Goal: Communication & Community: Answer question/provide support

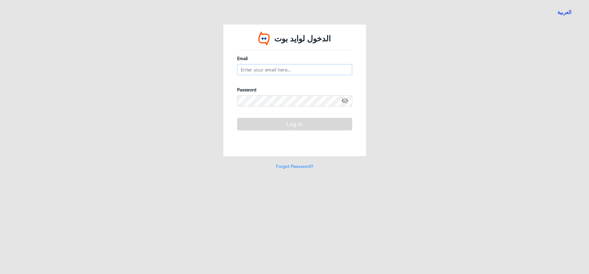
click at [256, 65] on input "email" at bounding box center [294, 69] width 115 height 11
type input "[EMAIL_ADDRESS][DOMAIN_NAME]"
click at [343, 101] on span "visibility_off" at bounding box center [346, 100] width 11 height 11
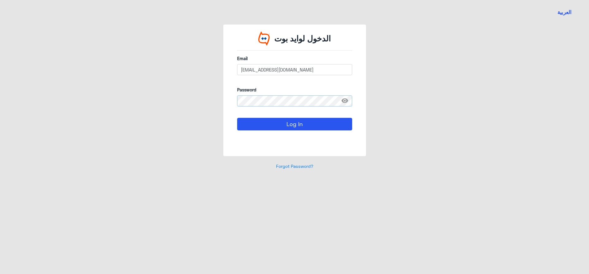
click at [237, 118] on button "Log In" at bounding box center [294, 124] width 115 height 12
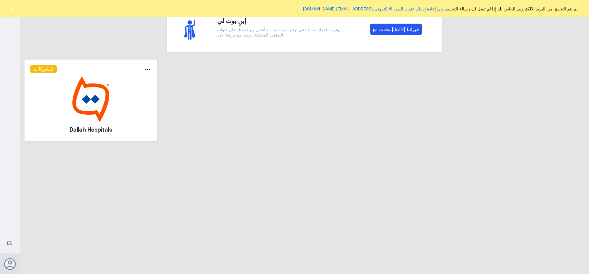
click at [12, 10] on button "×" at bounding box center [12, 9] width 6 height 6
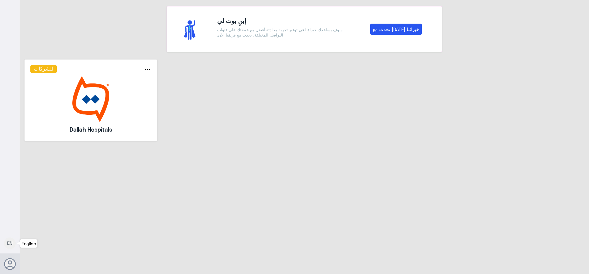
click at [8, 245] on span "EN" at bounding box center [10, 243] width 6 height 6
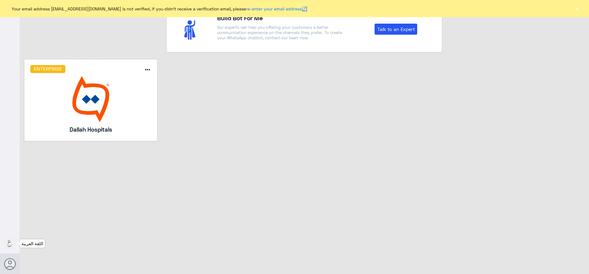
click at [575, 7] on button "×" at bounding box center [576, 9] width 6 height 6
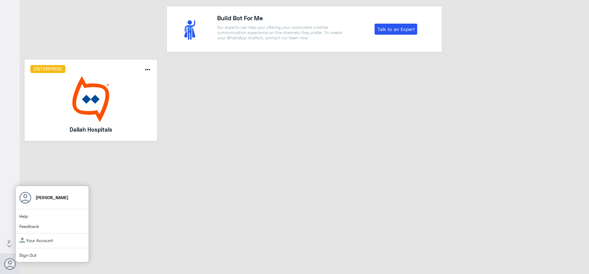
click at [10, 264] on icon at bounding box center [10, 264] width 12 height 12
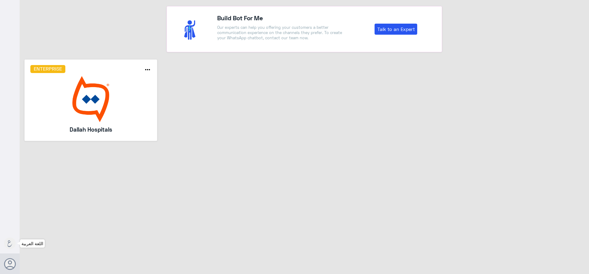
click at [10, 242] on use at bounding box center [10, 243] width 5 height 7
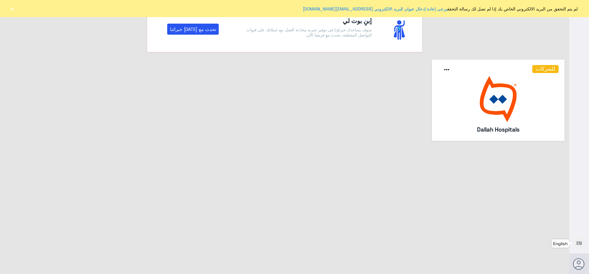
click at [579, 242] on span "EN" at bounding box center [579, 243] width 6 height 6
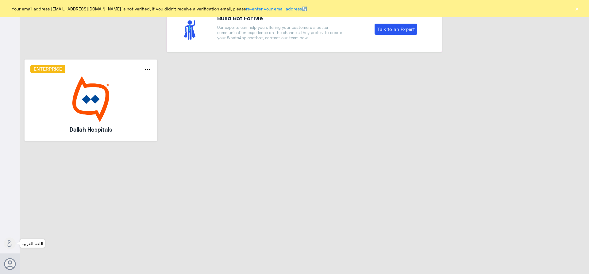
click at [579, 242] on div "Build Bot For Me Our experts can help you offering your customers a better comm…" at bounding box center [304, 138] width 569 height 276
click at [13, 242] on button at bounding box center [10, 243] width 12 height 12
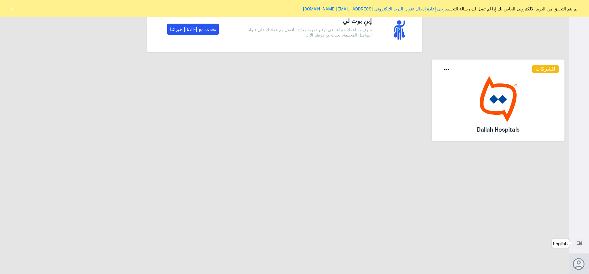
click at [12, 6] on button "×" at bounding box center [12, 9] width 6 height 6
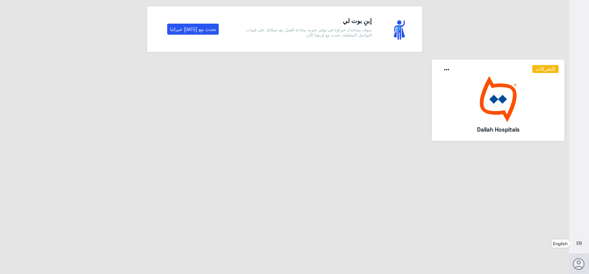
click at [490, 84] on img at bounding box center [497, 99] width 121 height 46
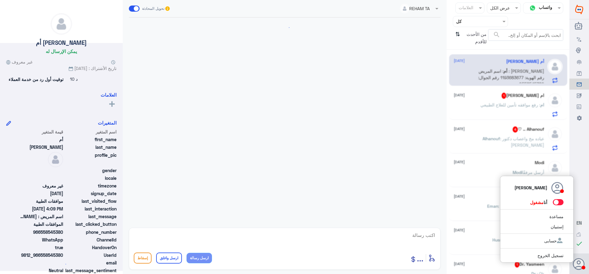
scroll to position [134, 0]
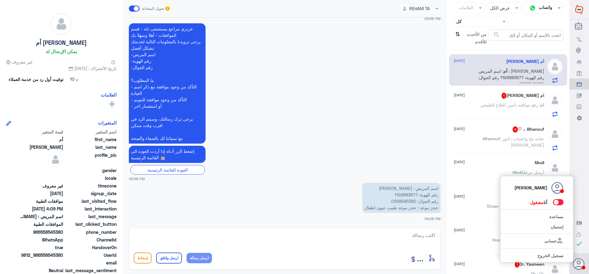
click at [556, 203] on span at bounding box center [557, 202] width 11 height 6
click at [0, 0] on input "checkbox" at bounding box center [0, 0] width 0 height 0
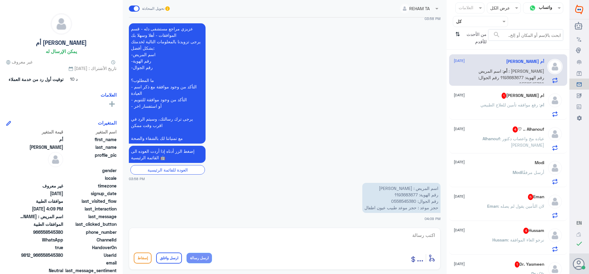
click at [476, 20] on input "text" at bounding box center [485, 21] width 34 height 7
click at [469, 57] on div "الوارد لديك" at bounding box center [479, 62] width 55 height 14
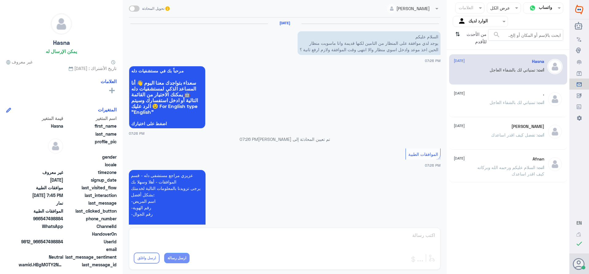
scroll to position [312, 0]
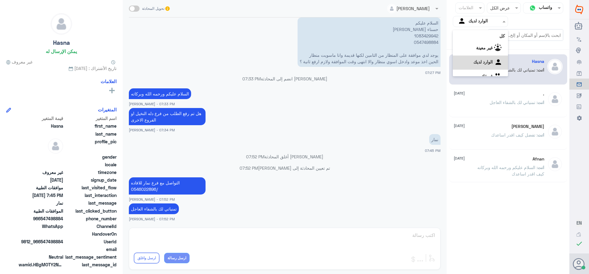
click at [470, 23] on input "text" at bounding box center [485, 21] width 34 height 7
click at [473, 67] on div "فريقك" at bounding box center [479, 69] width 55 height 14
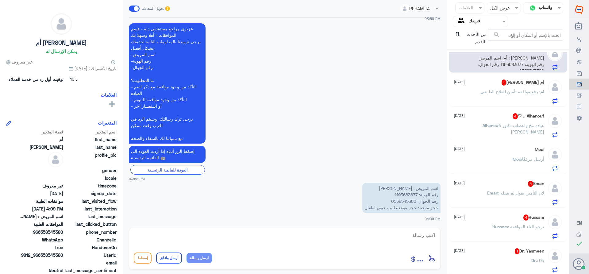
scroll to position [13, 0]
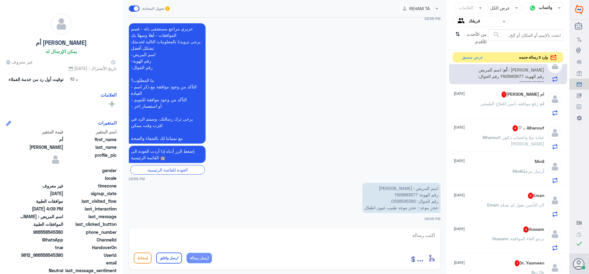
click at [475, 20] on input "text" at bounding box center [485, 21] width 34 height 7
click at [472, 51] on div "الوارد لديك" at bounding box center [479, 55] width 55 height 14
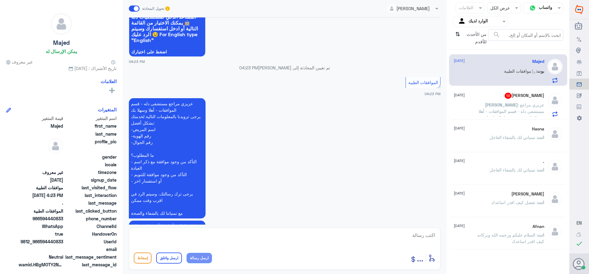
scroll to position [561, 0]
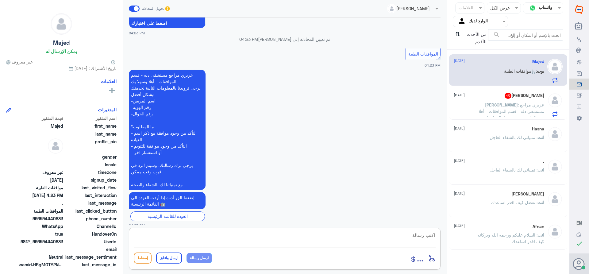
click at [428, 234] on textarea at bounding box center [285, 238] width 302 height 15
type textarea "تفضل كيف اقدر اساعدك"
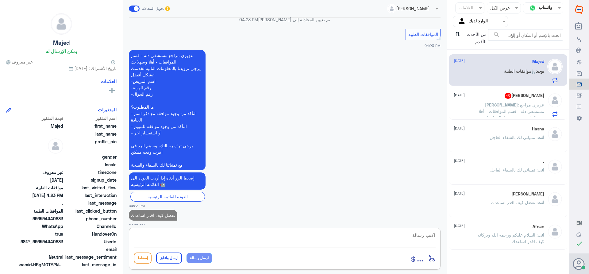
click at [498, 101] on div "[PERSON_NAME] 13 [DATE] [PERSON_NAME] : [PERSON_NAME] مراجع مستشفى دله - قسم ال…" at bounding box center [498, 105] width 90 height 24
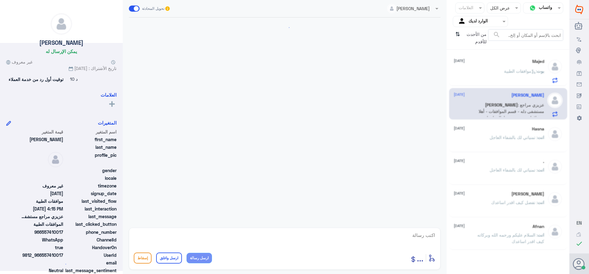
scroll to position [655, 0]
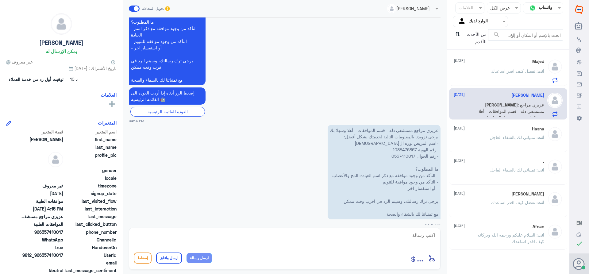
click at [396, 142] on p "عزيزي مراجع مستشفى دله - قسم الموافقات - أهلا وسهلا بك يرجى تزويدنا بالمعلومات …" at bounding box center [383, 172] width 113 height 94
copy p "1085476867"
click at [400, 142] on p "عزيزي مراجع مستشفى دله - قسم الموافقات - أهلا وسهلا بك يرجى تزويدنا بالمعلومات …" at bounding box center [383, 172] width 113 height 94
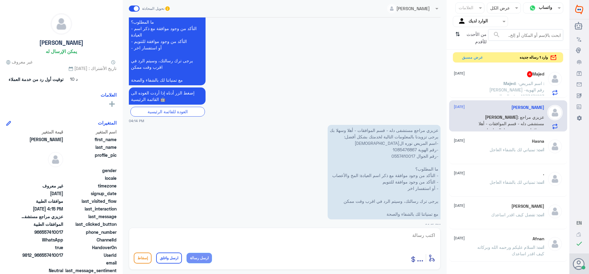
click at [416, 233] on textarea at bounding box center [285, 238] width 302 height 15
type textarea "السلام عليكم ورحمه الله"
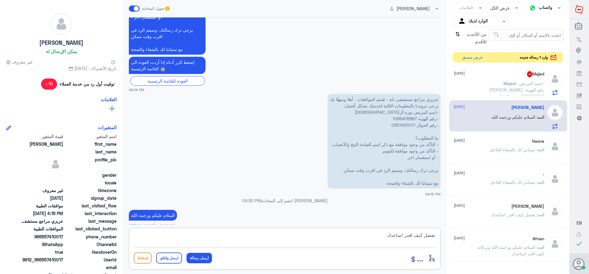
type textarea "تفضل كيف اقدر اساعدك"
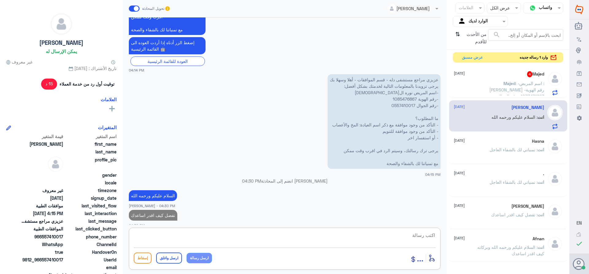
click at [504, 82] on span ": -اسم المريض :[PERSON_NAME] -رقم الهوية 1073471623 -رقم الجوال 0594440833" at bounding box center [516, 93] width 55 height 25
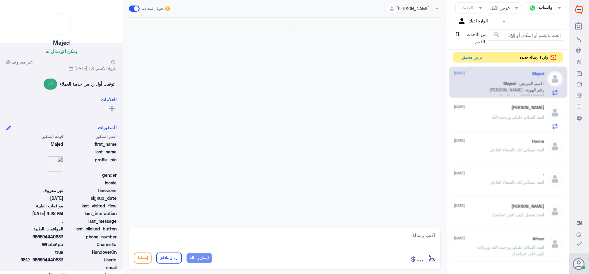
scroll to position [532, 0]
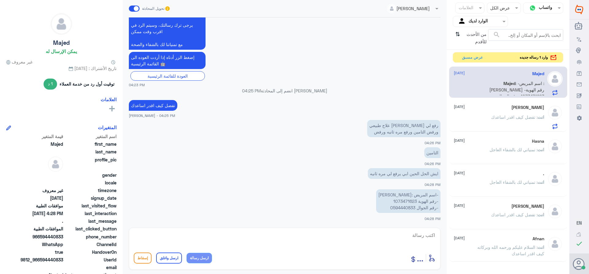
click at [401, 201] on p "-اسم المريض :[PERSON_NAME] -رقم الهوية 1073471623 -رقم الجوال 0594440833" at bounding box center [408, 201] width 64 height 24
copy p "1073471623"
click at [399, 198] on p "-اسم المريض :[PERSON_NAME] -رقم الهوية 1073471623 -رقم الجوال 0594440833" at bounding box center [408, 201] width 64 height 24
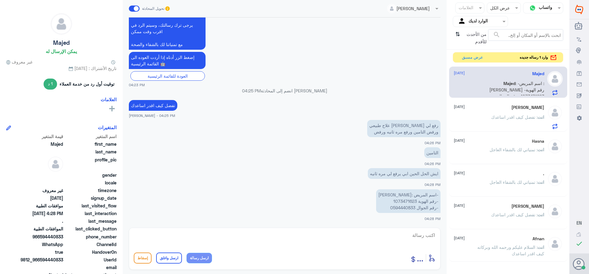
click at [421, 234] on textarea at bounding box center [285, 238] width 302 height 15
click at [418, 235] on textarea "حسب رد شركه التامين اذا كان في اصابه سابقه او حادث لا قدر الله الافاده فيه مع ا…" at bounding box center [285, 238] width 302 height 15
click at [239, 232] on textarea "حسب رد شركه التامين اذا كان في اصابه سابقه او حادث لا قدر الله الافاده فيه مع ا…" at bounding box center [285, 238] width 302 height 15
type textarea "حسب رد شركه التامين اذا كان في اصابه سابقه او حادث لا قدر الله الافاده فيه مع ا…"
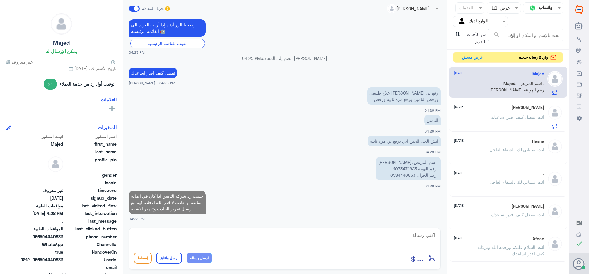
click at [503, 108] on div "Nora [DATE]" at bounding box center [498, 107] width 90 height 5
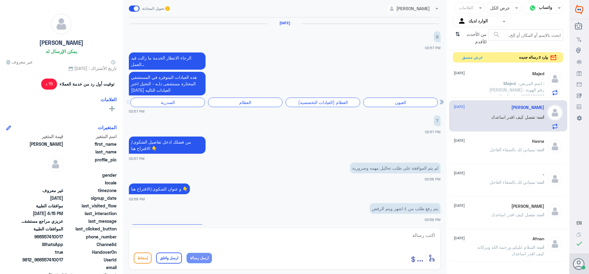
scroll to position [559, 0]
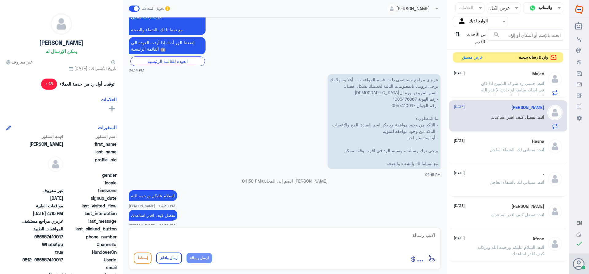
click at [483, 90] on p "انت : حسب رد شركه التامين اذا كان في اصابه سابقه او حادث لا قدر الله الافاده في…" at bounding box center [509, 87] width 69 height 15
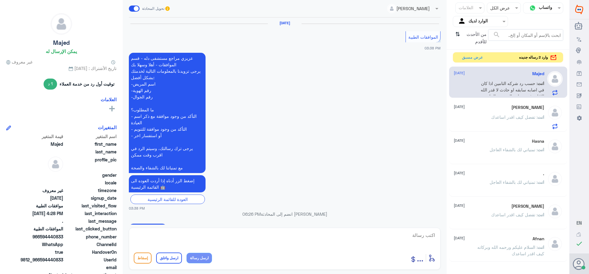
scroll to position [552, 0]
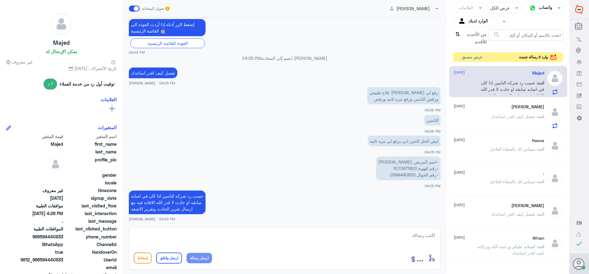
click at [469, 53] on button "عرض مسبق" at bounding box center [472, 57] width 26 height 10
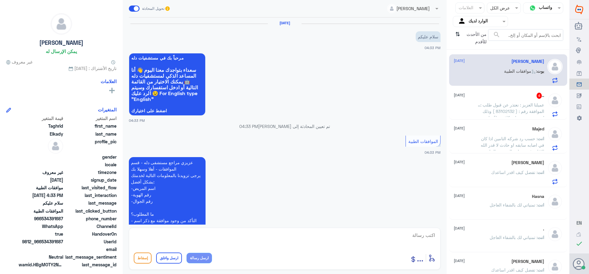
scroll to position [93, 0]
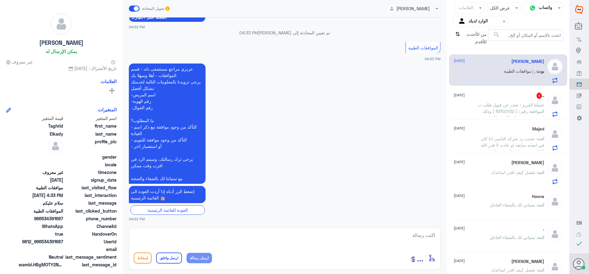
click at [502, 106] on span ": عميلنا العزيز : نعتذر عن قبول طلب الموافقة رقم : ( 83102132 ) وذلك لعدم وجود …" at bounding box center [509, 120] width 69 height 37
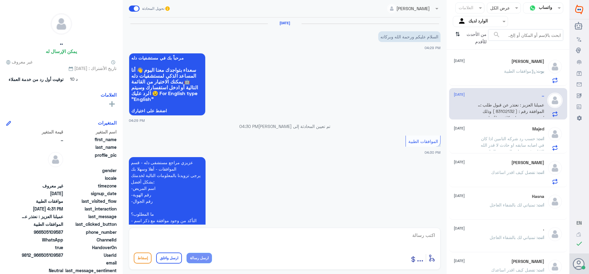
scroll to position [148, 0]
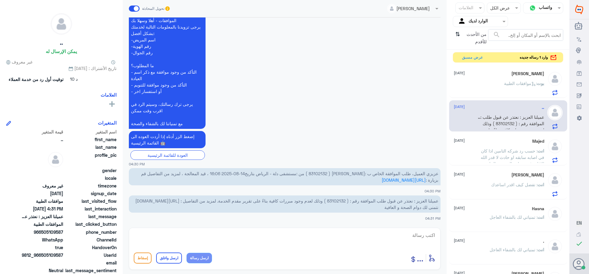
click at [330, 200] on span "عميلنا العزيز : نعتذر عن قبول طلب الموافقة رقم : ( 83102132 ) وذلك لعدم وجود مب…" at bounding box center [286, 204] width 303 height 12
copy span "83102132"
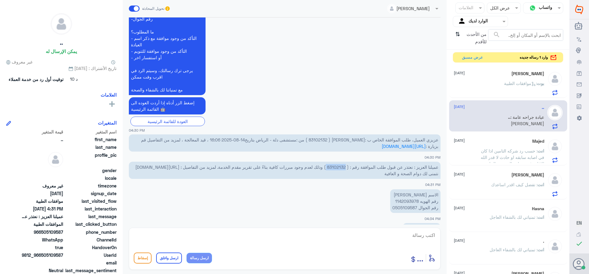
scroll to position [210, 0]
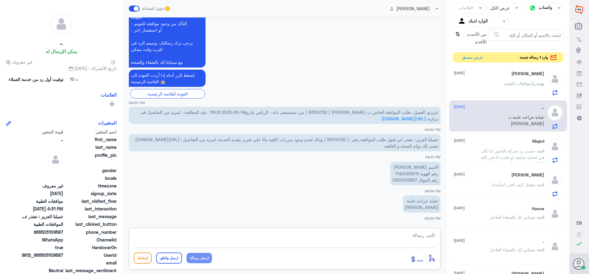
click at [421, 236] on textarea at bounding box center [285, 238] width 302 height 15
click at [496, 87] on div "بوت : موافقات الطبية" at bounding box center [498, 89] width 90 height 14
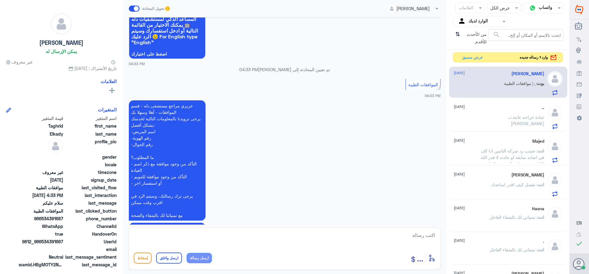
scroll to position [93, 0]
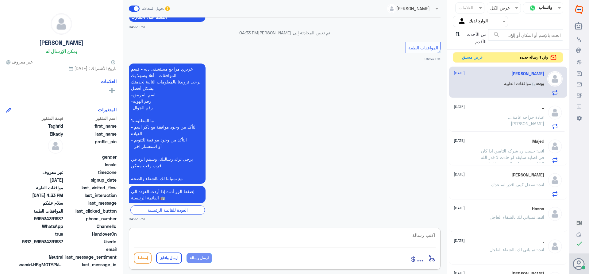
click at [430, 232] on textarea at bounding box center [285, 238] width 302 height 15
type textarea "وعليكم السلام والرحمه"
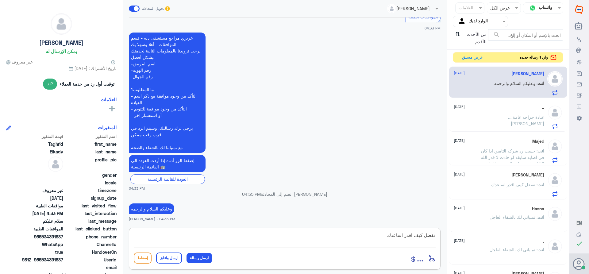
type textarea "تفضل كيف اقدر اساعدك"
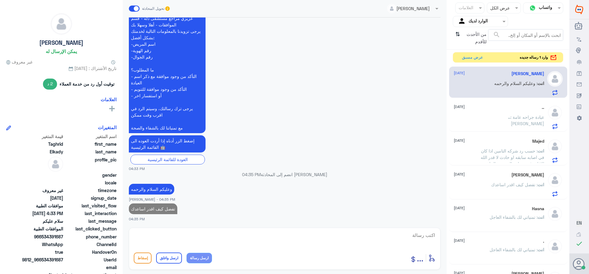
click at [502, 123] on p ".. : عيادة جراحه عامة [PERSON_NAME]" at bounding box center [509, 121] width 69 height 15
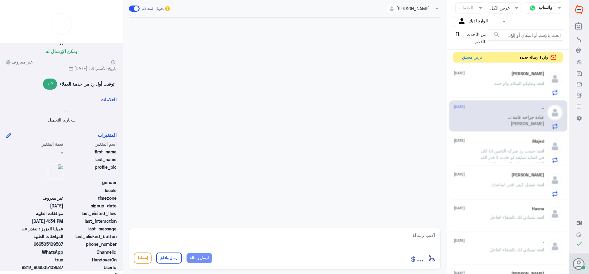
click at [497, 145] on div "Majed [DATE] انت : حسب رد شركه التامين اذا كان في اصابه سابقه او حادث لا قدر ال…" at bounding box center [498, 151] width 90 height 24
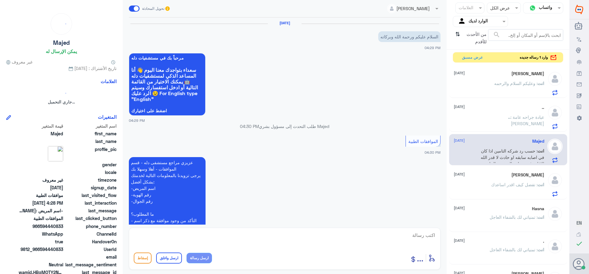
scroll to position [210, 0]
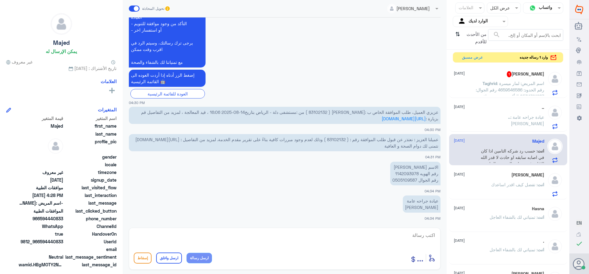
click at [498, 183] on span ": تفضل كيف اقدر اساعدك" at bounding box center [514, 184] width 46 height 5
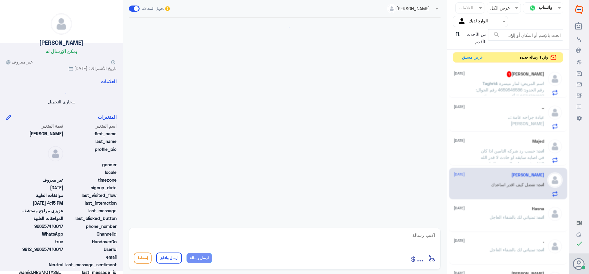
scroll to position [559, 0]
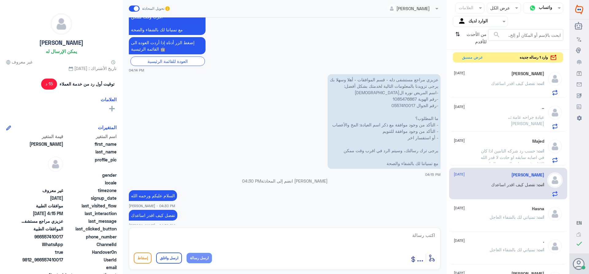
click at [496, 78] on div "[PERSON_NAME] [DATE] انت : تفضل كيف اقدر اساعدك" at bounding box center [498, 83] width 90 height 24
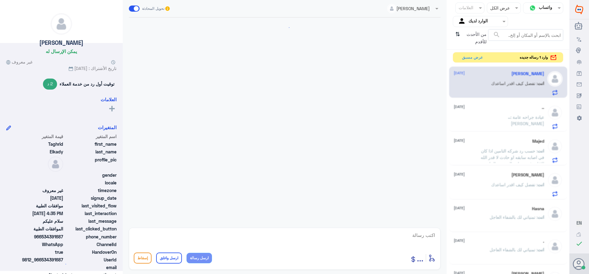
scroll to position [184, 0]
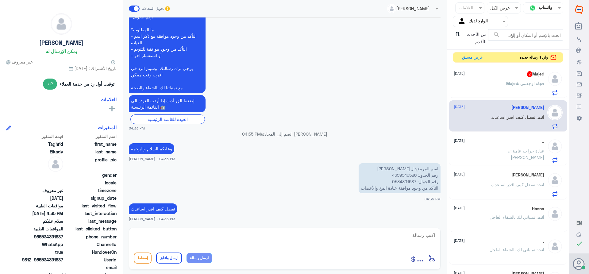
click at [399, 181] on p "اسم المريض: لمار ميسرة رقم الحدود: 4659546586 رقم الجوال: 0534391687 التأكد من …" at bounding box center [399, 178] width 82 height 30
copy p "0534391687"
click at [426, 238] on textarea at bounding box center [285, 238] width 302 height 15
type textarea "ت"
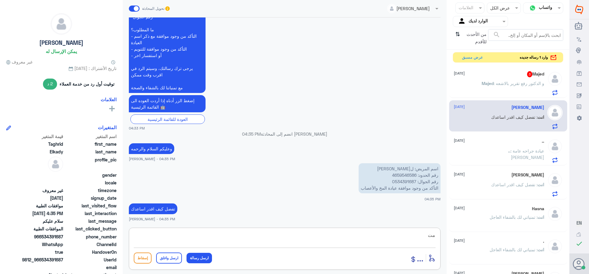
type textarea "م"
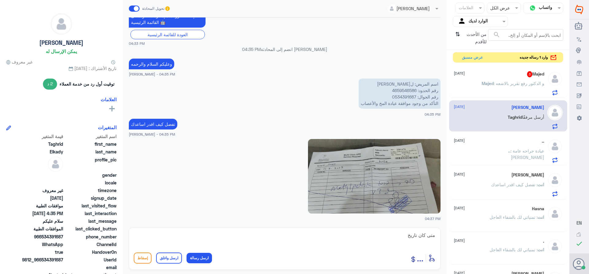
click at [399, 194] on img at bounding box center [374, 176] width 132 height 74
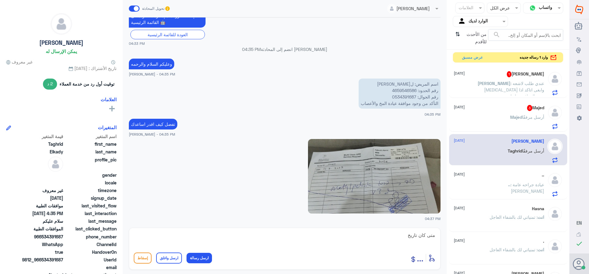
click at [369, 182] on img at bounding box center [374, 176] width 132 height 74
drag, startPoint x: 395, startPoint y: 233, endPoint x: 531, endPoint y: 277, distance: 142.9
click at [531, 273] on html "Dallah Hospitals منشئ البوت مهارات تدريب البوت إذاعة الجمهور صندوق الوارد أدوات…" at bounding box center [294, 137] width 589 height 274
type textarea "مريتي الصيدليه لتقديم الطلب"
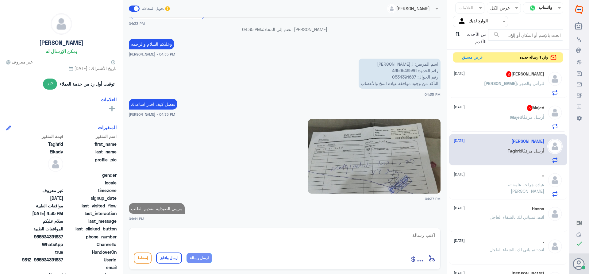
click at [523, 77] on div "Nora 2 [DATE]" at bounding box center [498, 74] width 90 height 6
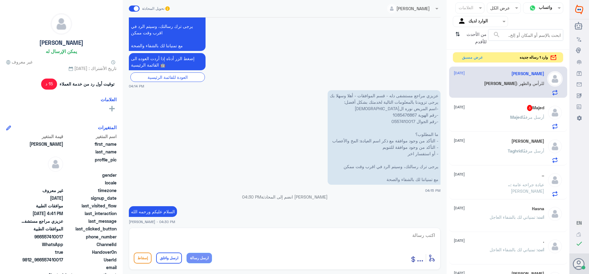
scroll to position [394, 0]
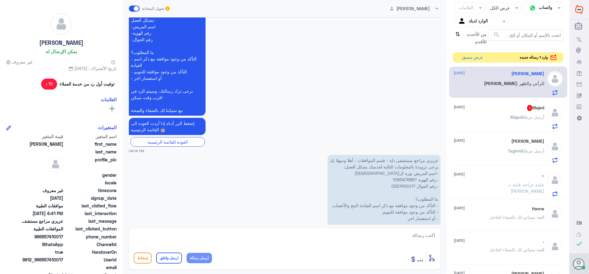
click at [399, 171] on p "عزيزي مراجع مستشفى دله - قسم الموافقات - أهلا وسهلا بك يرجى تزويدنا بالمعلومات …" at bounding box center [383, 202] width 113 height 94
copy p "1085476867"
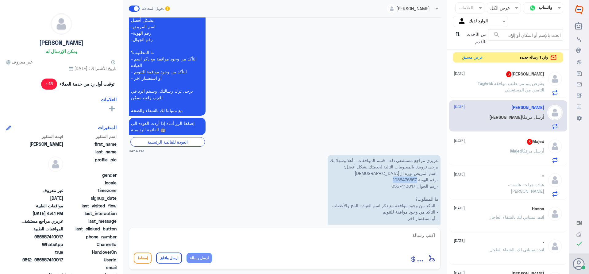
scroll to position [559, 0]
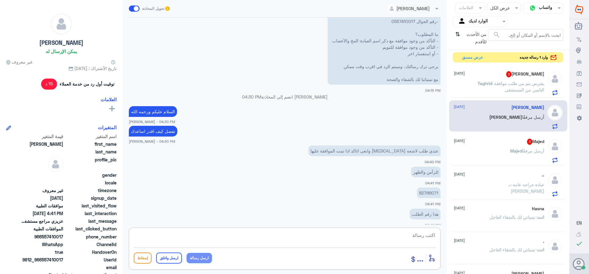
click at [417, 235] on textarea at bounding box center [285, 238] width 302 height 15
type textarea "طلب الاشعه قيد الاجراء في حال تمت الموافقه سوف تصك رساله"
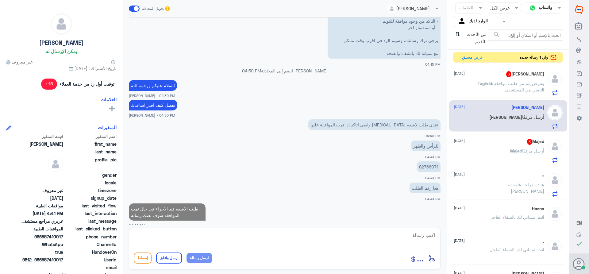
click at [424, 161] on p "82766071" at bounding box center [429, 166] width 24 height 11
copy p "82766071"
click at [411, 234] on textarea at bounding box center [285, 238] width 302 height 15
paste textarea "82766071"
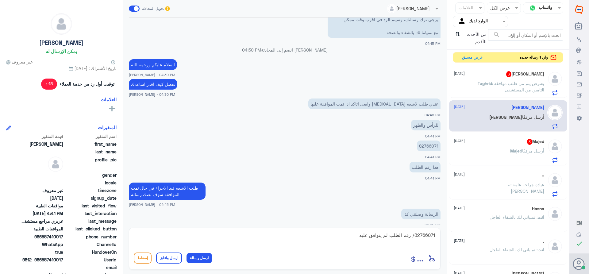
scroll to position [675, 0]
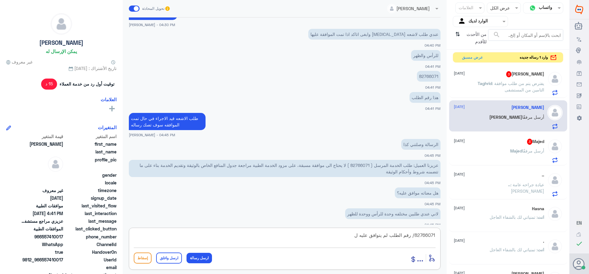
type textarea "82766071/ رقم الطلب لم يتوافق عليه"
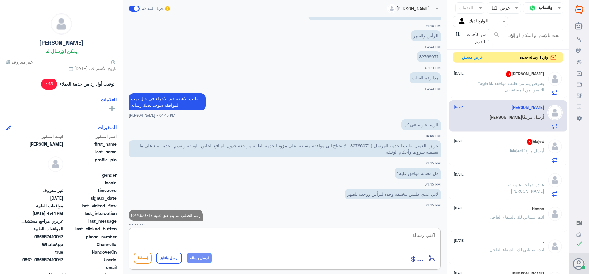
click at [481, 83] on span "Taghrid" at bounding box center [484, 83] width 14 height 5
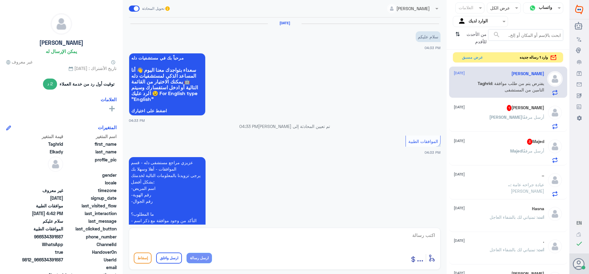
scroll to position [330, 0]
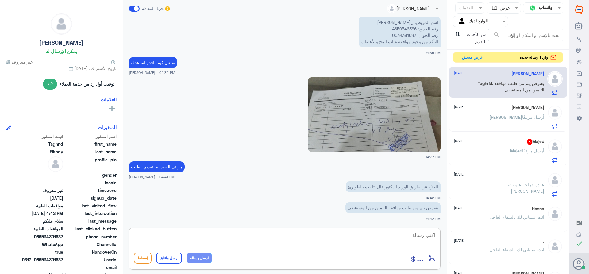
click at [423, 235] on textarea at bounding box center [285, 238] width 302 height 15
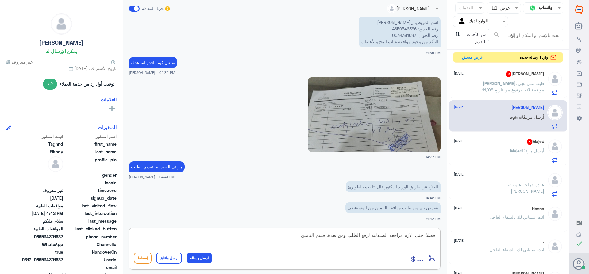
type textarea "فضلا اختي لازم مراجعه الصيدليه لرفع الطلب ومن بعدها قسم التامين"
click at [381, 117] on img at bounding box center [374, 114] width 132 height 74
drag, startPoint x: 299, startPoint y: 237, endPoint x: 465, endPoint y: 267, distance: 169.3
click at [465, 267] on div "قناة واتساب Status × عرض الكل العلامات Agent Filter الوارد لديك search من الأحد…" at bounding box center [284, 138] width 569 height 276
click at [299, 237] on textarea "فضلا اختي لازم مراجعه الصيدليه لرفع الطلب ومن بعدها قسم التامين" at bounding box center [285, 238] width 302 height 15
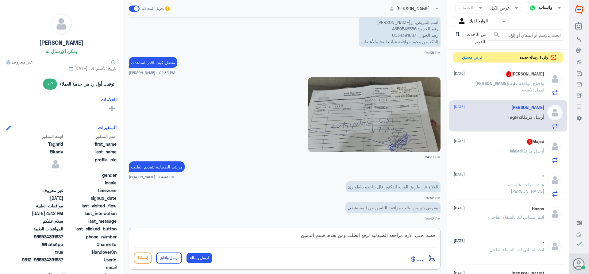
drag, startPoint x: 302, startPoint y: 235, endPoint x: 467, endPoint y: 269, distance: 168.9
click at [467, 269] on div "قناة واتساب Status × عرض الكل العلامات Agent Filter الوارد لديك search من الأحد…" at bounding box center [284, 138] width 569 height 276
type textarea "فضلا التواصل مع خدمات الصيدليه على هذا الرقم لخدمتك بشكل اسرع /0115283703"
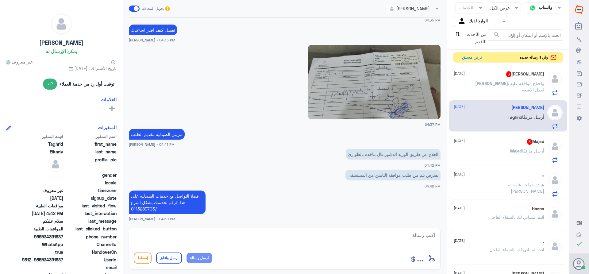
click at [385, 229] on div "أدخل اسم مجموعة الرسائل ... إسقاط ارسل واغلق ارسل رسالة" at bounding box center [284, 248] width 311 height 42
click at [410, 228] on div "أدخل اسم مجموعة الرسائل ... إسقاط ارسل واغلق ارسل رسالة" at bounding box center [284, 248] width 311 height 42
click at [406, 235] on textarea at bounding box center [285, 238] width 302 height 15
click at [397, 231] on textarea at bounding box center [285, 238] width 302 height 15
paste textarea "تمنياتي لك بالشفاء العاجل"
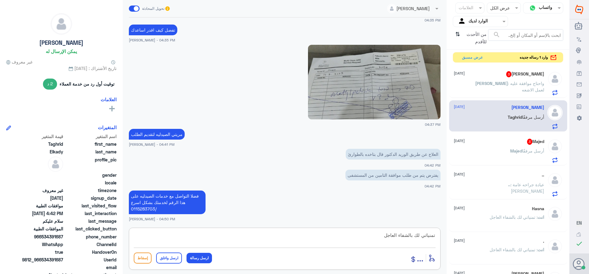
type textarea "تمنياتي لك بالشفاء العاجل"
click at [168, 257] on button "ارسل واغلق" at bounding box center [169, 257] width 26 height 11
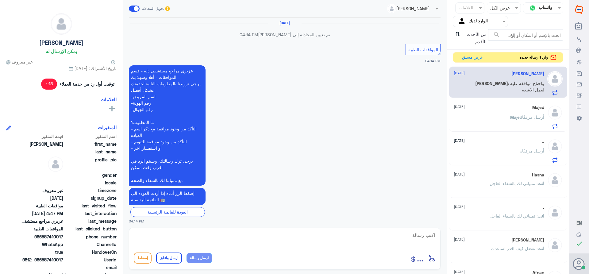
scroll to position [419, 0]
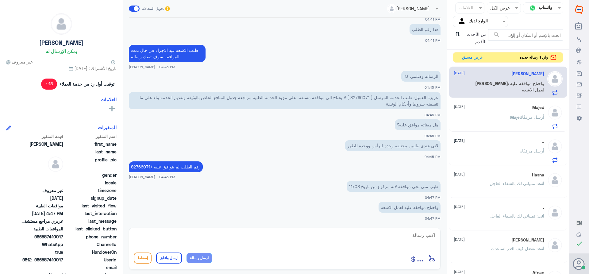
click at [359, 96] on p "عزيزنا العميل: طلب الخدمة المرسل ( 82766071 ) لا يحتاج الى موافقة مسبقة، على مز…" at bounding box center [284, 100] width 311 height 17
copy p "82766071"
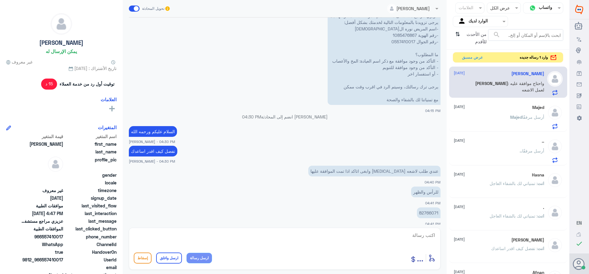
scroll to position [204, 0]
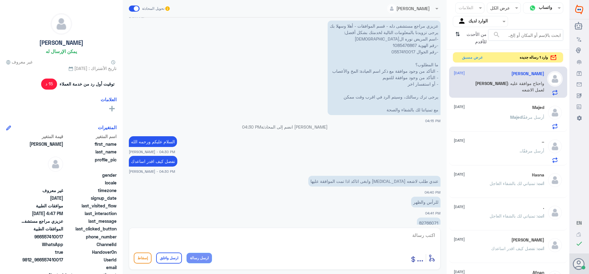
click at [405, 46] on p "عزيزي مراجع مستشفى دله - قسم الموافقات - أهلا وسهلا بك يرجى تزويدنا بالمعلومات …" at bounding box center [383, 68] width 113 height 94
copy p "1085476867"
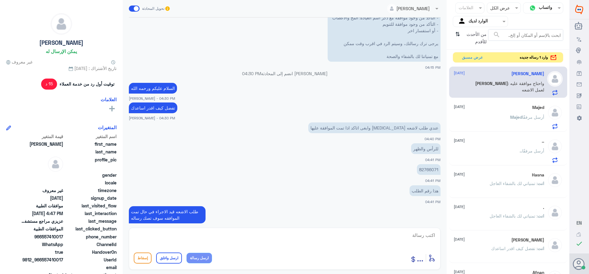
scroll to position [174, 0]
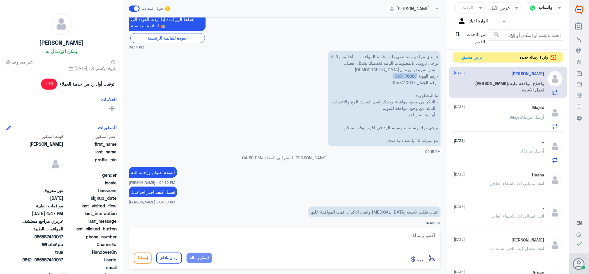
click at [397, 75] on p "عزيزي مراجع مستشفى دله - قسم الموافقات - أهلا وسهلا بك يرجى تزويدنا بالمعلومات …" at bounding box center [383, 98] width 113 height 94
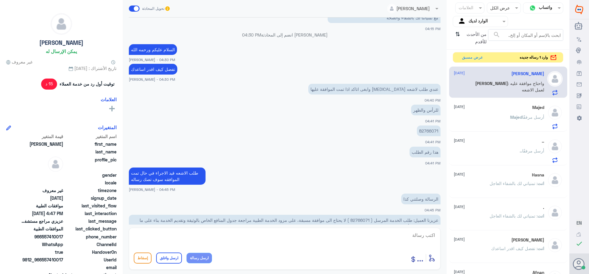
scroll to position [419, 0]
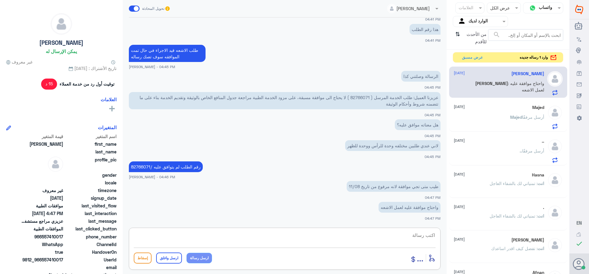
click at [418, 231] on textarea at bounding box center [285, 238] width 302 height 15
type textarea "طلب الاشعه قيد الاجراء"
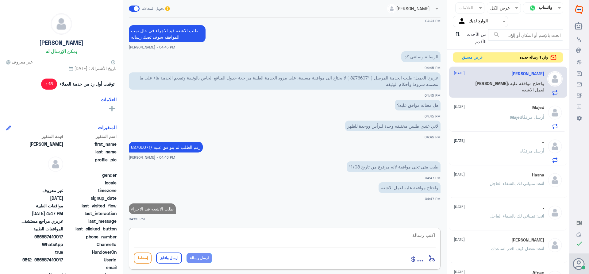
click at [498, 117] on div "Majed أرسل مرفقًا" at bounding box center [498, 122] width 90 height 14
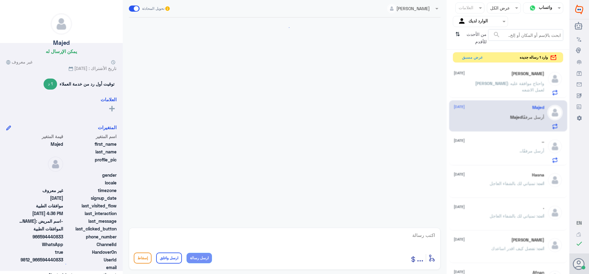
scroll to position [423, 0]
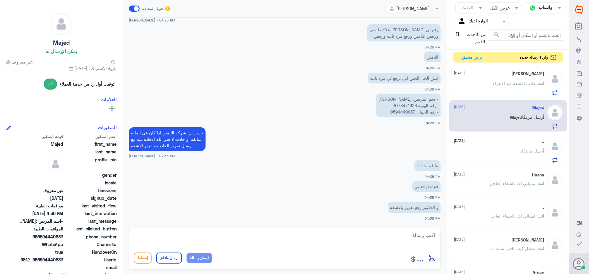
click at [405, 105] on p "-اسم المريض :[PERSON_NAME] -رقم الهوية 1073471623 -رقم الجوال 0594440833" at bounding box center [408, 105] width 64 height 24
copy p "1073471623"
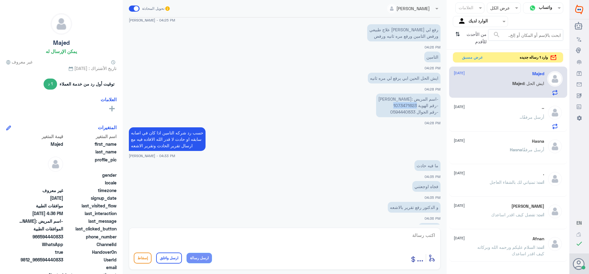
scroll to position [444, 0]
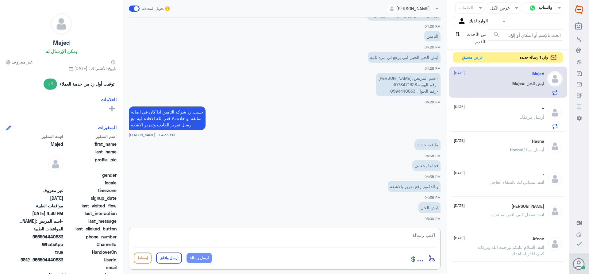
click at [428, 232] on textarea at bounding box center [285, 238] width 302 height 15
paste textarea "تمنياتي لك بالشفاء العاجل"
type textarea "تم تحديث الطلب وارفاق التقرير للمره الثانيه في حال الرفض المتكرر التواصل مع شرك…"
click at [167, 259] on button "ارسل واغلق" at bounding box center [169, 257] width 26 height 11
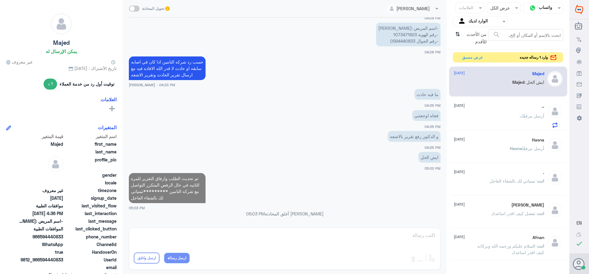
click at [470, 102] on div ".. [DATE] .. أرسل مرفقًا" at bounding box center [508, 115] width 118 height 32
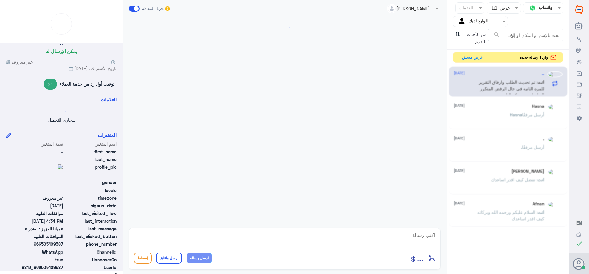
scroll to position [0, 0]
click at [475, 79] on div ".. [DATE] انت : تم تحديث الطلب وارفاق التقرير للمره الثانيه في حال الرفض المتكر…" at bounding box center [498, 82] width 90 height 23
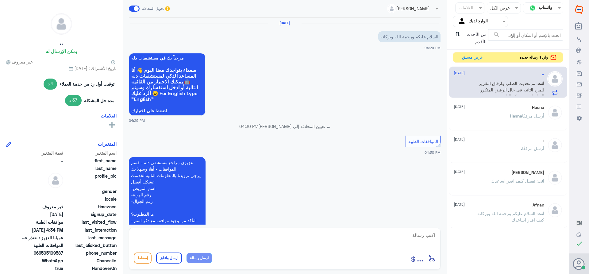
scroll to position [210, 0]
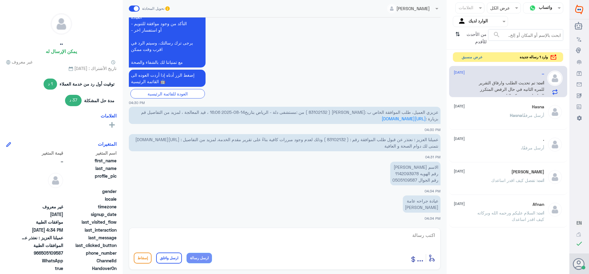
click at [466, 56] on button "عرض مسبق" at bounding box center [472, 57] width 26 height 10
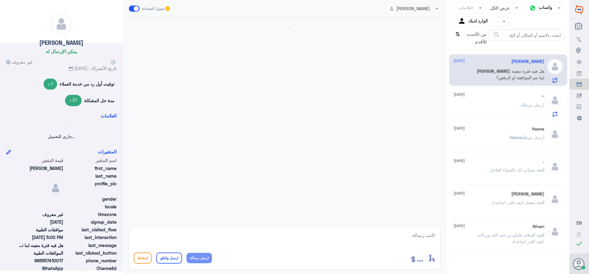
scroll to position [447, 0]
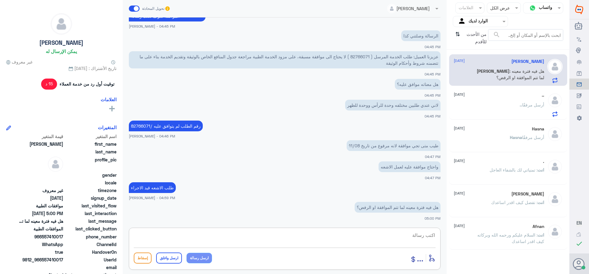
click at [424, 236] on textarea at bounding box center [285, 238] width 302 height 15
type textarea "ق"
type textarea "في حال الموافقه صلاحيه الطلب شهر وفي حاله الرفض سوف تتم المتابعه مع شركه التامين"
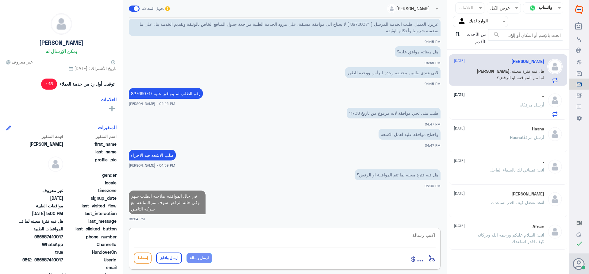
click at [506, 103] on div ".. أرسل مرفقًا" at bounding box center [498, 110] width 90 height 14
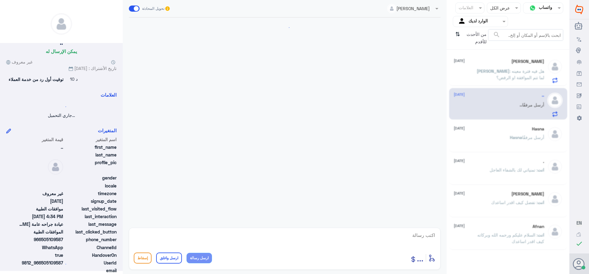
scroll to position [210, 0]
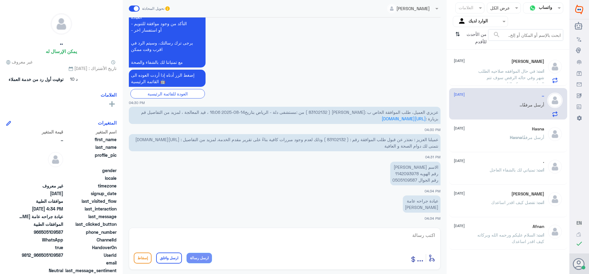
click at [503, 137] on div "[PERSON_NAME] أرسل مرفقًا" at bounding box center [498, 142] width 90 height 14
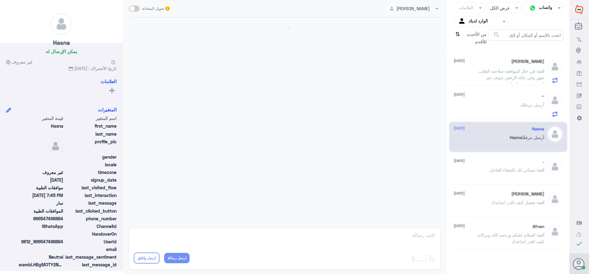
scroll to position [312, 0]
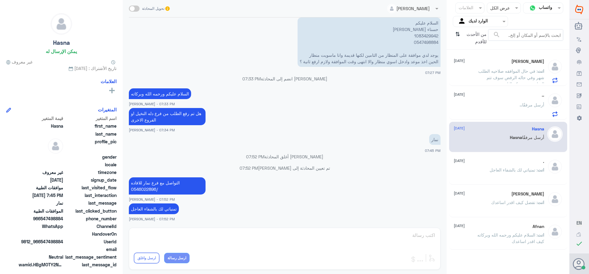
click at [498, 171] on span ": تمنياتي لك بالشفاء العاجل" at bounding box center [513, 169] width 48 height 5
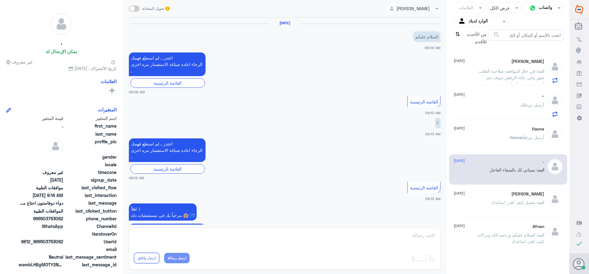
scroll to position [374, 0]
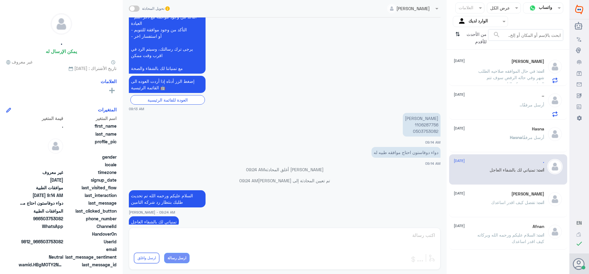
click at [461, 90] on div ".. [DATE] .. أرسل مرفقًا" at bounding box center [508, 104] width 118 height 32
click at [462, 96] on span "[DATE]" at bounding box center [458, 95] width 11 height 6
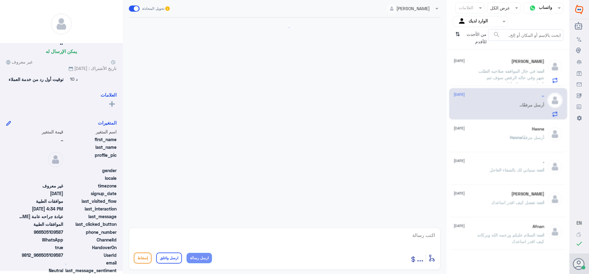
scroll to position [210, 0]
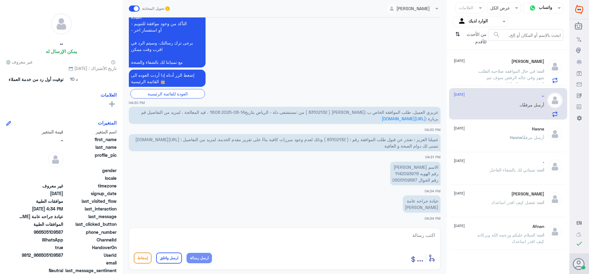
click at [482, 68] on span ": في حال الموافقه صلاحيه الطلب شهر وفي حاله الرفض سوف تتم المتابعه مع شركه التا…" at bounding box center [511, 77] width 66 height 18
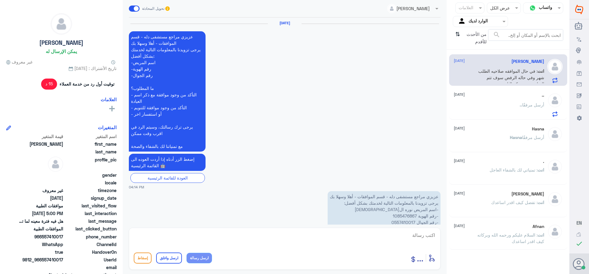
scroll to position [458, 0]
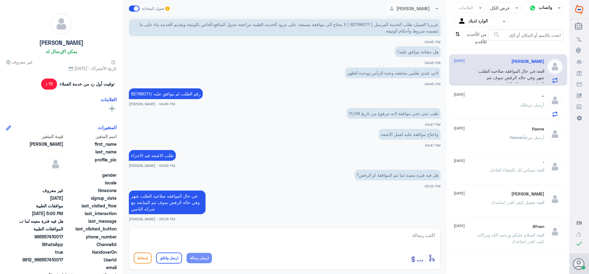
click at [512, 106] on div ".. أرسل مرفقًا" at bounding box center [498, 110] width 90 height 14
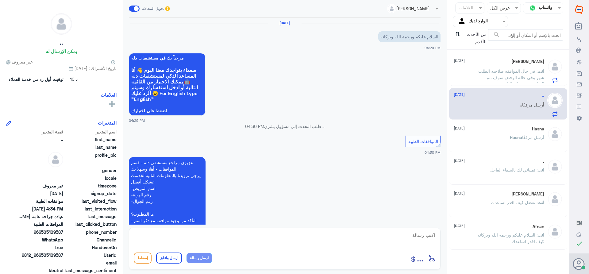
scroll to position [210, 0]
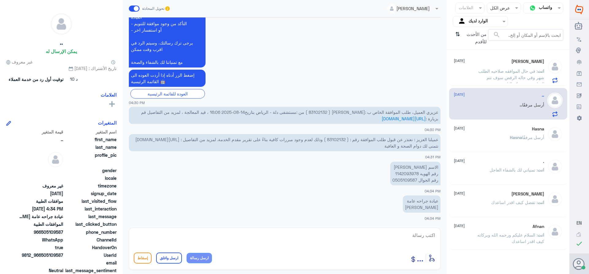
click at [470, 22] on input "text" at bounding box center [485, 21] width 34 height 7
click at [471, 63] on div "فريقك" at bounding box center [479, 69] width 55 height 14
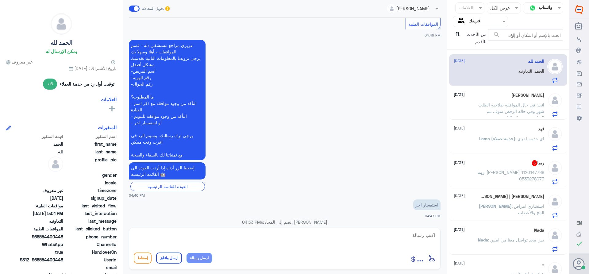
scroll to position [208, 0]
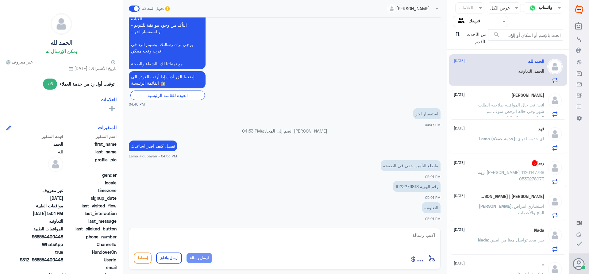
click at [404, 185] on p "رقم الهويه 1022276818" at bounding box center [417, 186] width 48 height 11
copy p "1022276818"
click at [423, 231] on textarea at bounding box center [285, 238] width 302 height 15
paste textarea "001022276818001"
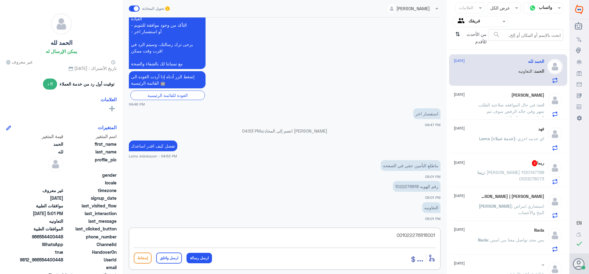
click at [392, 237] on textarea "001022276818001" at bounding box center [285, 238] width 302 height 15
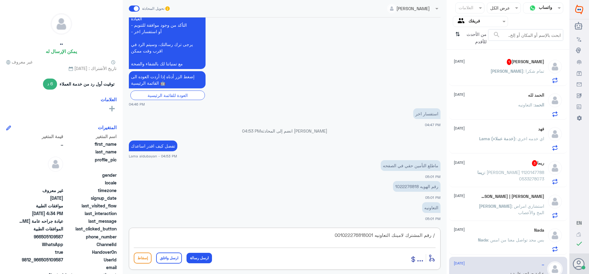
click at [330, 233] on textarea "/ رقم المشترك لامينك التعاونيه 001022276818001" at bounding box center [285, 238] width 302 height 15
paste textarea "8702"
type textarea "/ رقم المشترك لامينك التعاونيه 001022276818001****8702 رقم الوثيقه"
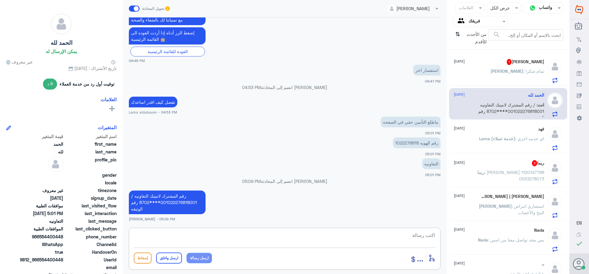
paste textarea "تمنياتي لك بالشفاء العاجل"
type textarea "تمنياتي لك بالشفاء العاجل"
click at [167, 259] on button "ارسل واغلق" at bounding box center [169, 257] width 26 height 11
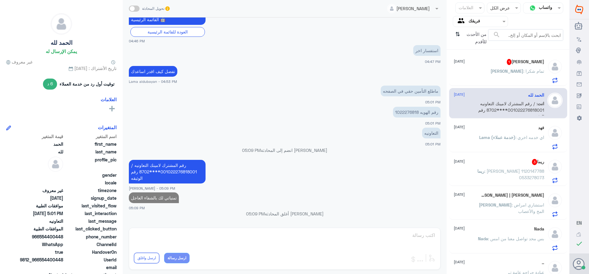
click at [517, 66] on div "[PERSON_NAME] 1 [DATE] [PERSON_NAME] : تمام شكرا" at bounding box center [498, 71] width 90 height 24
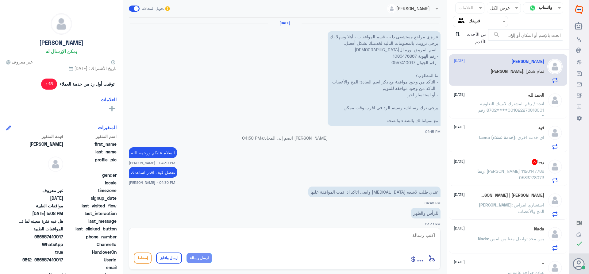
scroll to position [319, 0]
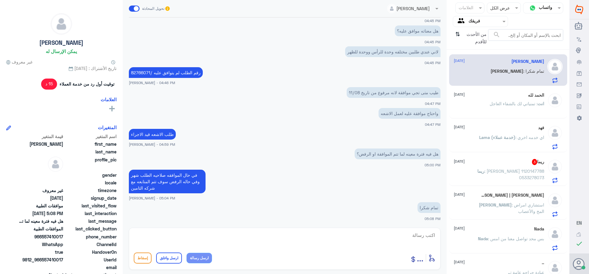
click at [522, 98] on div "الحمد لله [DATE] انت : تمنياتي لك بالشفاء العاجل" at bounding box center [498, 104] width 90 height 23
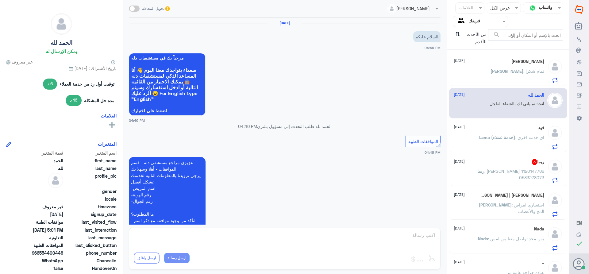
scroll to position [283, 0]
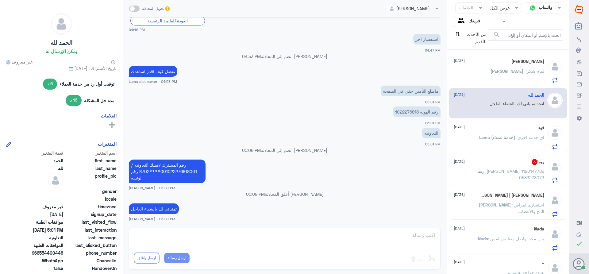
click at [513, 133] on div "فهد [DATE][PERSON_NAME] (خدمة عملاء) : اي خدمه اخري" at bounding box center [498, 137] width 90 height 24
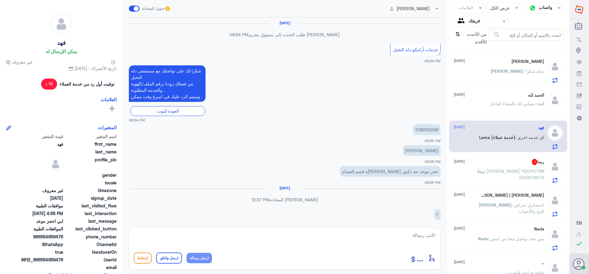
scroll to position [477, 0]
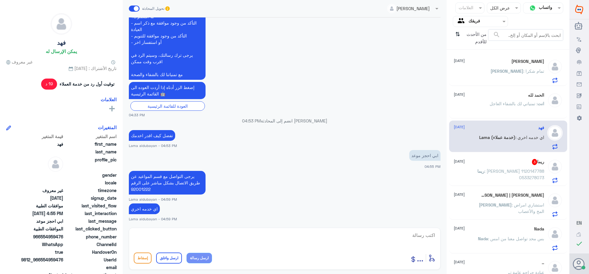
click at [513, 168] on p "ريما : [PERSON_NAME] 1120147788 0533278073" at bounding box center [509, 175] width 69 height 15
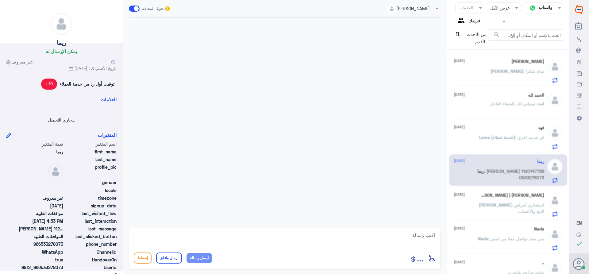
scroll to position [249, 0]
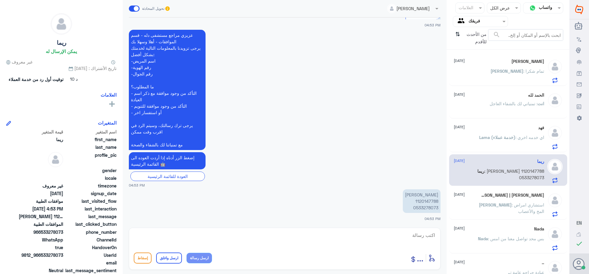
click at [416, 201] on p "[PERSON_NAME] 1120147788 0533278073" at bounding box center [421, 201] width 38 height 24
click at [423, 202] on p "[PERSON_NAME] 1120147788 0533278073" at bounding box center [421, 201] width 38 height 24
click at [410, 235] on textarea at bounding box center [285, 238] width 302 height 15
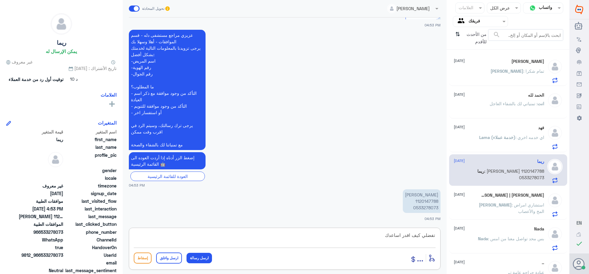
type textarea "تفضلي كيف اقدر اساعدك"
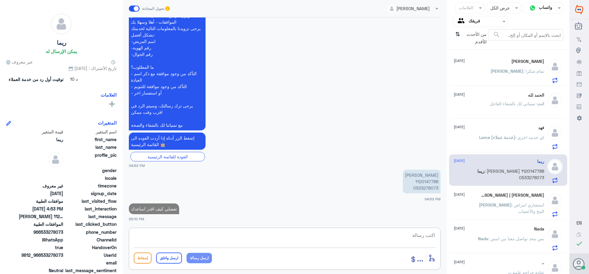
click at [421, 181] on p "[PERSON_NAME] 1120147788 0533278073" at bounding box center [421, 182] width 38 height 24
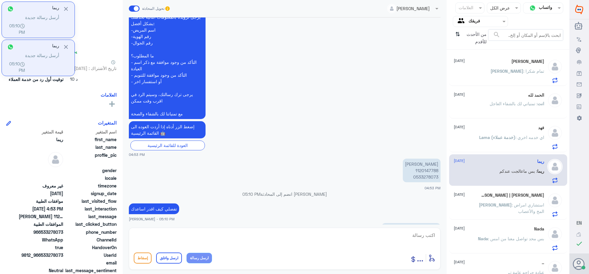
scroll to position [311, 0]
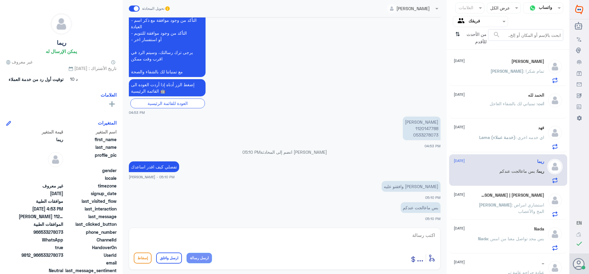
click at [494, 68] on div "[PERSON_NAME] [DATE] Nora : تمام شكرا" at bounding box center [498, 71] width 90 height 24
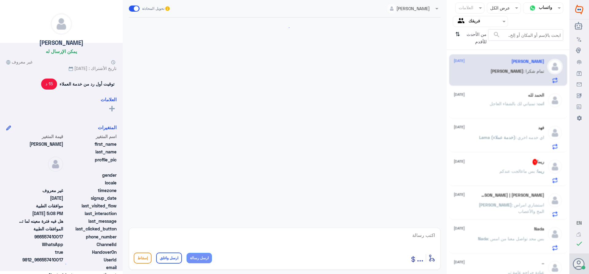
scroll to position [319, 0]
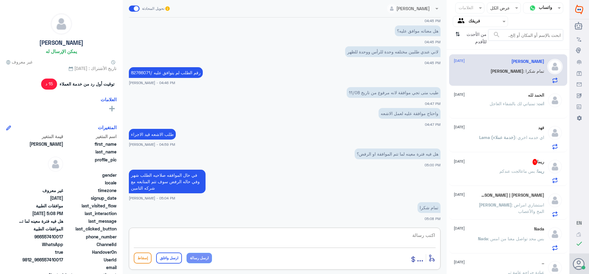
click at [421, 233] on textarea at bounding box center [285, 238] width 302 height 15
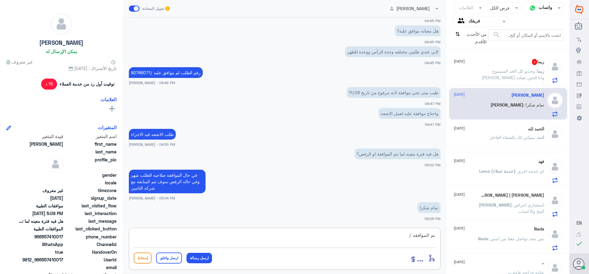
paste textarea "تمنياتي لك بالشفاء العاجل"
type textarea "تم الموافقه /تمنياتي لك بالشفاء العاجل"
click at [176, 260] on button "ارسل واغلق" at bounding box center [169, 257] width 26 height 11
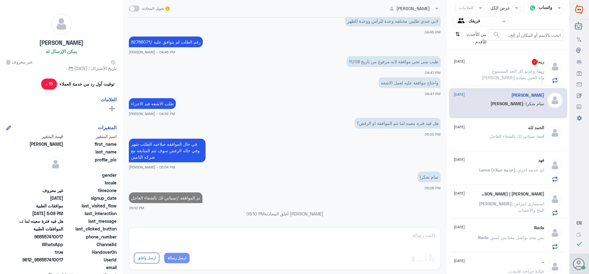
click at [481, 71] on span ": وخذتو كل الحد المسموح [PERSON_NAME] وانا الحين بعياده ثانيه" at bounding box center [512, 77] width 63 height 18
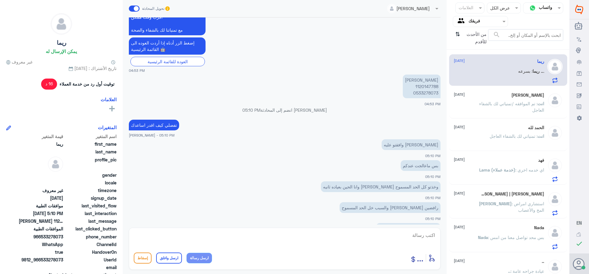
scroll to position [406, 0]
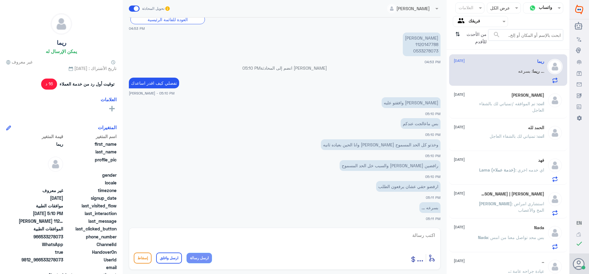
click at [501, 103] on span ": تم الموافقه /تمنياتي لك بالشفاء العاجل" at bounding box center [511, 107] width 65 height 12
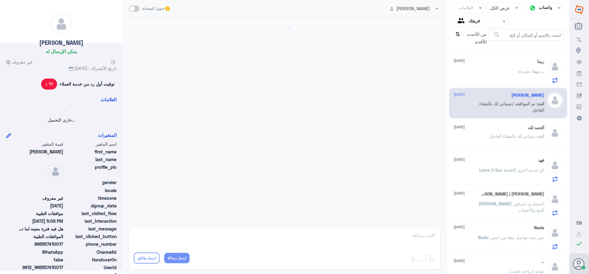
scroll to position [235, 0]
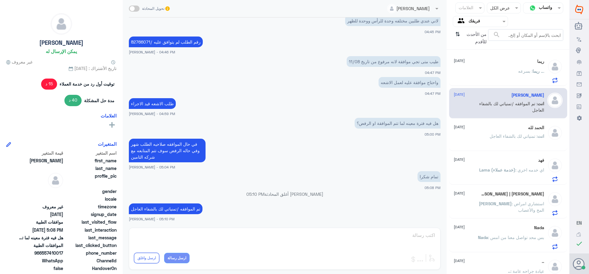
click at [496, 132] on div "الحمد لله [DATE] انت : تمنياتي لك بالشفاء العاجل" at bounding box center [498, 136] width 90 height 23
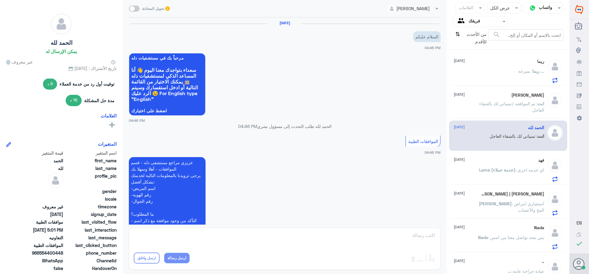
scroll to position [283, 0]
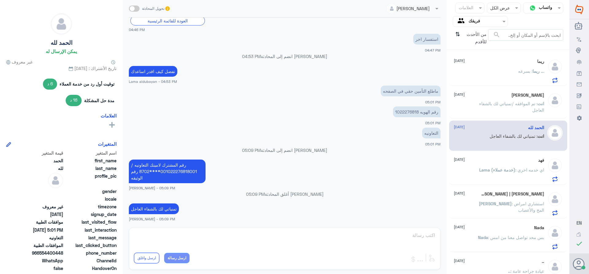
click at [499, 162] on div "فهد [DATE]" at bounding box center [498, 160] width 90 height 5
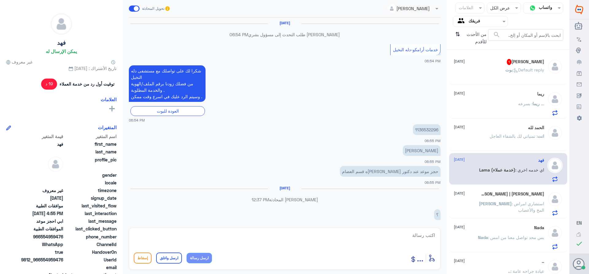
scroll to position [477, 0]
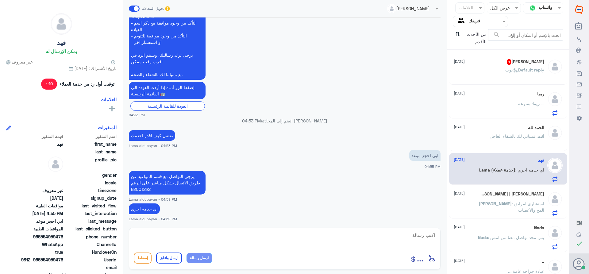
click at [508, 193] on h5 "[PERSON_NAME] | [PERSON_NAME]" at bounding box center [511, 193] width 63 height 5
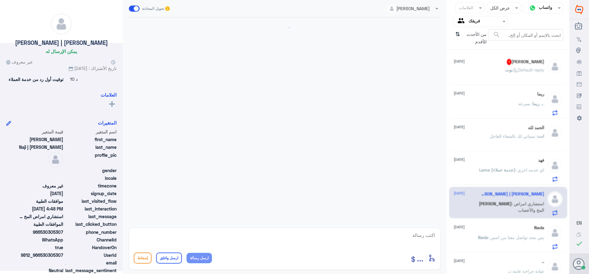
scroll to position [732, 0]
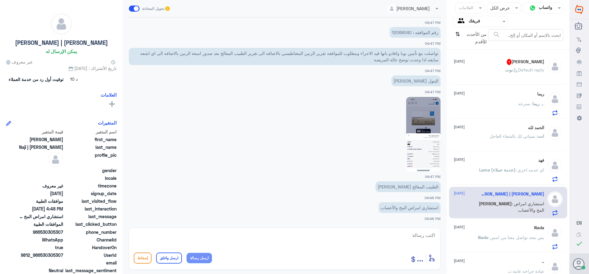
click at [517, 228] on div "Nada [DATE]" at bounding box center [498, 227] width 90 height 5
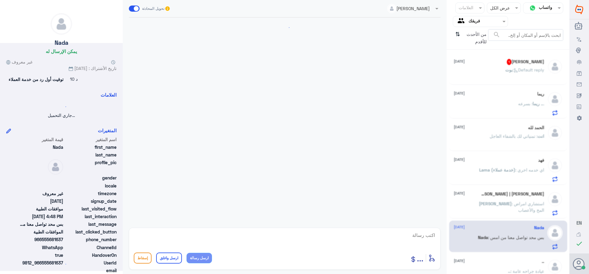
scroll to position [227, 0]
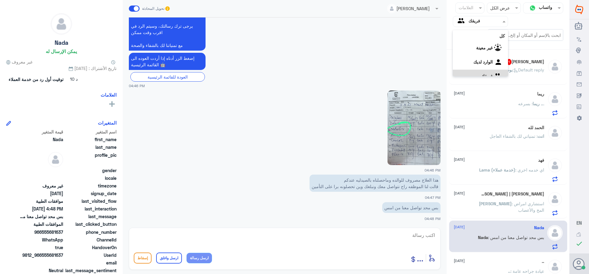
click at [474, 21] on input "text" at bounding box center [485, 21] width 34 height 7
click at [477, 53] on لديك "الوارد لديك" at bounding box center [482, 53] width 19 height 5
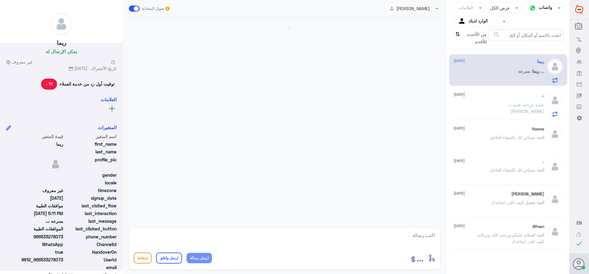
scroll to position [406, 0]
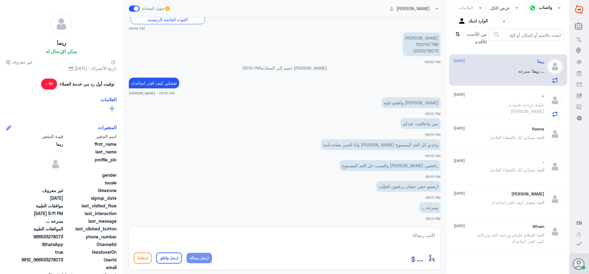
click at [502, 109] on p ".. : عيادة جراحه عامة [PERSON_NAME]" at bounding box center [509, 108] width 69 height 15
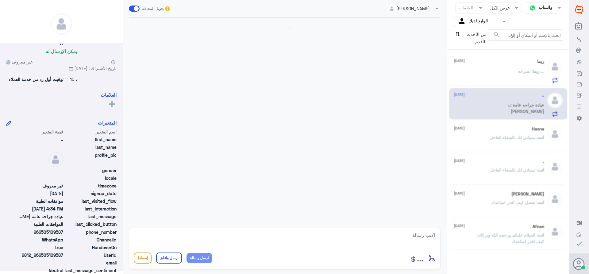
scroll to position [210, 0]
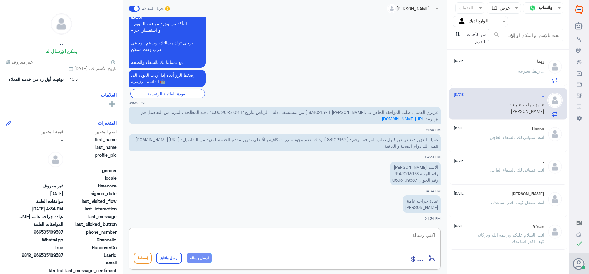
click at [423, 235] on textarea at bounding box center [285, 238] width 302 height 15
paste textarea "تمنياتي لك بالشفاء العاجل"
type textarea "تم تحديث طلبك بنتظار رد الشركه /تمنياتي لك بالشفاء العاجل"
click at [165, 259] on button "ارسل واغلق" at bounding box center [169, 257] width 26 height 11
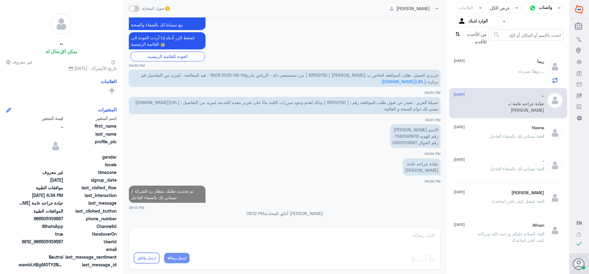
click at [516, 132] on div "Hasna [DATE] انت : تمنياتي لك بالشفاء العاجل" at bounding box center [498, 136] width 90 height 23
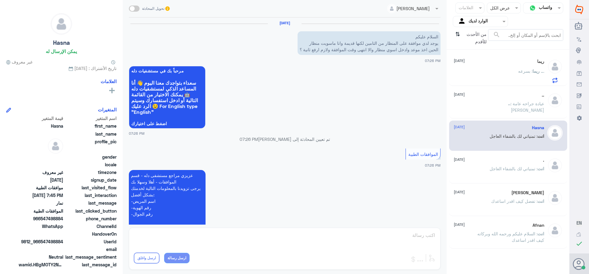
scroll to position [312, 0]
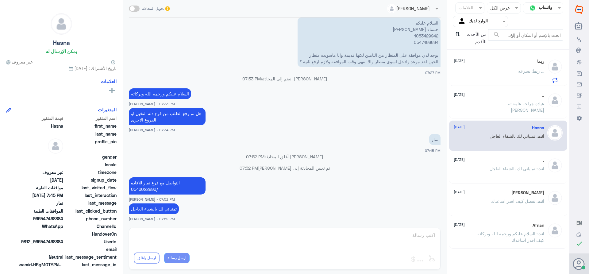
click at [512, 164] on div ". [DATE] انت : تمنياتي لك بالشفاء العاجل" at bounding box center [498, 169] width 90 height 23
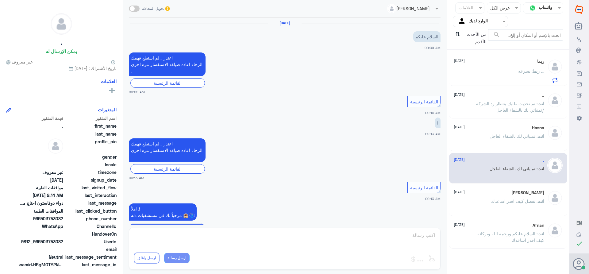
scroll to position [374, 0]
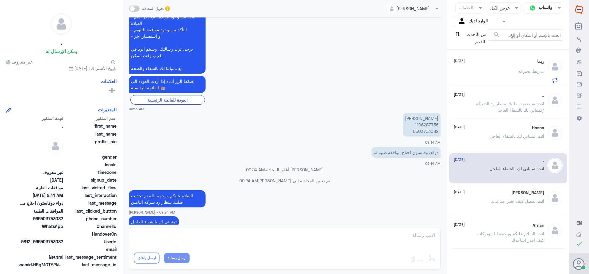
click at [504, 98] on div ".. [DATE] انت : تم تحديث طلبك بنتظار رد الشركه /تمنياتي لك بالشفاء العاجل" at bounding box center [498, 104] width 90 height 23
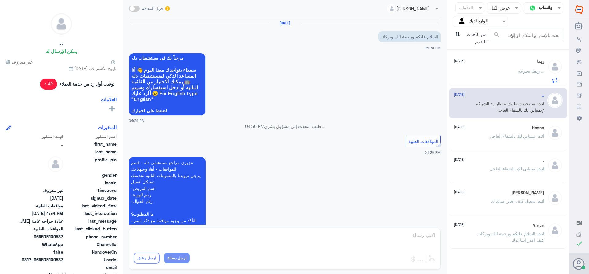
scroll to position [247, 0]
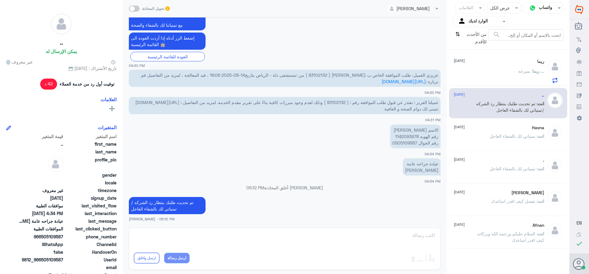
click at [506, 61] on div "ريما [DATE]" at bounding box center [498, 61] width 90 height 5
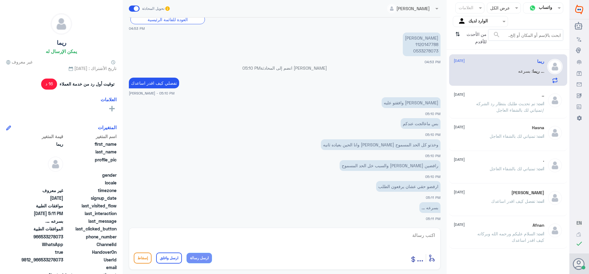
scroll to position [437, 0]
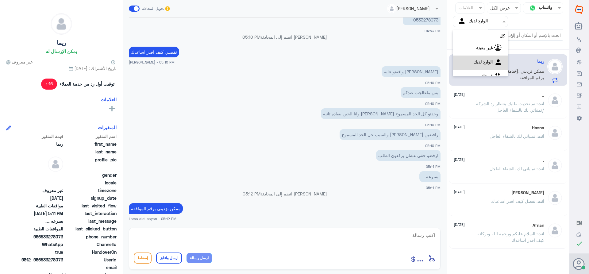
click at [473, 21] on input "text" at bounding box center [485, 21] width 34 height 7
click at [479, 69] on div "فريقك" at bounding box center [479, 69] width 55 height 14
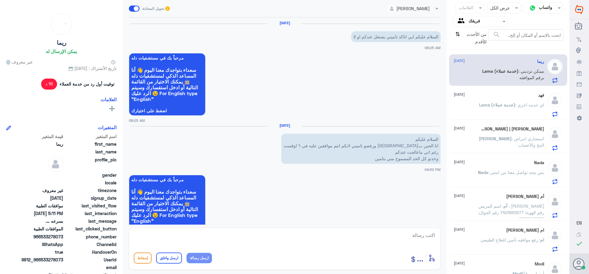
scroll to position [437, 0]
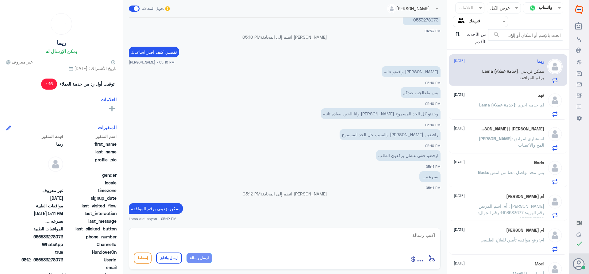
click at [491, 104] on span "Lama (خدمة عملاء)" at bounding box center [497, 104] width 36 height 5
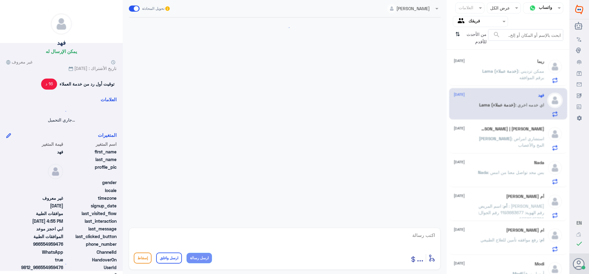
scroll to position [477, 0]
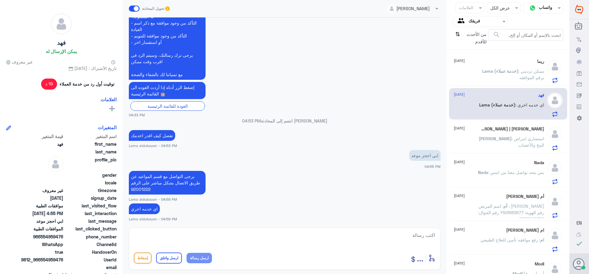
click at [511, 133] on div "[PERSON_NAME] | [PERSON_NAME] [DATE][PERSON_NAME] : استشاري امراض المخ والأعصاب" at bounding box center [498, 138] width 90 height 24
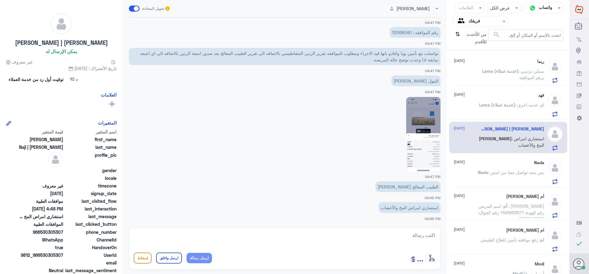
click at [484, 19] on input "text" at bounding box center [485, 21] width 34 height 7
click at [327, 85] on app-msgs-text "البتول [PERSON_NAME]" at bounding box center [284, 80] width 311 height 11
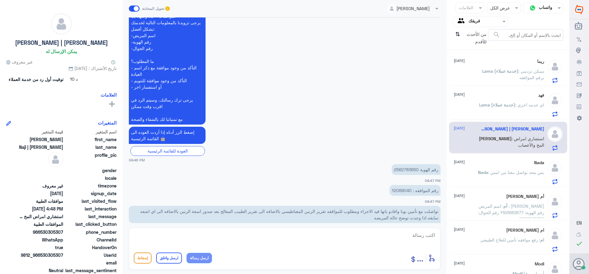
scroll to position [640, 0]
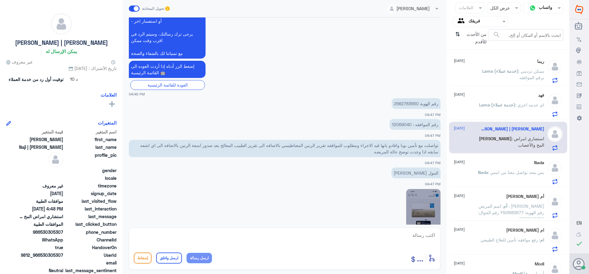
click at [396, 122] on p "رقم الموافقه : 12069040" at bounding box center [414, 124] width 51 height 11
click at [405, 103] on p "رقم الهوية 2562783650" at bounding box center [415, 103] width 49 height 11
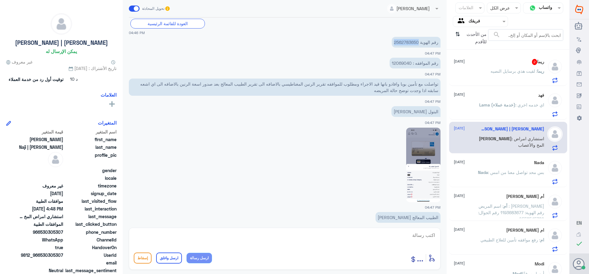
scroll to position [732, 0]
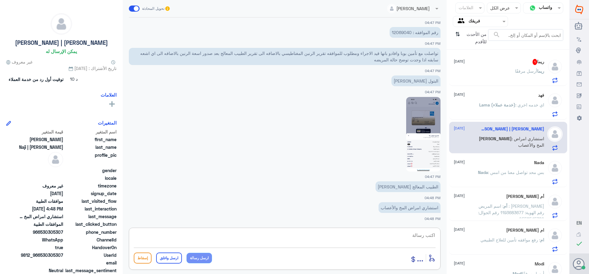
click at [413, 234] on textarea at bounding box center [285, 238] width 302 height 15
type textarea "ت"
paste textarea "تمنياتي لك بالشفاء العاجل"
type textarea "السلام عليكم ورحمه الله وبركاته تم تحديث طلبك بنتظار رد شركه التامين ******تمني…"
click at [165, 257] on button "ارسل واغلق" at bounding box center [169, 257] width 26 height 11
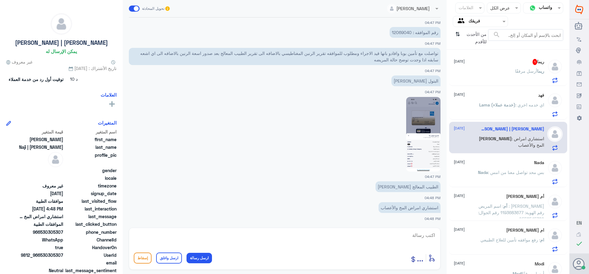
scroll to position [764, 0]
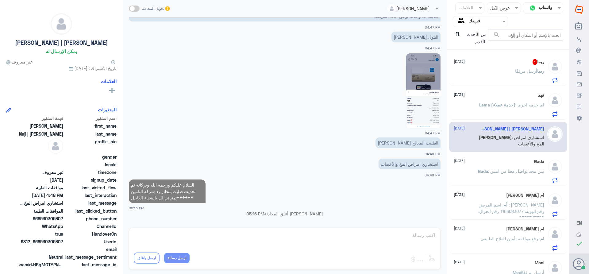
click at [511, 71] on div "[PERSON_NAME] أرسل مرفقًا" at bounding box center [498, 76] width 90 height 14
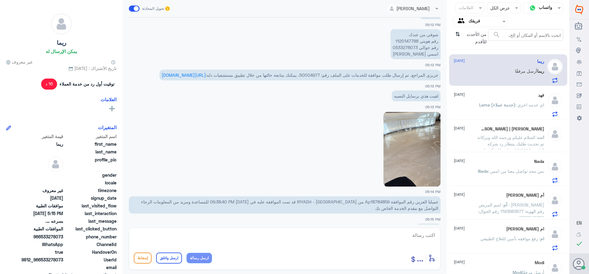
scroll to position [453, 0]
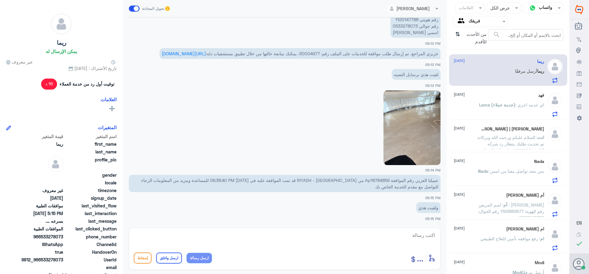
click at [312, 51] on span "عزيزي المراجع، تم إرسال طلب موافقة للخدمات على الملف رقم: 50004977، يمكنك متابع…" at bounding box center [322, 53] width 232 height 5
click at [469, 23] on input "text" at bounding box center [485, 21] width 34 height 7
click at [467, 49] on div "الوارد لديك" at bounding box center [479, 55] width 55 height 14
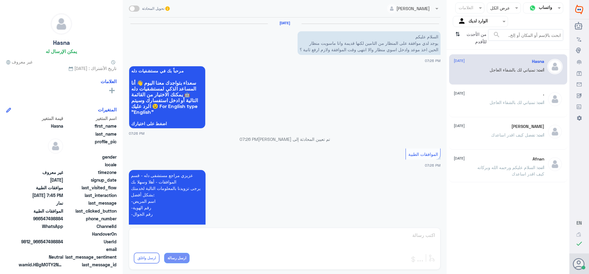
scroll to position [312, 0]
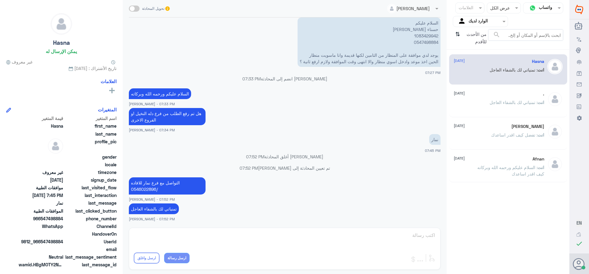
drag, startPoint x: 460, startPoint y: 91, endPoint x: 460, endPoint y: 105, distance: 14.1
click at [460, 93] on span "[DATE]" at bounding box center [458, 93] width 11 height 6
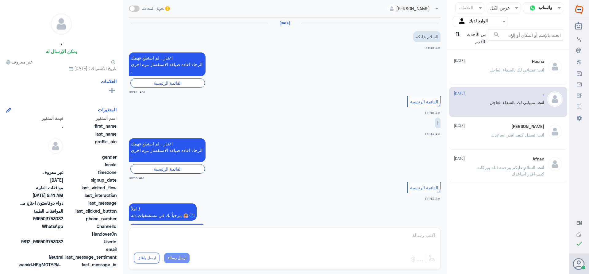
scroll to position [374, 0]
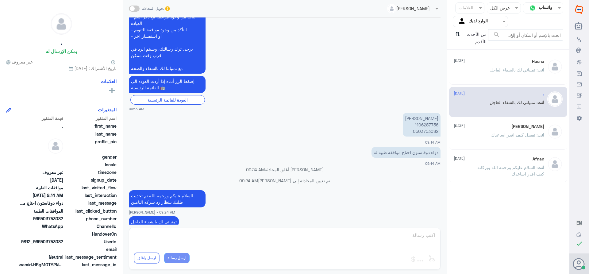
click at [463, 122] on div "[PERSON_NAME] [DATE] انت : تفضل كيف اقدر اساعدك" at bounding box center [508, 134] width 118 height 30
click at [462, 157] on span "[DATE]" at bounding box center [458, 158] width 11 height 6
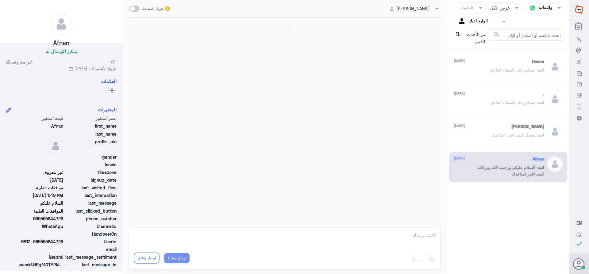
scroll to position [120, 0]
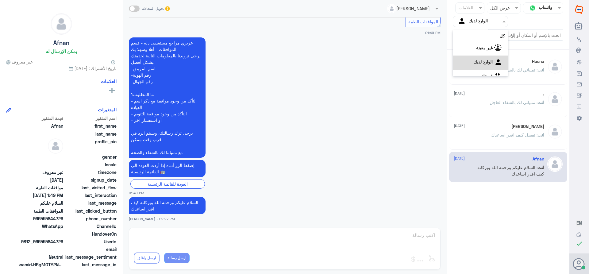
click at [465, 21] on div at bounding box center [480, 21] width 55 height 7
click at [474, 64] on div "فريقك" at bounding box center [479, 69] width 55 height 14
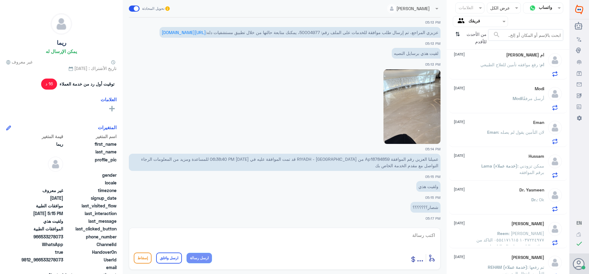
scroll to position [150, 0]
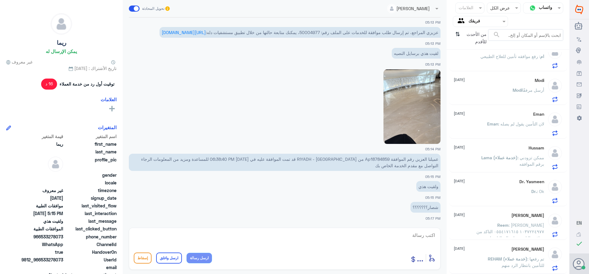
click at [502, 254] on div "[PERSON_NAME] A Abdalla [DATE][PERSON_NAME] (خدمة عملاء) : تم رفعها للتأمين بان…" at bounding box center [498, 258] width 90 height 24
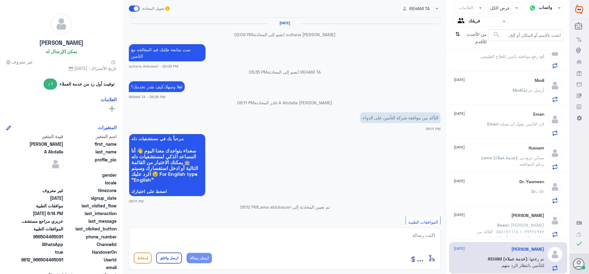
scroll to position [393, 0]
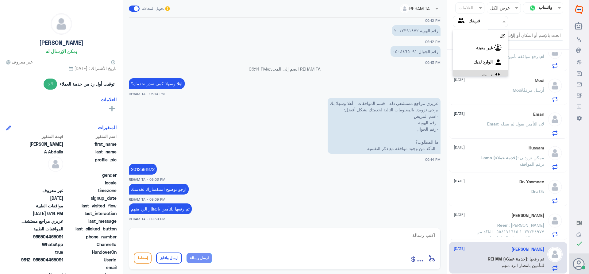
click at [470, 22] on input "text" at bounding box center [485, 21] width 34 height 7
click at [468, 54] on div "الوارد لديك" at bounding box center [479, 55] width 55 height 14
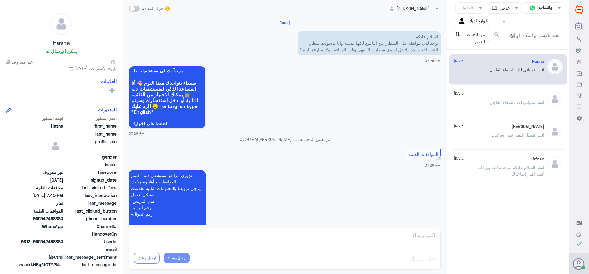
scroll to position [312, 0]
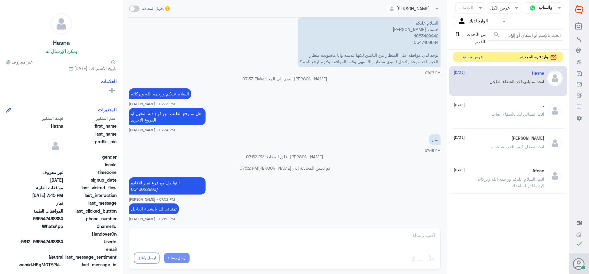
click at [475, 56] on button "عرض مسبق" at bounding box center [472, 57] width 26 height 10
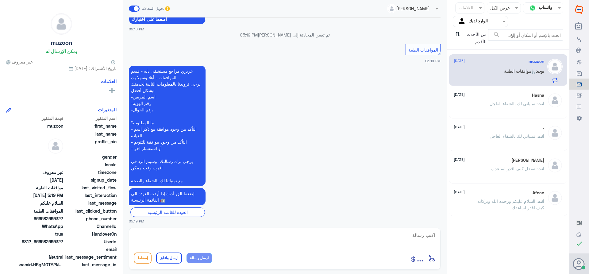
scroll to position [93, 0]
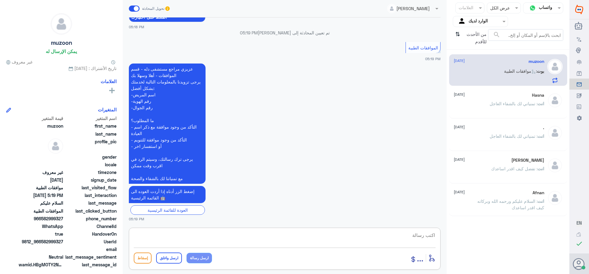
click at [426, 234] on textarea at bounding box center [285, 238] width 302 height 15
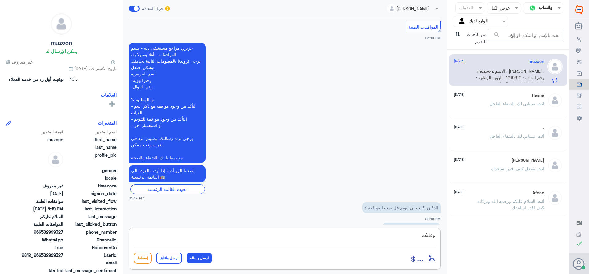
scroll to position [155, 0]
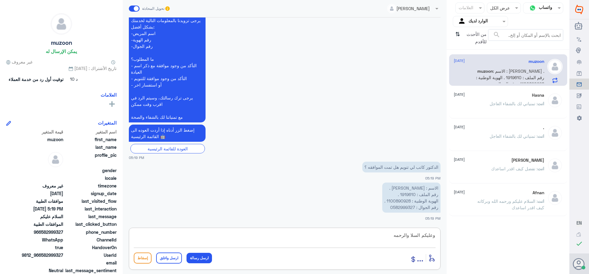
type textarea "وعليكم السلا والرحمه"
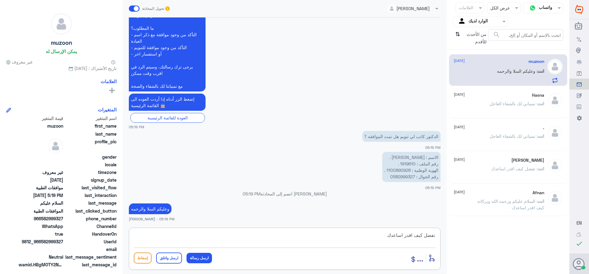
type textarea "تفضل كيف اقدر اساعدك"
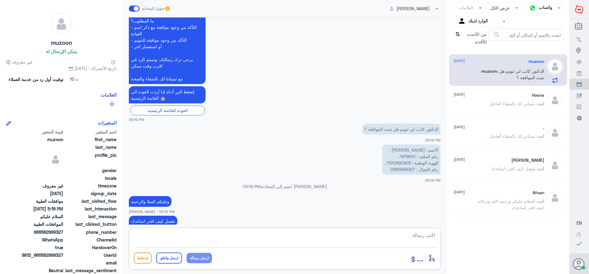
scroll to position [236, 0]
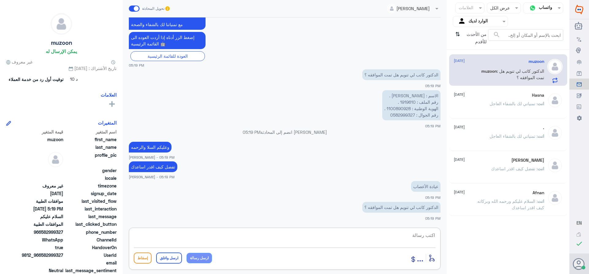
click at [405, 102] on p "الاسم : [PERSON_NAME] . رقم الملف : 1919610 . الهوية الوطنية : 1100890928 . رقم…" at bounding box center [411, 105] width 58 height 30
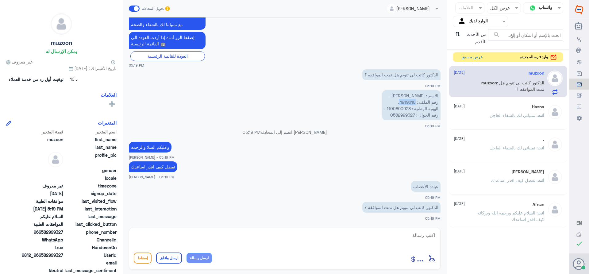
click at [466, 58] on button "عرض مسبق" at bounding box center [472, 57] width 26 height 10
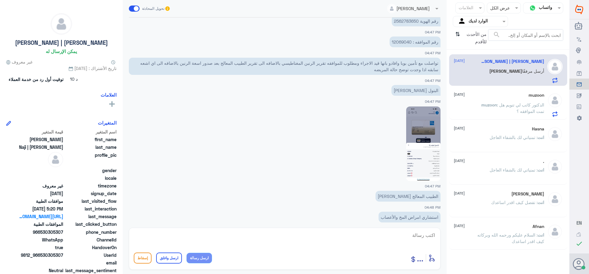
scroll to position [784, 0]
click at [404, 22] on p "رقم الهوية 2562783650" at bounding box center [415, 21] width 49 height 11
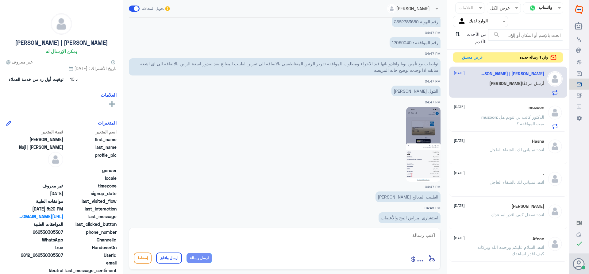
click at [494, 117] on span "muzoon" at bounding box center [489, 116] width 16 height 5
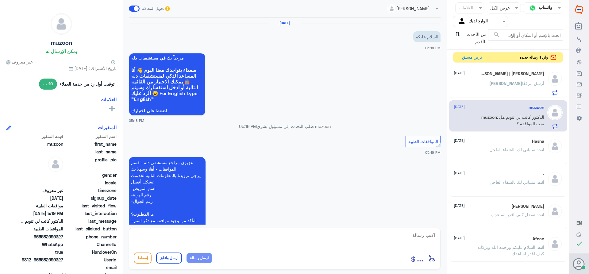
scroll to position [247, 0]
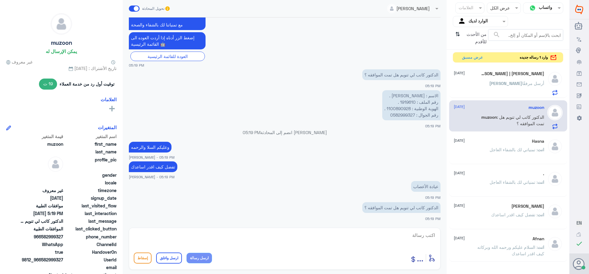
click at [496, 142] on div "Hasna [DATE]" at bounding box center [498, 141] width 90 height 5
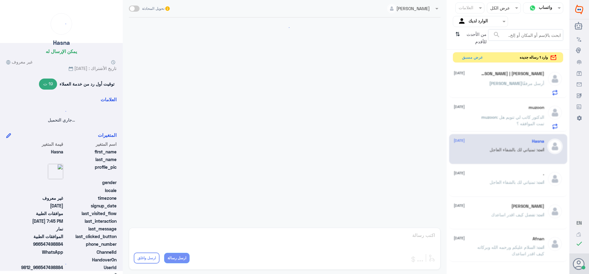
scroll to position [312, 0]
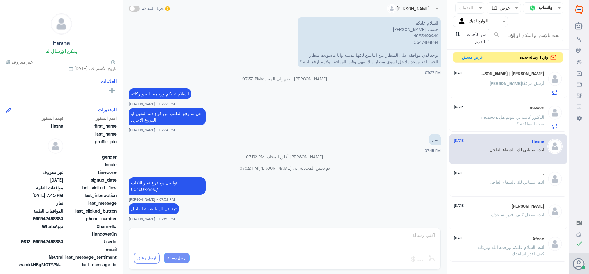
click at [501, 175] on div ". [DATE]" at bounding box center [498, 173] width 90 height 5
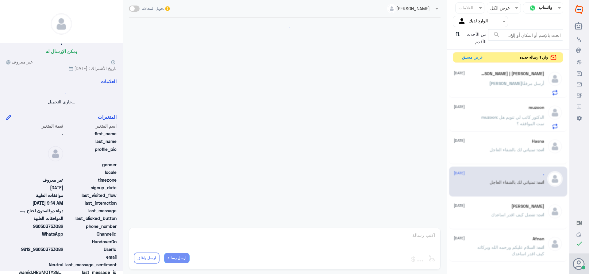
scroll to position [374, 0]
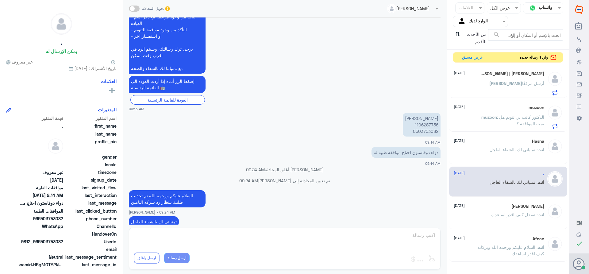
click at [458, 74] on span "[DATE]" at bounding box center [458, 73] width 11 height 6
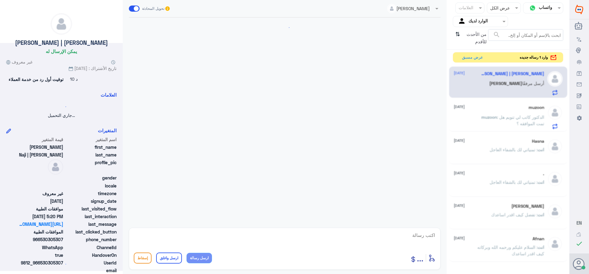
scroll to position [536, 0]
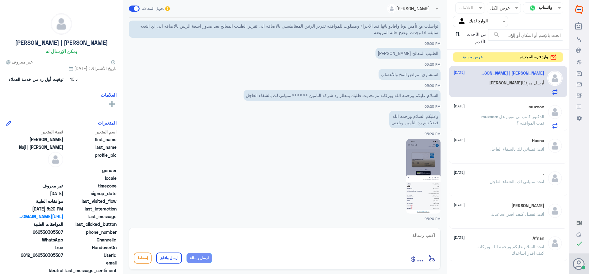
click at [475, 55] on button "عرض مسبق" at bounding box center [472, 57] width 26 height 10
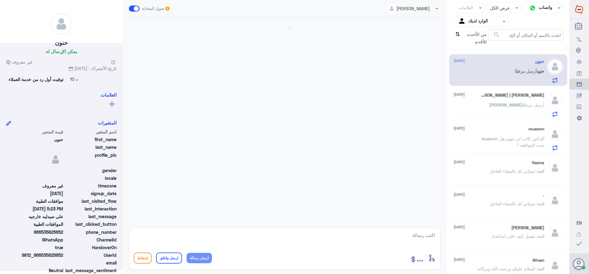
scroll to position [189, 0]
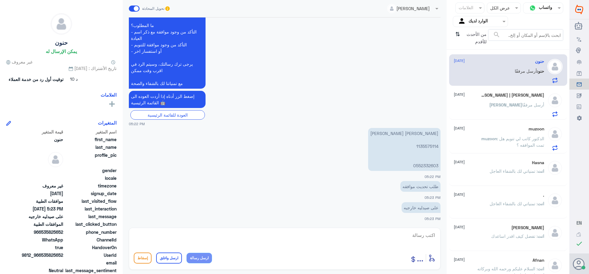
click at [420, 147] on p "[PERSON_NAME] [PERSON_NAME] 1135575114 0552332603" at bounding box center [404, 149] width 72 height 43
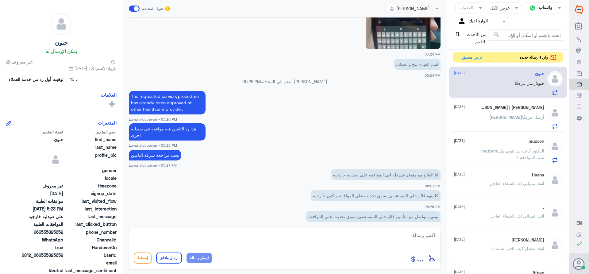
scroll to position [447, 0]
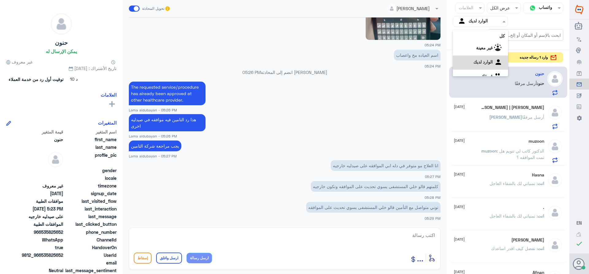
click at [471, 21] on input "text" at bounding box center [485, 21] width 34 height 7
click at [468, 54] on div "الوارد لديك" at bounding box center [479, 55] width 55 height 14
click at [456, 59] on div "وارد 1 رساله جديده عرض مسبق" at bounding box center [507, 57] width 110 height 11
click at [464, 58] on button "عرض مسبق" at bounding box center [472, 57] width 26 height 10
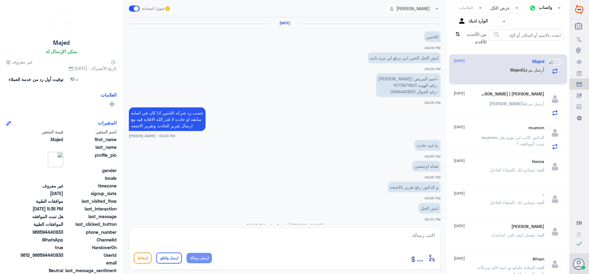
scroll to position [484, 0]
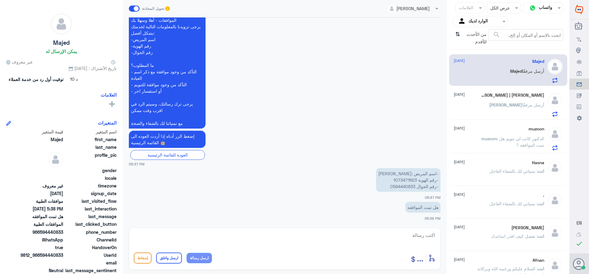
click at [394, 178] on p "-اسم المريض :[PERSON_NAME] -رقم الهوية 1073471623 -رقم الجوال 0594440833" at bounding box center [408, 180] width 64 height 24
click at [409, 235] on textarea at bounding box center [285, 238] width 302 height 15
paste textarea "تمنياتي لك بالشفاء العاجل"
type textarea "تمت الموافقه بامكانك جحز موعد ****تمنياتي لك بالشفاء العاجل"
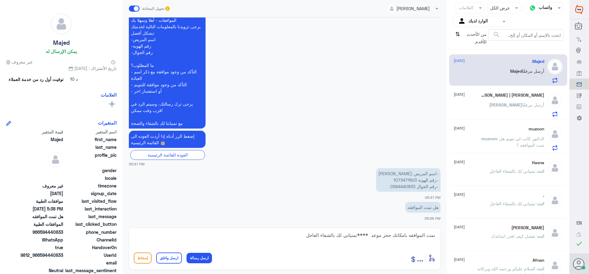
click at [167, 256] on button "ارسل واغلق" at bounding box center [169, 257] width 26 height 11
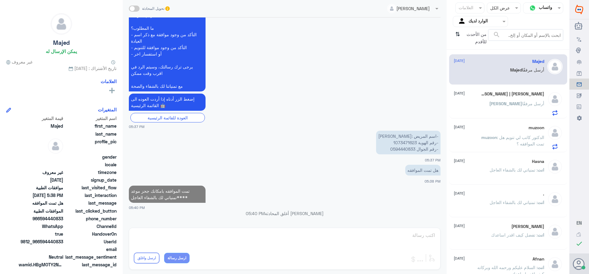
click at [515, 100] on div "[PERSON_NAME] | [PERSON_NAME] [DATE][PERSON_NAME] أرسل مرفقًا" at bounding box center [498, 103] width 90 height 24
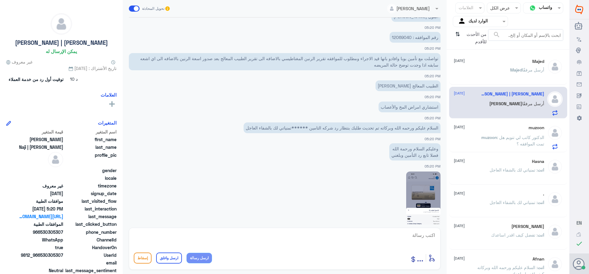
scroll to position [444, 0]
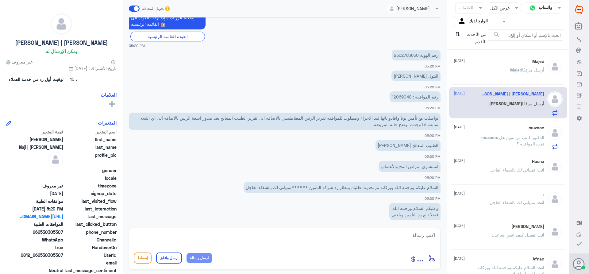
click at [398, 56] on p "رقم الهوية 2562783650" at bounding box center [415, 55] width 49 height 11
click at [398, 97] on p "رقم الموافقه : 12069040" at bounding box center [414, 96] width 51 height 11
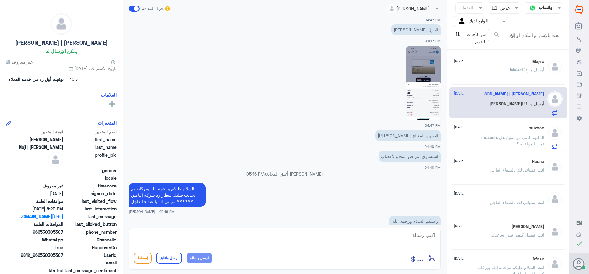
scroll to position [692, 0]
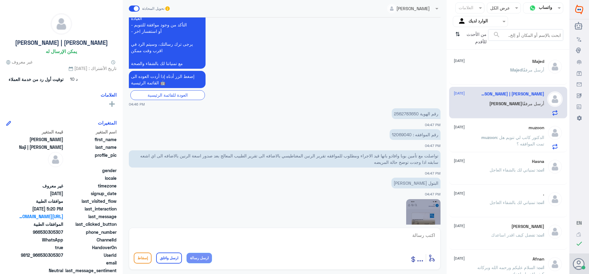
click at [399, 136] on p "رقم الموافقه : 12069040" at bounding box center [414, 134] width 51 height 11
click at [402, 110] on p "رقم الهوية 2562783650" at bounding box center [415, 113] width 49 height 11
click at [401, 113] on p "رقم الهوية 2562783650" at bounding box center [415, 113] width 49 height 11
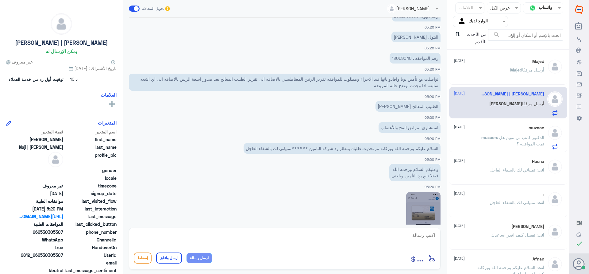
scroll to position [1395, 0]
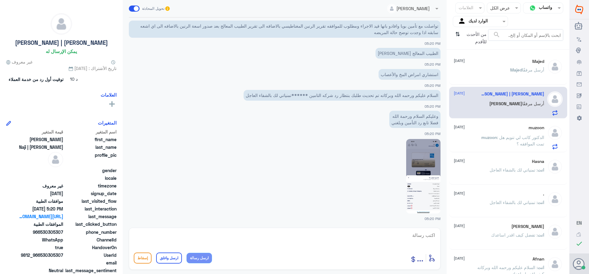
click at [490, 67] on div "Majed [DATE] Majed أرسل مرفقًا" at bounding box center [498, 70] width 90 height 23
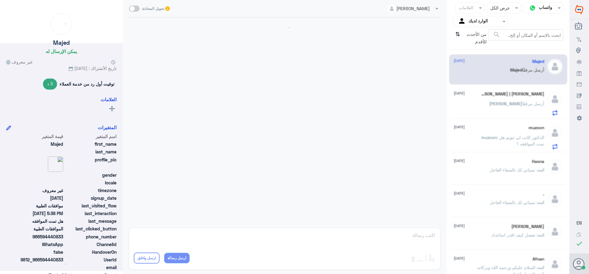
scroll to position [479, 0]
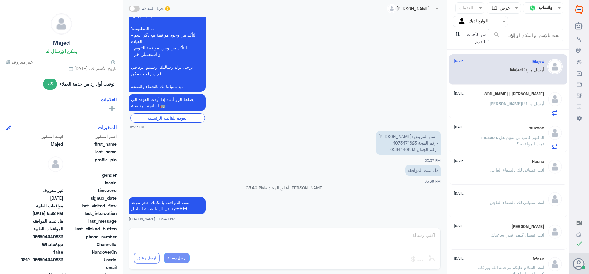
click at [503, 139] on span ": الدكتور كاتب لي تنويم هل تمت الموافقه ؟" at bounding box center [520, 141] width 47 height 12
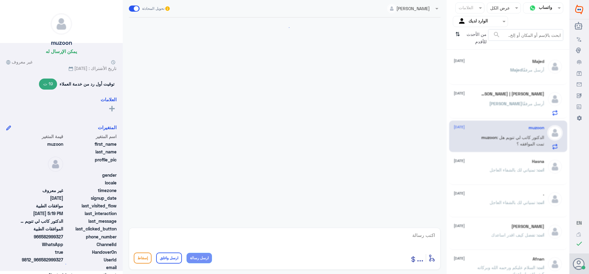
scroll to position [247, 0]
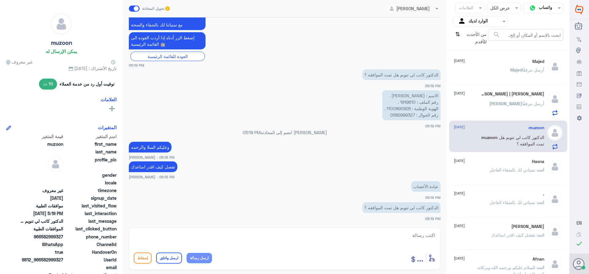
click at [501, 170] on span ": تمنياتي لك بالشفاء العاجل" at bounding box center [513, 169] width 48 height 5
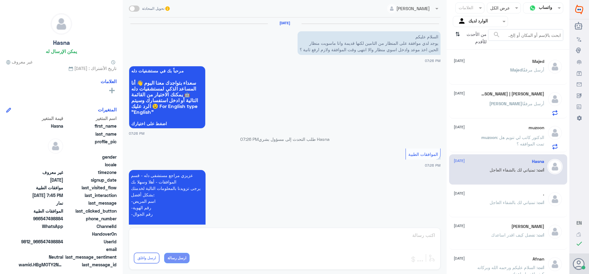
scroll to position [312, 0]
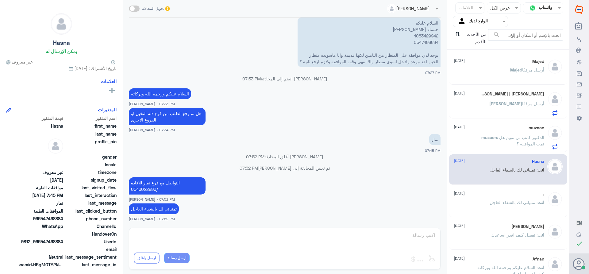
click at [494, 196] on div ". [DATE] انت : تمنياتي لك بالشفاء العاجل" at bounding box center [498, 202] width 90 height 23
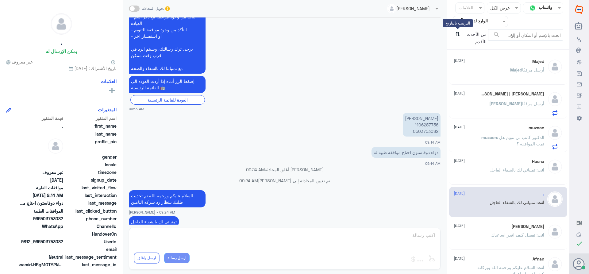
click at [458, 32] on icon "⇅" at bounding box center [457, 37] width 5 height 16
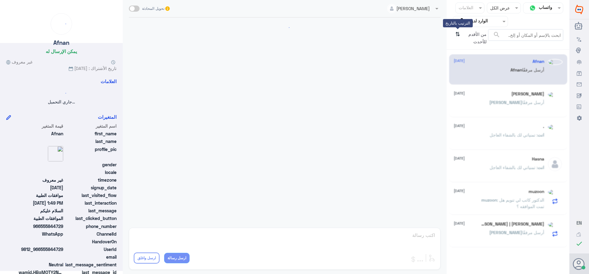
scroll to position [120, 0]
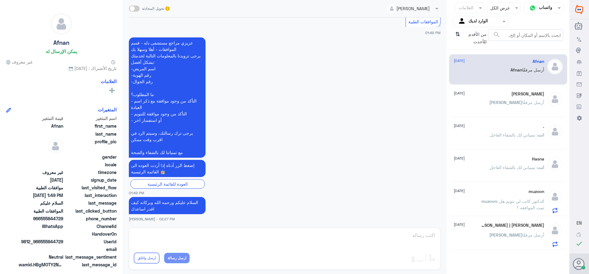
click at [498, 224] on div "[PERSON_NAME] | [PERSON_NAME] [DATE]" at bounding box center [498, 225] width 90 height 5
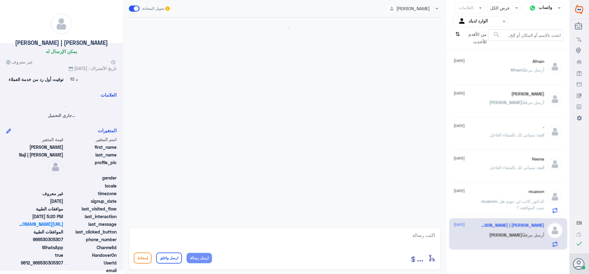
scroll to position [536, 0]
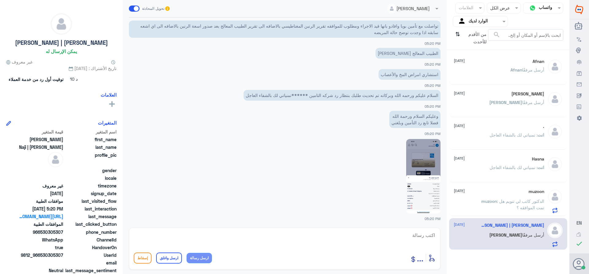
click at [431, 178] on img at bounding box center [423, 176] width 34 height 74
click at [469, 21] on input "text" at bounding box center [485, 21] width 34 height 7
click at [471, 70] on div "فريقك" at bounding box center [479, 69] width 55 height 14
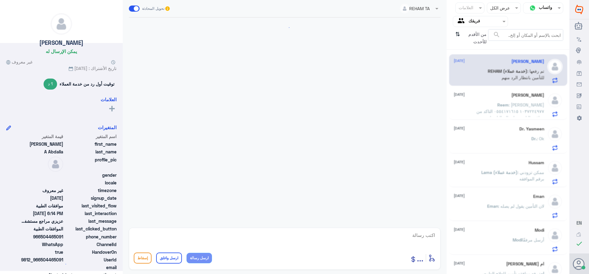
scroll to position [393, 0]
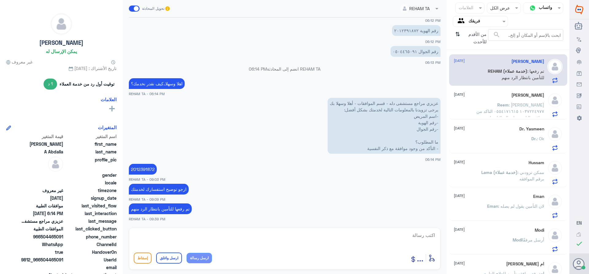
click at [476, 106] on p "Reem : [PERSON_NAME] ١٠٣٧٢٢٤٩٧٧ ٠٥٥٤١٧١٦١٥ التاكد من موافقة التامين على التحالي…" at bounding box center [509, 108] width 69 height 15
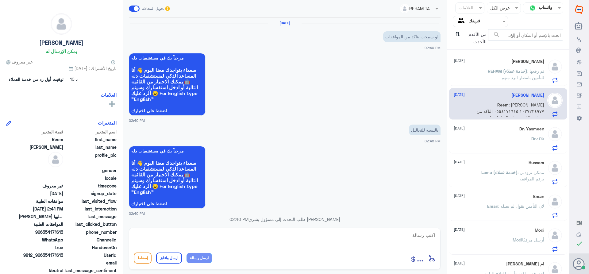
scroll to position [233, 0]
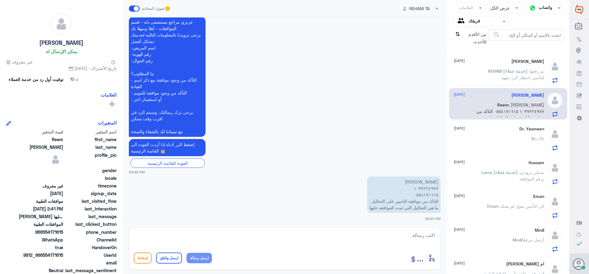
click at [493, 138] on div "Dr. : Ok" at bounding box center [498, 144] width 90 height 14
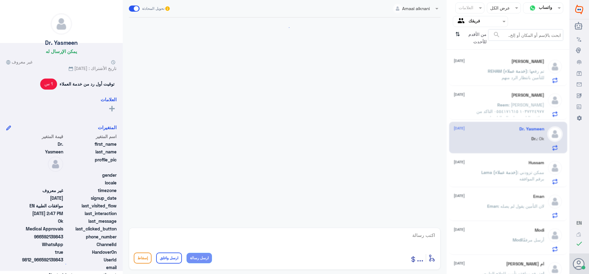
scroll to position [551, 0]
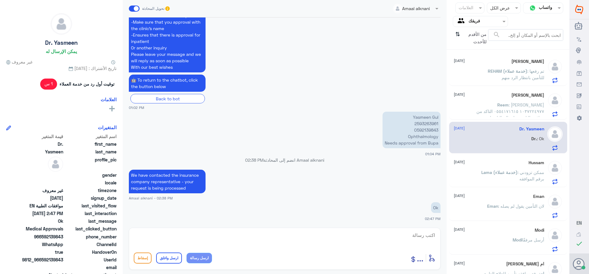
click at [490, 170] on span "Lama (خدمة عملاء)" at bounding box center [499, 172] width 36 height 5
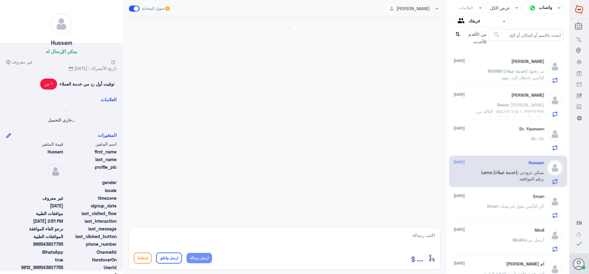
scroll to position [179, 0]
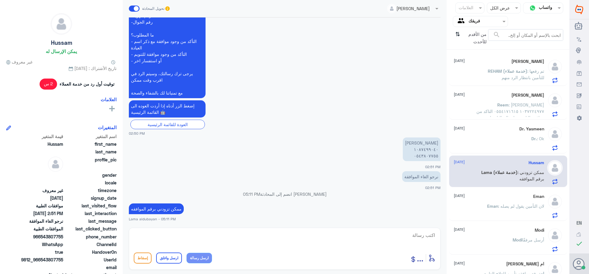
click at [487, 207] on span "Eman" at bounding box center [492, 205] width 11 height 5
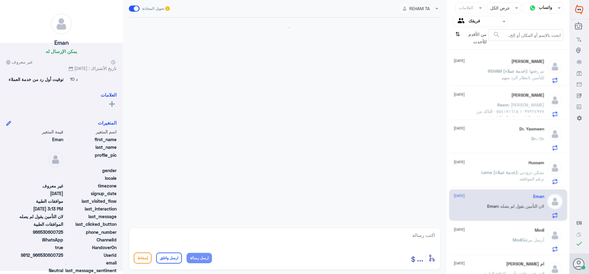
scroll to position [592, 0]
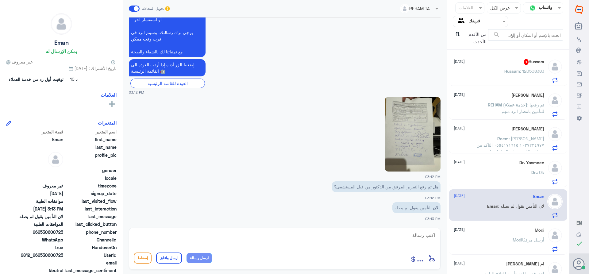
click at [405, 130] on img at bounding box center [412, 134] width 56 height 74
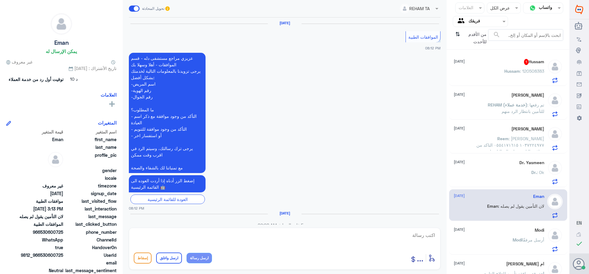
scroll to position [812, 0]
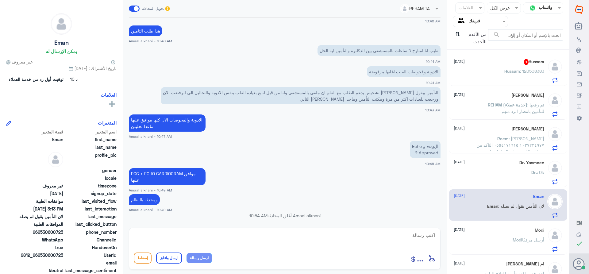
click at [477, 70] on div "Hussam : 120508383" at bounding box center [498, 76] width 90 height 14
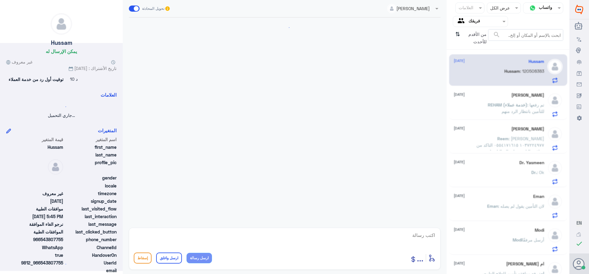
scroll to position [200, 0]
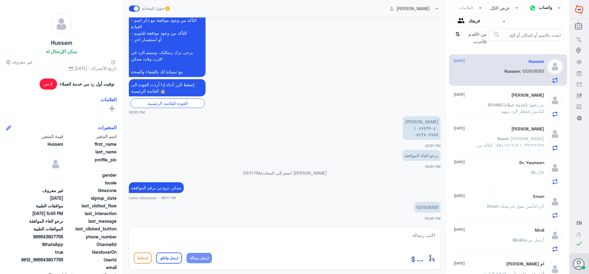
click at [489, 109] on p "REHAM (خدمة عملاء) : تم رفعها للتأمين بانتظار الرد منهم" at bounding box center [509, 108] width 69 height 15
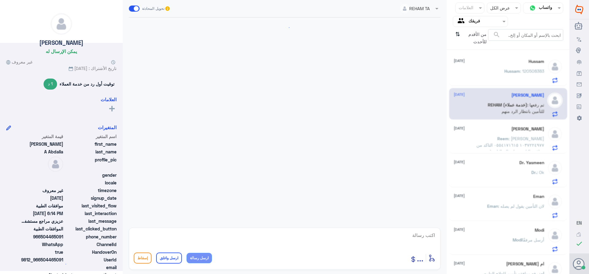
scroll to position [393, 0]
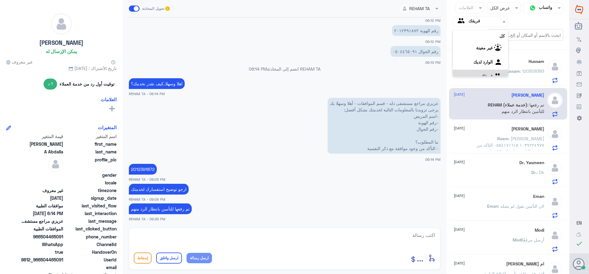
click at [471, 21] on input "text" at bounding box center [485, 21] width 34 height 7
click at [467, 51] on div "الوارد لديك" at bounding box center [479, 55] width 55 height 14
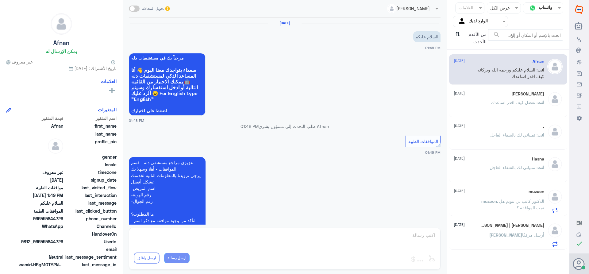
scroll to position [120, 0]
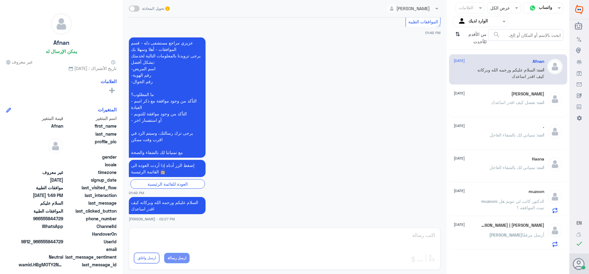
click at [478, 191] on div "muzoon [DATE]" at bounding box center [498, 191] width 90 height 5
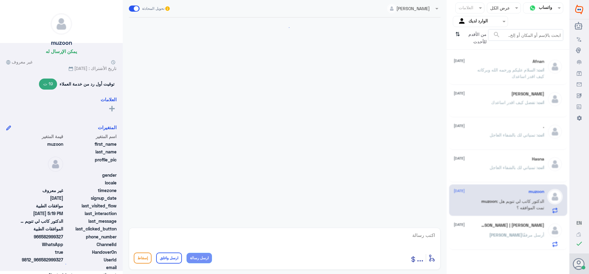
scroll to position [247, 0]
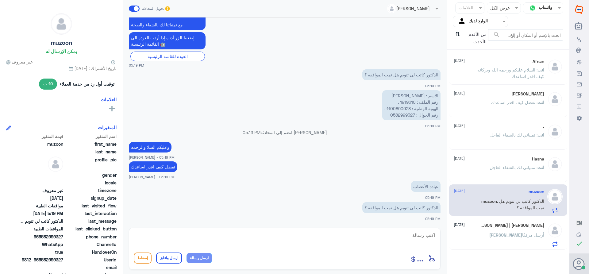
click at [477, 222] on div "[PERSON_NAME] | [PERSON_NAME] [DATE][PERSON_NAME] أرسل مرفقًا" at bounding box center [508, 234] width 118 height 32
click at [475, 229] on div "[PERSON_NAME] | [PERSON_NAME] [DATE][PERSON_NAME] أرسل مرفقًا" at bounding box center [498, 235] width 90 height 24
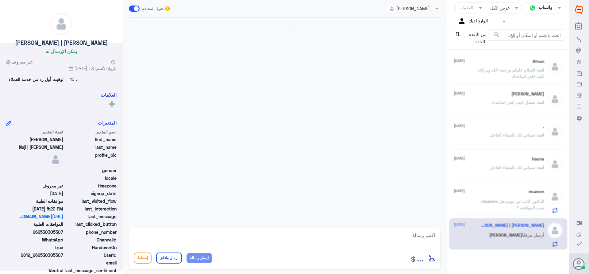
scroll to position [536, 0]
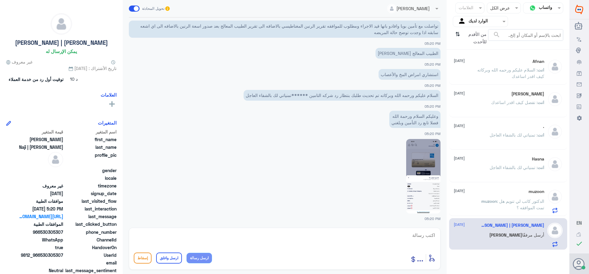
click at [465, 23] on div at bounding box center [480, 21] width 55 height 7
drag, startPoint x: 465, startPoint y: 51, endPoint x: 461, endPoint y: 35, distance: 16.3
click at [465, 51] on div "الوارد لديك" at bounding box center [479, 55] width 55 height 14
click at [456, 36] on icon "⇅" at bounding box center [457, 37] width 5 height 16
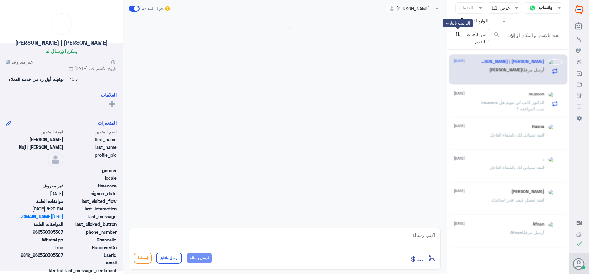
scroll to position [536, 0]
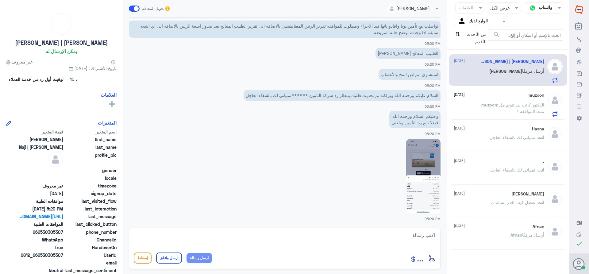
click at [474, 21] on input "text" at bounding box center [485, 21] width 34 height 7
click at [472, 66] on div "فريقك" at bounding box center [479, 69] width 55 height 14
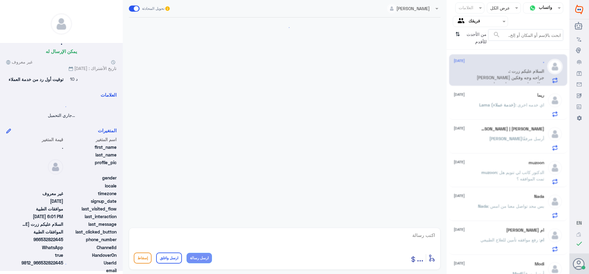
scroll to position [155, 0]
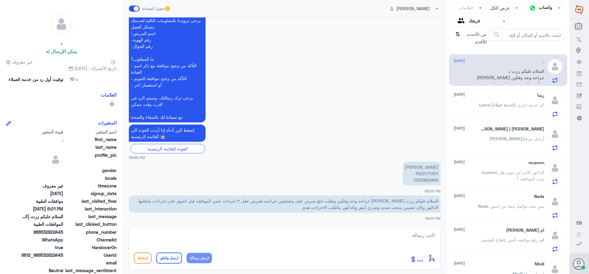
click at [423, 173] on p "[PERSON_NAME] 1120071301 0532822445" at bounding box center [421, 174] width 38 height 24
drag, startPoint x: 421, startPoint y: 235, endPoint x: 431, endPoint y: 234, distance: 9.8
click at [428, 235] on textarea at bounding box center [285, 238] width 302 height 15
click at [373, 235] on textarea "السلام عليكم ورحمه الله وبركاته الخدمات تمت الموافقه جزئي حسب طلب الدكتور" at bounding box center [285, 238] width 302 height 15
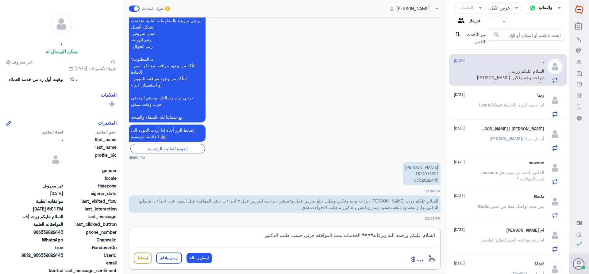
type textarea "السلام عليكم ورحمه الله وبركاته***** الخدمات تمت الموافقه جزئي حسب طلب الدكتور"
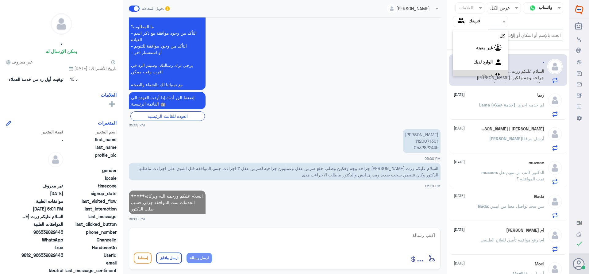
click at [466, 17] on img at bounding box center [461, 21] width 9 height 9
click at [473, 54] on لديك "الوارد لديك" at bounding box center [482, 53] width 19 height 5
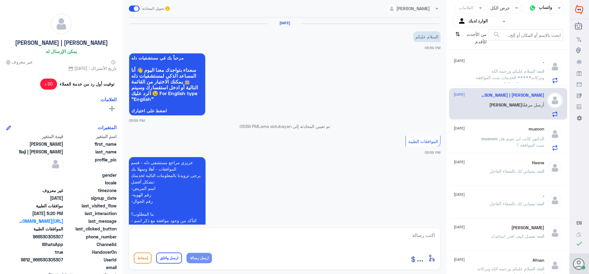
scroll to position [198, 0]
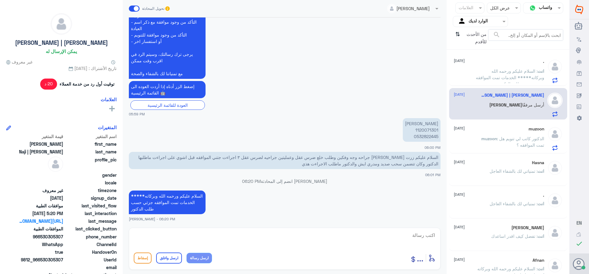
click at [481, 70] on p "انت : السلام عليكم ورحمه الله وبركاته***** الخدمات تمت الموافقه جزئي حسب طلب ال…" at bounding box center [509, 75] width 69 height 15
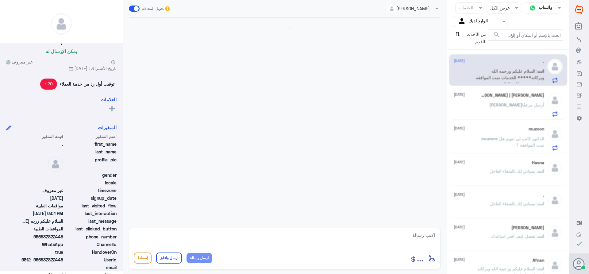
click at [485, 93] on div "[PERSON_NAME] | [PERSON_NAME] [DATE]" at bounding box center [498, 95] width 90 height 5
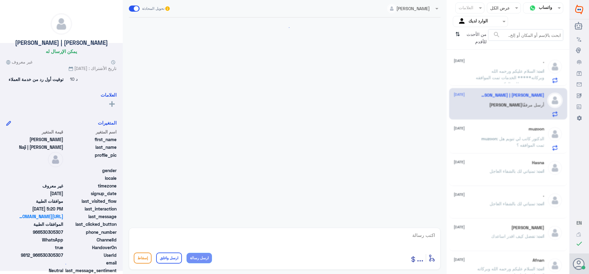
scroll to position [536, 0]
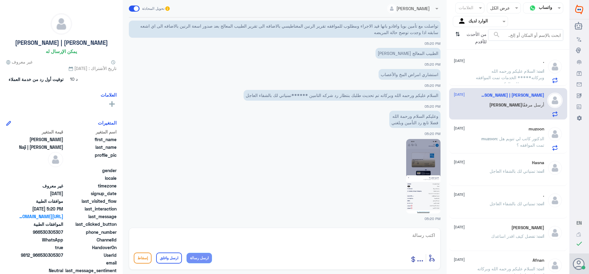
click at [489, 140] on span "muzoon" at bounding box center [489, 138] width 16 height 5
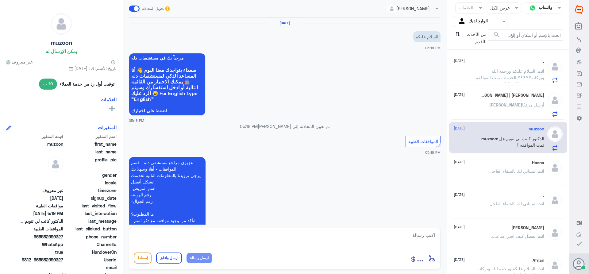
scroll to position [247, 0]
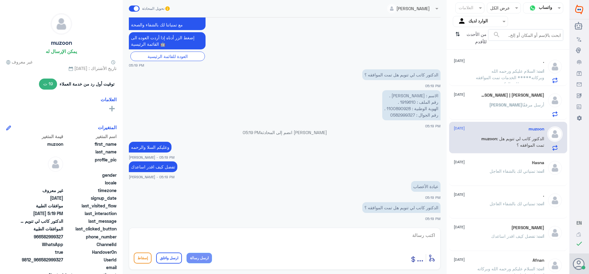
click at [482, 100] on div "[PERSON_NAME] | [PERSON_NAME] [DATE][PERSON_NAME] أرسل مرفقًا" at bounding box center [498, 105] width 90 height 24
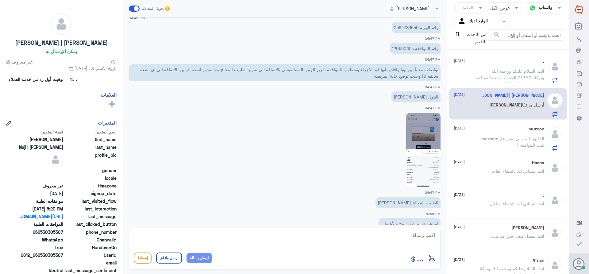
scroll to position [692, 0]
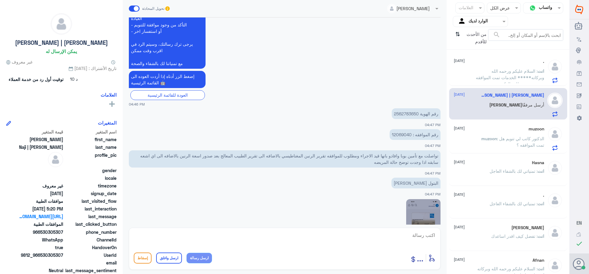
click at [401, 112] on p "رقم الهوية 2562783650" at bounding box center [415, 113] width 49 height 11
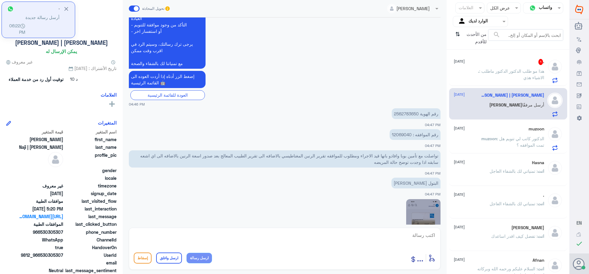
click at [495, 74] on span ": هذا مو طلب الدكتور الدكتور ماطلب الاشياء هذي" at bounding box center [511, 74] width 65 height 12
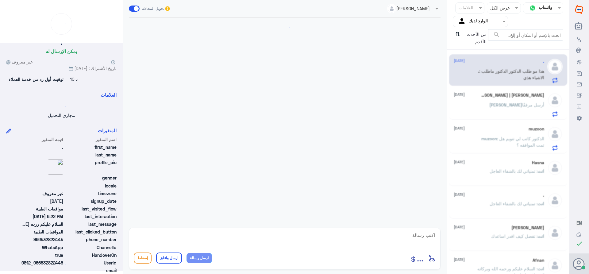
scroll to position [219, 0]
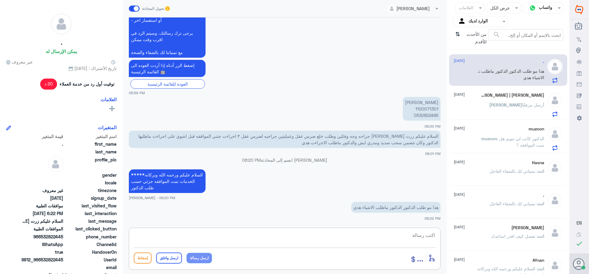
click at [427, 233] on textarea at bounding box center [285, 238] width 302 height 15
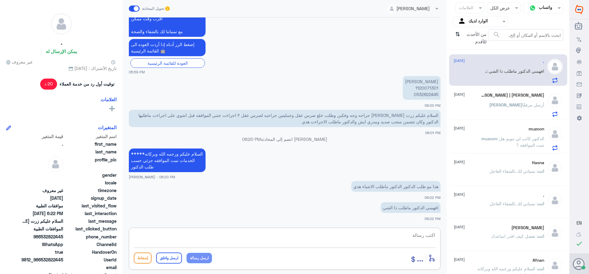
scroll to position [261, 0]
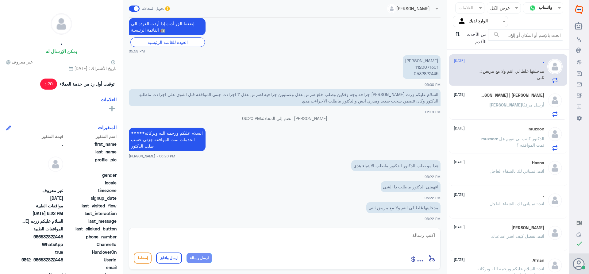
click at [422, 237] on textarea at bounding box center [285, 238] width 302 height 15
type textarea "ف"
click at [274, 235] on textarea "يتم رفع الطلب من قبل الدكتور او المساعده له نحن قسم التامين مختص في المتابعه فقط" at bounding box center [285, 238] width 302 height 15
drag, startPoint x: 290, startPoint y: 235, endPoint x: 274, endPoint y: 233, distance: 16.0
click at [274, 233] on textarea "يتم رفع الطلب من قبل الدكتور او المساعده له نحن قسم التامين مختص في المتابعه فقط" at bounding box center [285, 238] width 302 height 15
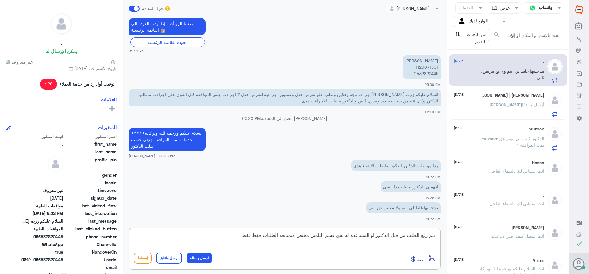
drag, startPoint x: 238, startPoint y: 237, endPoint x: 252, endPoint y: 238, distance: 13.8
click at [252, 238] on textarea "يتم رفع الطلب من قبل الدكتور او المساعده له نحن قسم التامين مختص فيمتابعه الطلب…" at bounding box center [285, 238] width 302 height 15
type textarea "يتم رفع الطلب من قبل الدكتور او المساعده له نحن قسم التامين مختص فيمتابعه الطلب…"
click at [194, 256] on button "ارسل رسالة" at bounding box center [198, 258] width 25 height 10
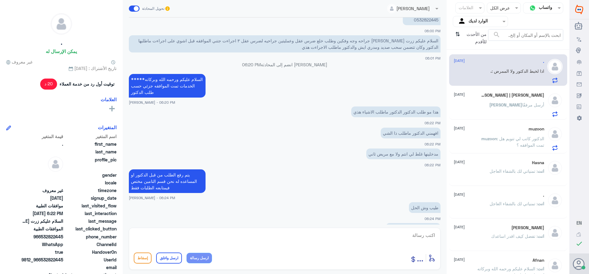
scroll to position [336, 0]
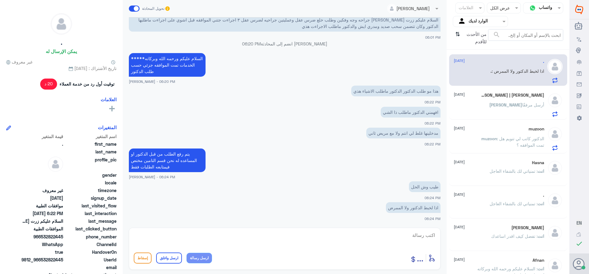
click at [416, 234] on textarea at bounding box center [285, 238] width 302 height 15
click at [433, 234] on textarea at bounding box center [285, 238] width 302 height 15
click at [422, 235] on textarea at bounding box center [285, 238] width 302 height 15
type textarea "مراجعه الدكتور المعالج للافاده"
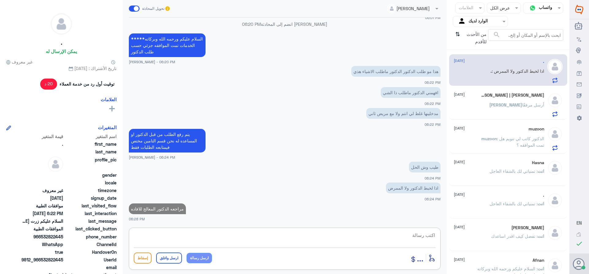
click at [478, 19] on input "text" at bounding box center [485, 21] width 34 height 7
click at [476, 65] on div "فريقك" at bounding box center [479, 69] width 55 height 14
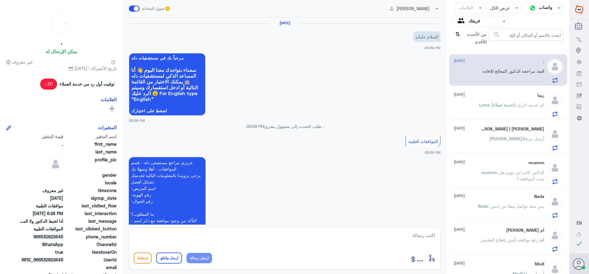
scroll to position [375, 0]
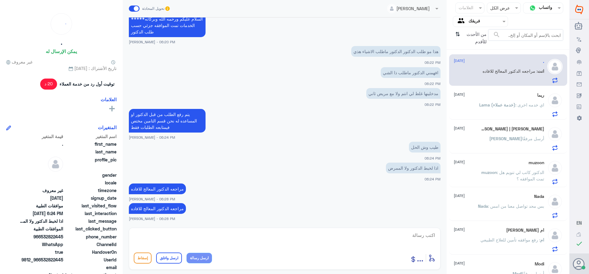
click at [472, 20] on input "text" at bounding box center [485, 21] width 34 height 7
click at [471, 51] on div "الوارد لديك" at bounding box center [479, 55] width 55 height 14
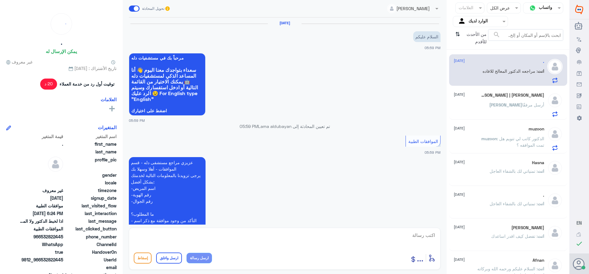
scroll to position [355, 0]
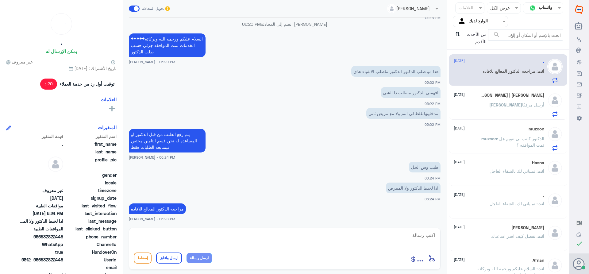
click at [480, 94] on div "[PERSON_NAME] | [PERSON_NAME] [DATE]" at bounding box center [498, 95] width 90 height 5
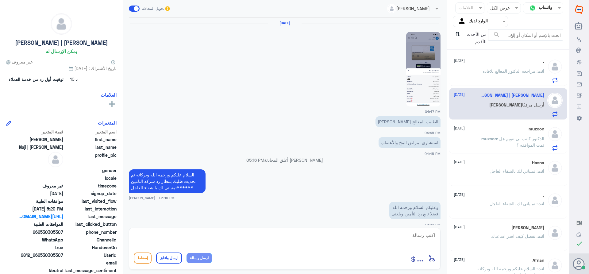
scroll to position [536, 0]
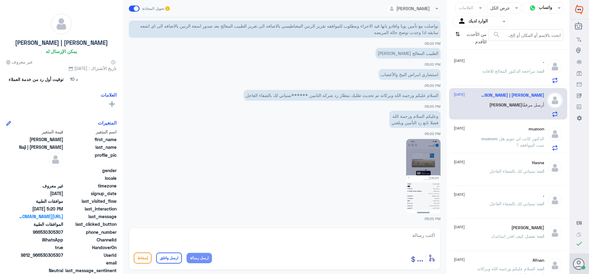
click at [494, 128] on div "muzoon [DATE]" at bounding box center [498, 128] width 90 height 5
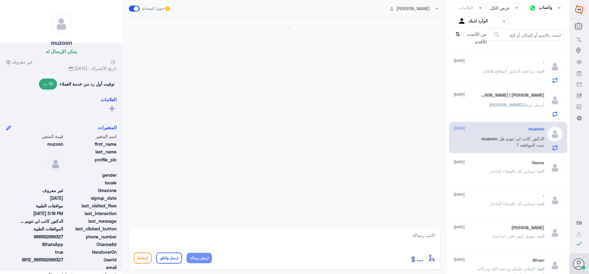
scroll to position [247, 0]
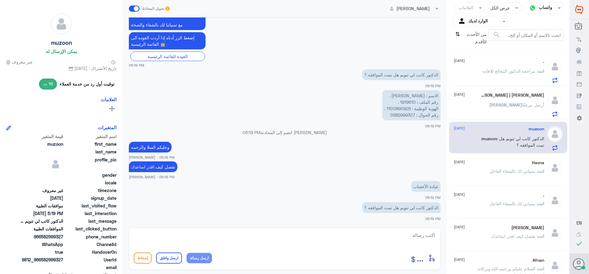
click at [496, 166] on div "Hasna [DATE] انت : تمنياتي لك بالشفاء العاجل" at bounding box center [498, 171] width 90 height 23
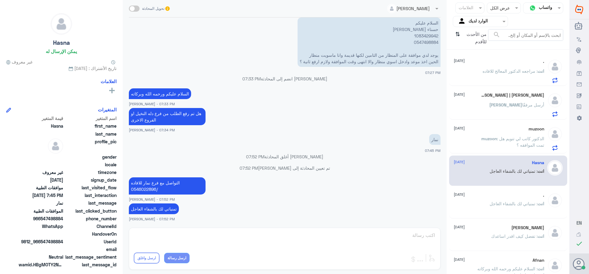
click at [489, 135] on p "muzoon : الدكتور كاتب لي تنويم هل تمت الموافقه ؟" at bounding box center [509, 142] width 69 height 15
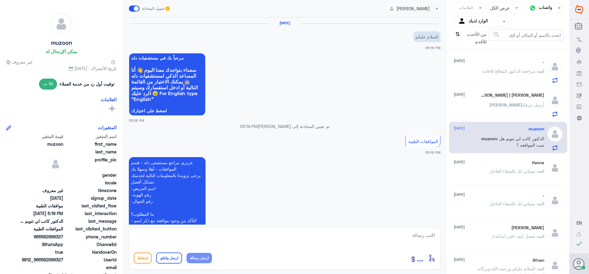
scroll to position [247, 0]
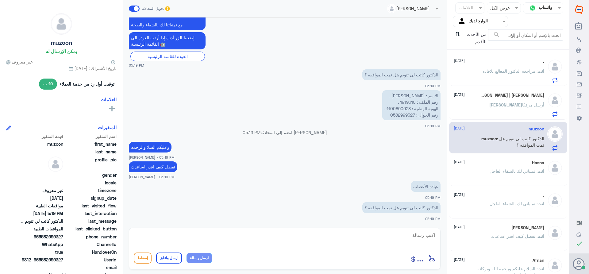
click at [514, 98] on div "[PERSON_NAME] | [PERSON_NAME] [DATE][PERSON_NAME] أرسل مرفقًا" at bounding box center [498, 105] width 90 height 24
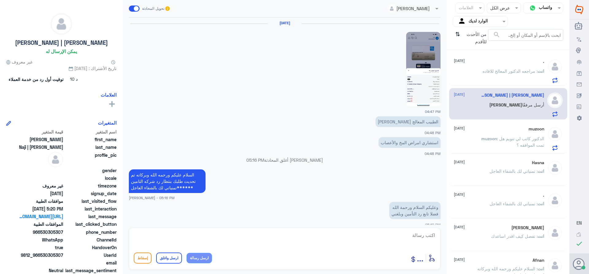
scroll to position [536, 0]
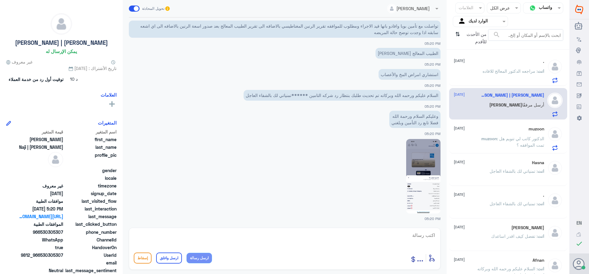
click at [505, 75] on p "انت : مراجعه الدكتور المعالج للافاده" at bounding box center [513, 75] width 62 height 15
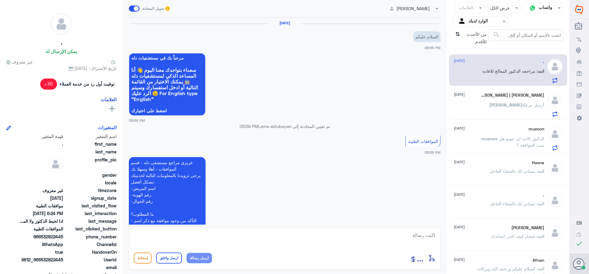
scroll to position [355, 0]
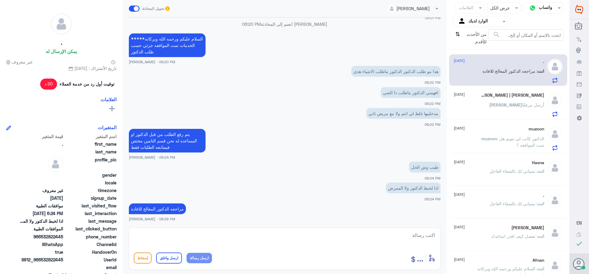
click at [508, 98] on div "[PERSON_NAME] | [PERSON_NAME] [DATE][PERSON_NAME] أرسل مرفقًا" at bounding box center [498, 105] width 90 height 24
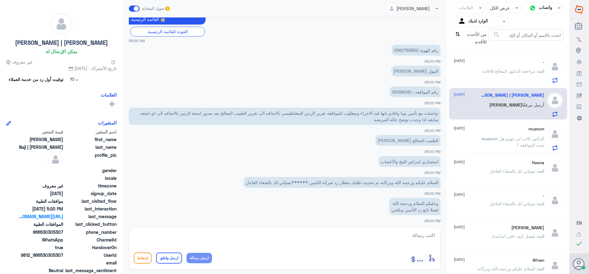
scroll to position [382, 0]
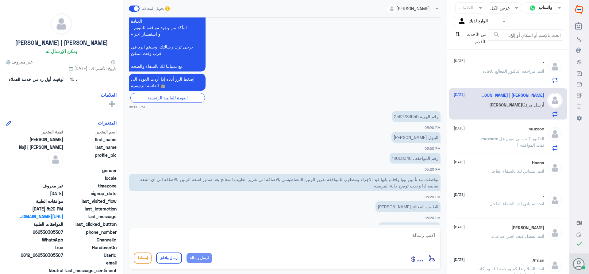
click at [403, 115] on p "رقم الهوية 2562783650" at bounding box center [415, 116] width 49 height 11
drag, startPoint x: 416, startPoint y: 115, endPoint x: 379, endPoint y: 119, distance: 37.3
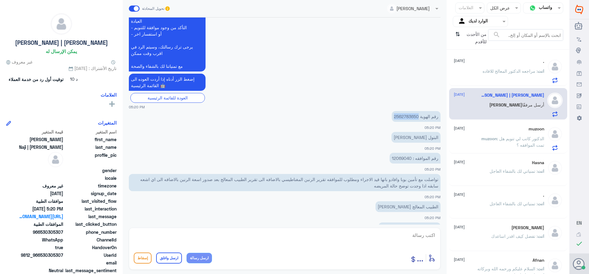
click at [379, 119] on app-msgs-text "رقم الهوية 2562783650" at bounding box center [284, 116] width 311 height 11
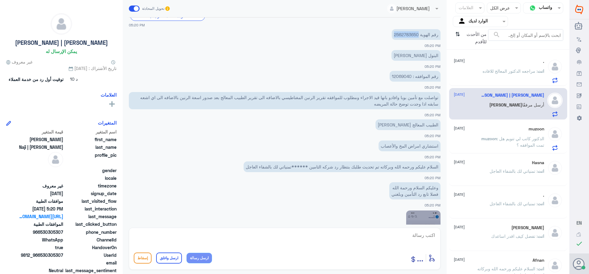
scroll to position [536, 0]
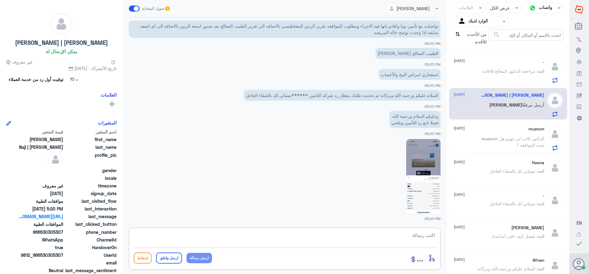
click at [408, 239] on textarea at bounding box center [285, 238] width 302 height 15
click at [436, 237] on div "أدخل اسم مجموعة الرسائل ... إسقاط ارسل واغلق ارسل رسالة" at bounding box center [284, 248] width 311 height 42
click at [427, 233] on textarea at bounding box center [285, 238] width 302 height 15
paste textarea "1263941"
drag, startPoint x: 231, startPoint y: 233, endPoint x: 253, endPoint y: 240, distance: 23.2
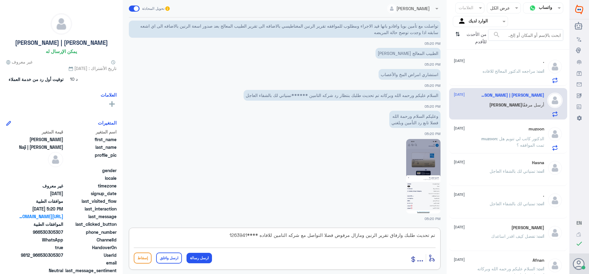
click at [252, 238] on textarea "تم تحديث طلبك وارفاق تقرير الرنين ومازال مرفوض فضلا التواصل مع شركه التامين للا…" at bounding box center [285, 238] width 302 height 15
paste textarea "تمنياتي لك بالشفاء العاجل"
type textarea "تم تحديث طلبك وارفاق تقرير الرنين ومازال مرفوض فضلا التواصل مع شركه التامين للا…"
click at [166, 257] on button "ارسل واغلق" at bounding box center [169, 257] width 26 height 11
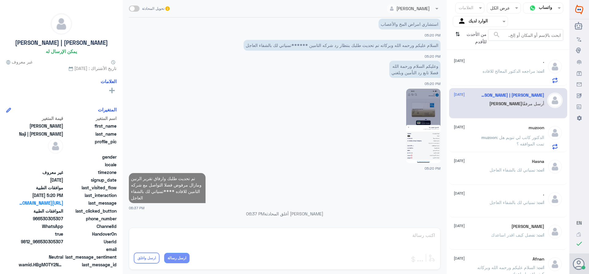
click at [489, 74] on p "انت : مراجعه الدكتور المعالج للافاده" at bounding box center [513, 75] width 62 height 15
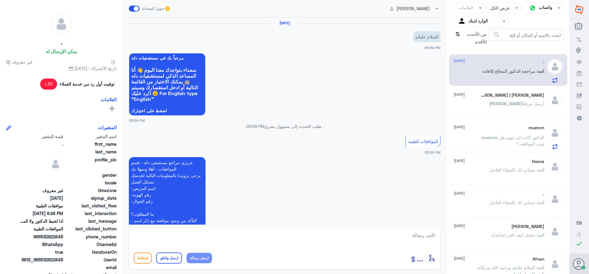
scroll to position [355, 0]
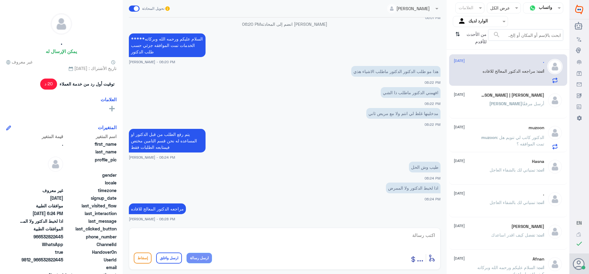
click at [420, 235] on textarea at bounding box center [285, 238] width 302 height 15
paste textarea "تمنياتي لك بالشفاء العاجل"
type textarea "تمنياتي لك بالشفاء العاجل"
click at [168, 256] on button "ارسل واغلق" at bounding box center [169, 257] width 26 height 11
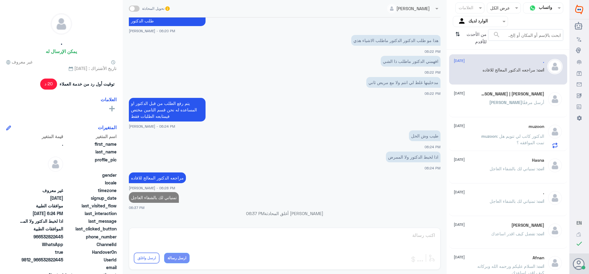
click at [490, 105] on div "[PERSON_NAME] أرسل مرفقًا" at bounding box center [498, 108] width 90 height 14
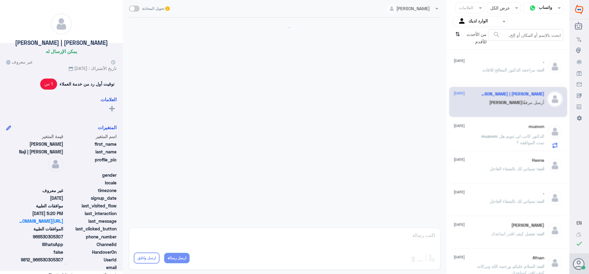
scroll to position [480, 0]
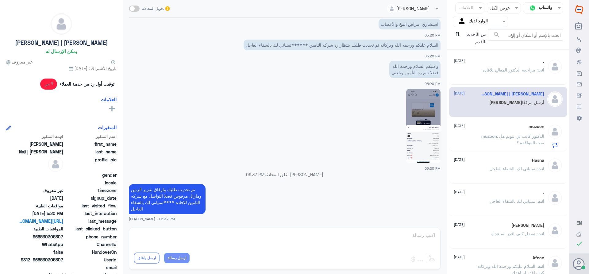
click at [497, 137] on span ": الدكتور كاتب لي تنويم هل تمت الموافقه ؟" at bounding box center [520, 139] width 47 height 12
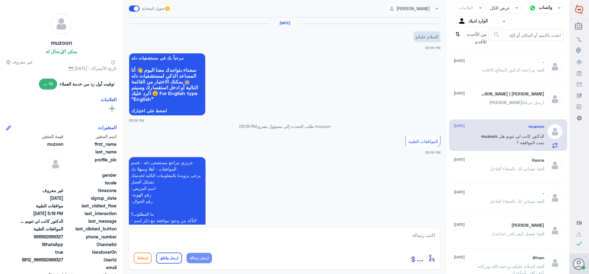
scroll to position [247, 0]
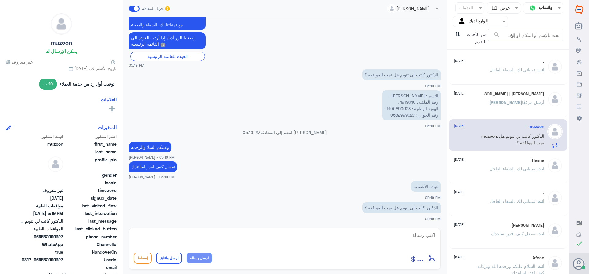
click at [407, 100] on p "الاسم : [PERSON_NAME] . رقم الملف : 1919610 . الهوية الوطنية : 1100890928 . رقم…" at bounding box center [411, 105] width 58 height 30
click at [505, 162] on div "Hasna [DATE]" at bounding box center [498, 160] width 90 height 5
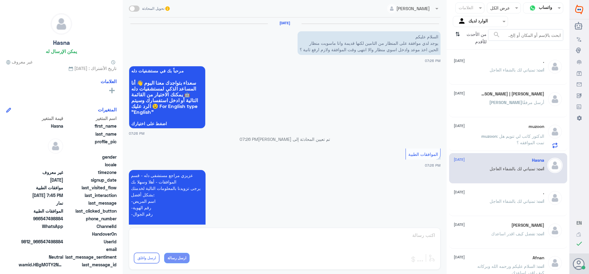
scroll to position [312, 0]
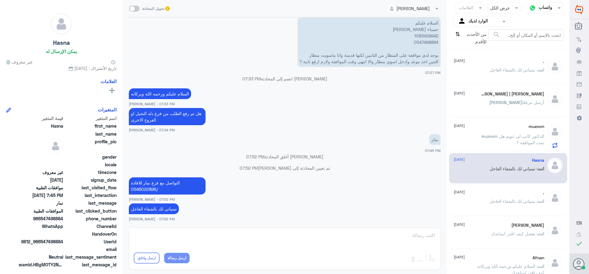
click at [496, 71] on span ": تمنياتي لك بالشفاء العاجل" at bounding box center [513, 69] width 48 height 5
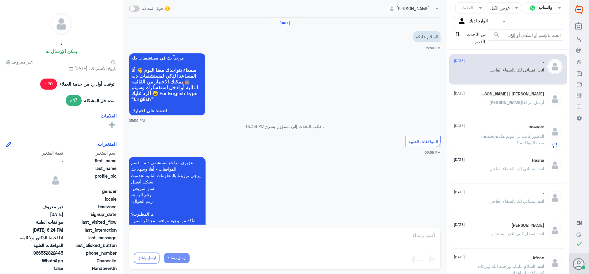
scroll to position [386, 0]
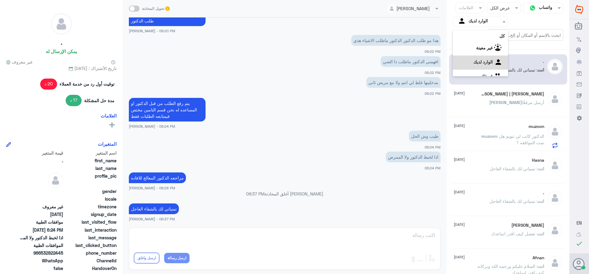
click at [471, 20] on input "text" at bounding box center [485, 21] width 34 height 7
click at [482, 68] on b "فريقك" at bounding box center [487, 68] width 12 height 5
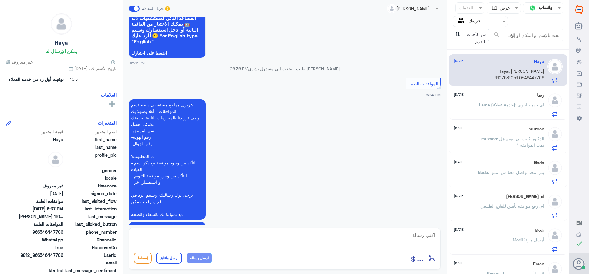
scroll to position [127, 0]
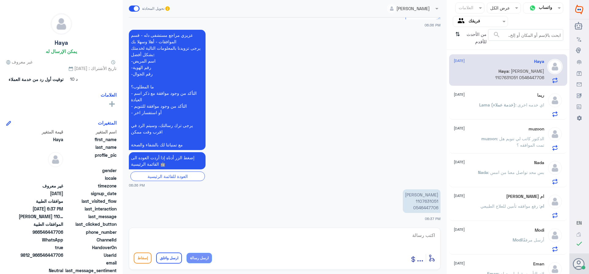
click at [420, 200] on p "[PERSON_NAME] 1107631051 0546447706" at bounding box center [421, 201] width 38 height 24
click at [425, 233] on textarea at bounding box center [285, 238] width 302 height 15
type textarea "تفضل كيف اقدر اساعدك"
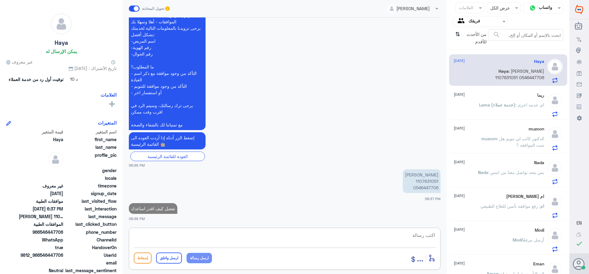
click at [427, 182] on p "[PERSON_NAME] 1107631051 0546447706" at bounding box center [421, 181] width 38 height 24
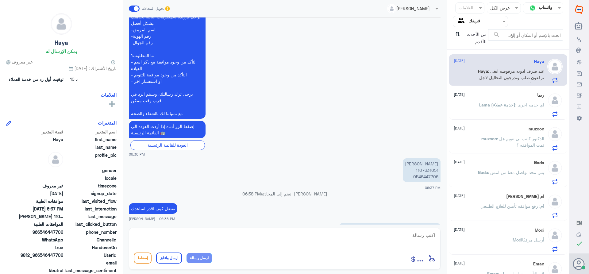
scroll to position [174, 0]
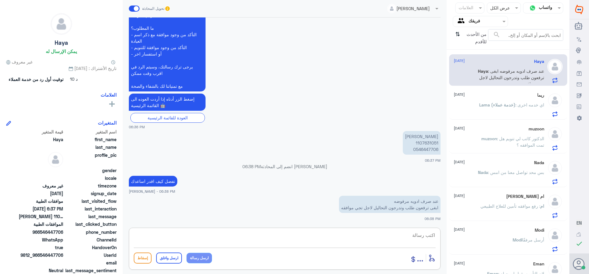
click at [427, 235] on textarea at bounding box center [285, 238] width 302 height 15
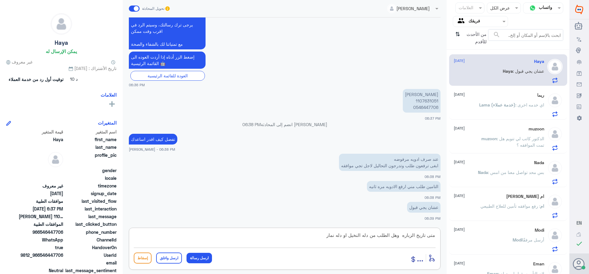
type textarea "متى تاريخ الزباره وهل الطلب من دله النخيل او دله نمار"
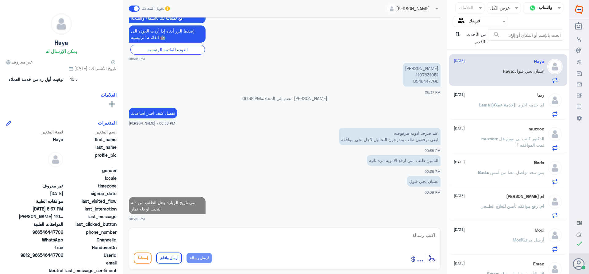
click at [495, 109] on p "Lama (خدمة عملاء) : اي خدمه اخرى" at bounding box center [511, 108] width 65 height 15
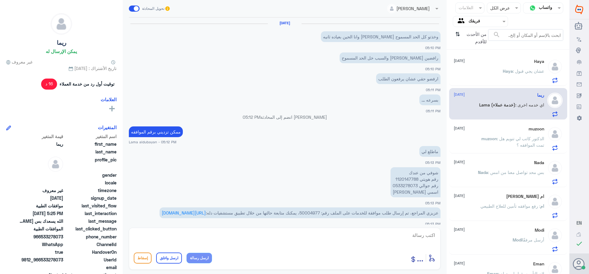
scroll to position [319, 0]
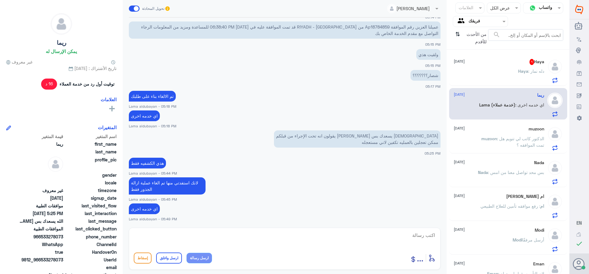
click at [504, 69] on div "Haya 1 [DATE][PERSON_NAME] : دله نمار" at bounding box center [498, 71] width 90 height 24
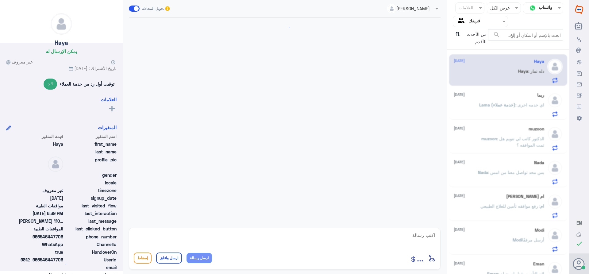
scroll to position [275, 0]
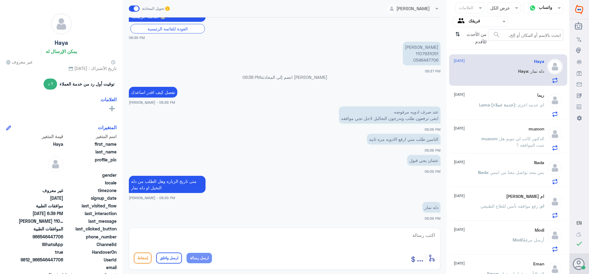
click at [420, 235] on textarea at bounding box center [285, 238] width 302 height 15
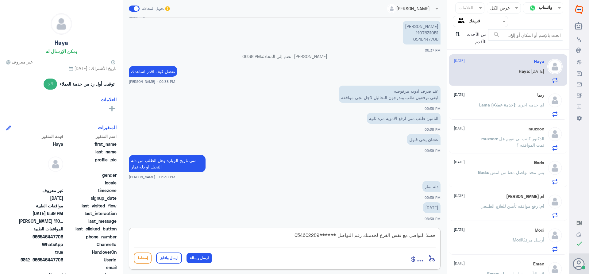
type textarea "فضلا التواصل مع نفس الفرع لخدمتك رقم التواصل ******0546022896"
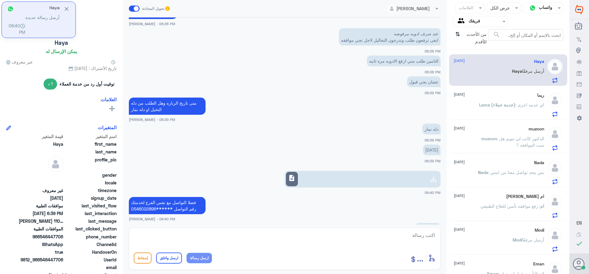
scroll to position [353, 0]
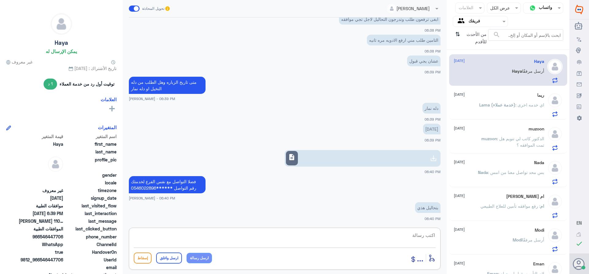
click at [395, 235] on textarea at bounding box center [285, 238] width 302 height 15
paste textarea "تمنياتي لك بالشفاء العاجل"
type textarea "تمنياتي لك بالشفاء العاجل"
click at [169, 257] on button "ارسل واغلق" at bounding box center [169, 257] width 26 height 11
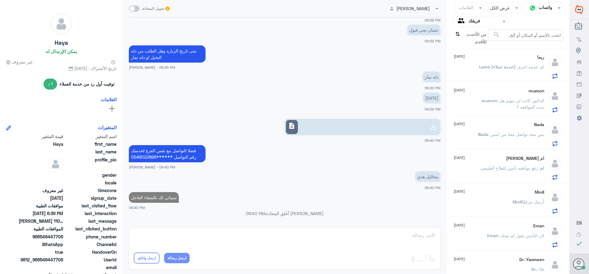
scroll to position [81, 0]
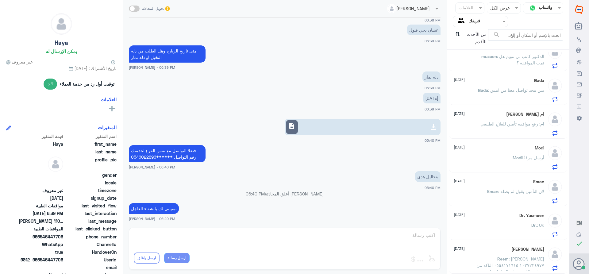
click at [505, 255] on div "[PERSON_NAME] [DATE][PERSON_NAME] : [PERSON_NAME] ١٠٣٧٢٢٤٩٧٧ ٠٥٥٤١٧١٦١٥ التاكد …" at bounding box center [498, 258] width 90 height 24
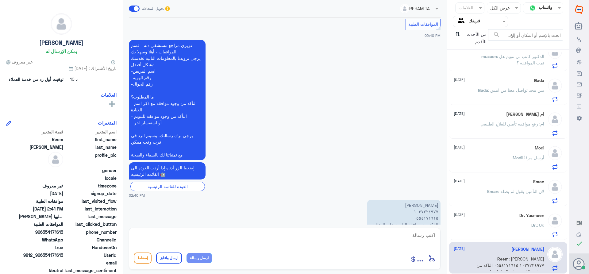
scroll to position [233, 0]
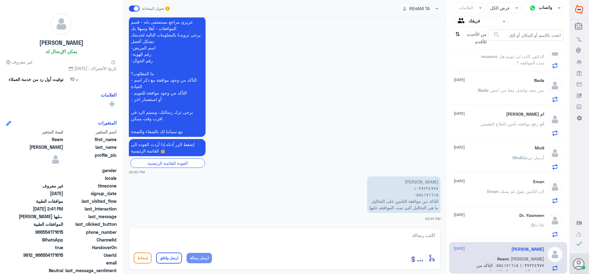
click at [424, 235] on textarea at bounding box center [285, 238] width 302 height 15
drag, startPoint x: 405, startPoint y: 234, endPoint x: 491, endPoint y: 248, distance: 87.5
click at [491, 248] on div "قناة واتساب Status × عرض الكل العلامات Agent Filter فريقك search من الأحدث للأق…" at bounding box center [284, 138] width 569 height 276
click at [417, 232] on textarea "1037224977" at bounding box center [285, 238] width 302 height 15
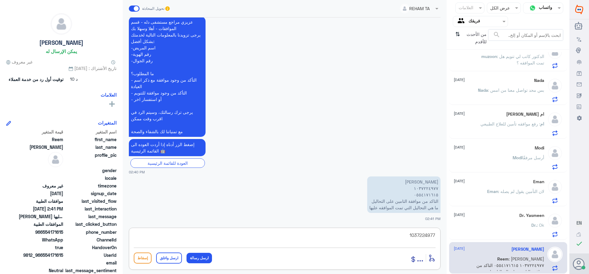
type textarea "1037224977"
type textarea "تمت الموافقه على تحليل الغده الدرقيه"
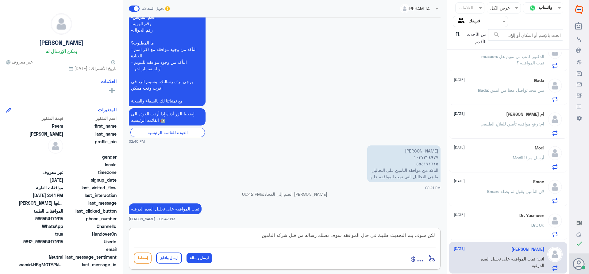
type textarea "لكن سوف يتم التحديث طلبك في حال الموافقه سوف تصلك رساله من قبل شركه التامين"
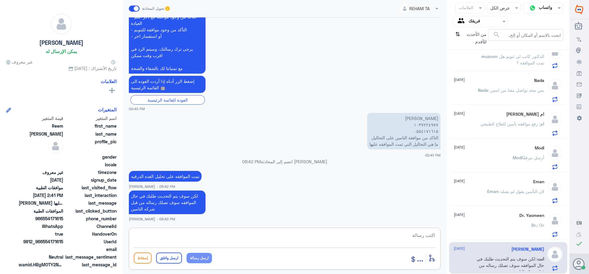
click at [384, 227] on div "REHAM TA تحويل المحادثة [DATE] لو سمحت بتاكد من الموافقات 02:40 PM مرحباً بك في…" at bounding box center [285, 138] width 324 height 276
click at [404, 235] on textarea at bounding box center [285, 238] width 302 height 15
paste textarea "تمنياتي لك بالشفاء العاجل"
type textarea "تمنياتي لك بالشفاء العاجل"
click at [175, 256] on button "ارسل واغلق" at bounding box center [169, 257] width 26 height 11
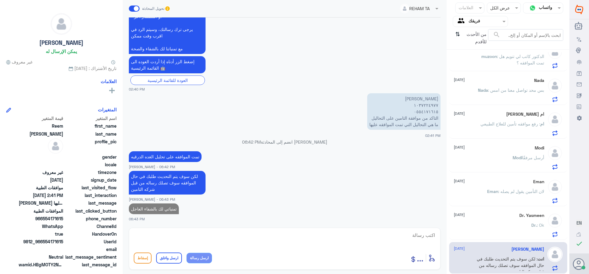
scroll to position [80, 0]
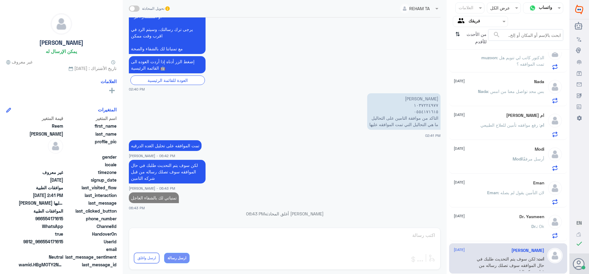
click at [488, 66] on p "muzoon : الدكتور كاتب لي تنويم هل تمت الموافقه ؟" at bounding box center [509, 61] width 69 height 15
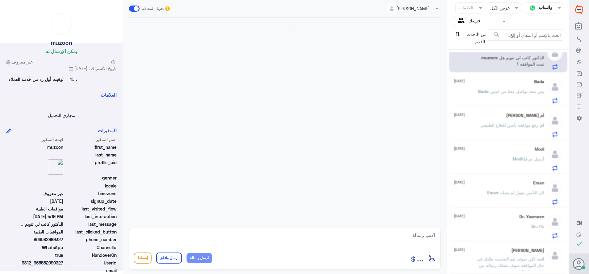
scroll to position [247, 0]
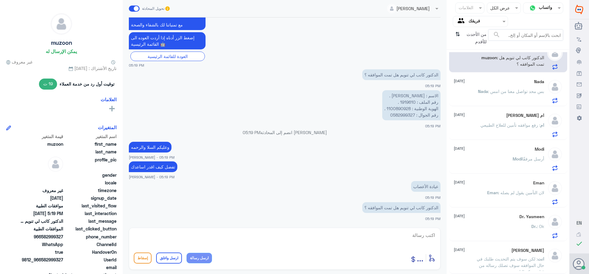
click at [491, 93] on span ": بس محد تواصل معنا من امس" at bounding box center [516, 91] width 56 height 5
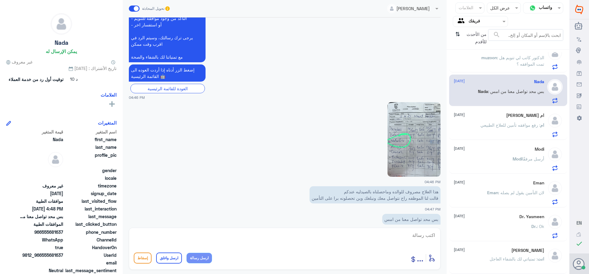
scroll to position [196, 0]
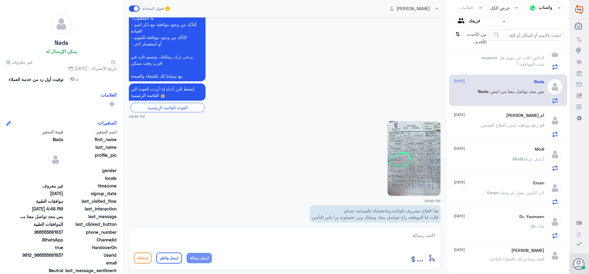
click at [418, 128] on img at bounding box center [413, 158] width 53 height 74
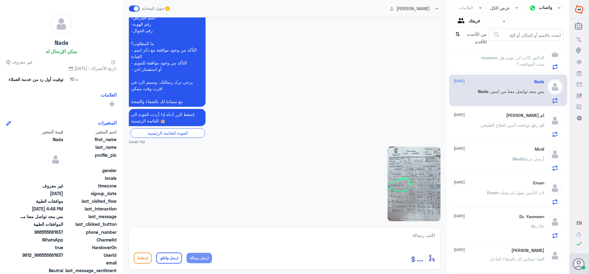
scroll to position [227, 0]
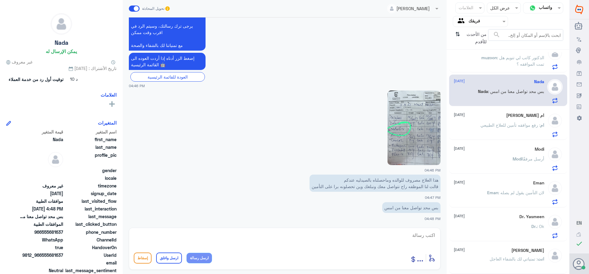
click at [489, 116] on div "ام [PERSON_NAME] [DATE]" at bounding box center [498, 115] width 90 height 5
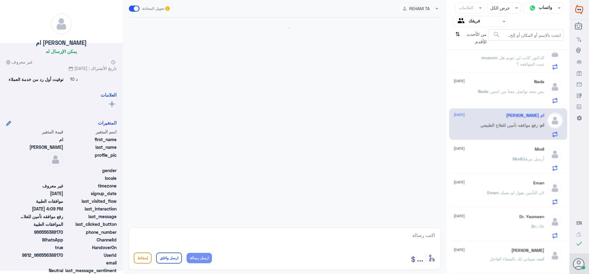
scroll to position [148, 0]
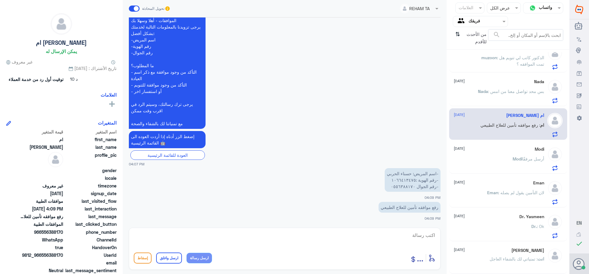
click at [410, 235] on textarea at bounding box center [285, 238] width 302 height 15
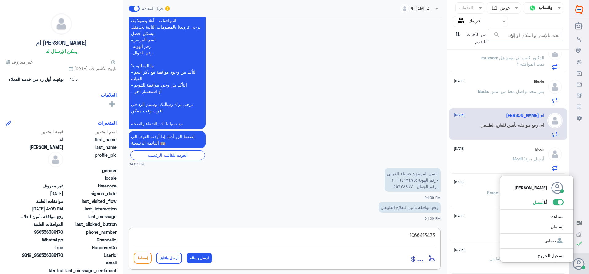
drag, startPoint x: 400, startPoint y: 232, endPoint x: 548, endPoint y: 255, distance: 149.5
click at [582, 261] on div "Dallah Hospitals منشئ البوت مهارات تدريب البوت إذاعة الجمهور صندوق الوارد أدوات…" at bounding box center [294, 137] width 589 height 274
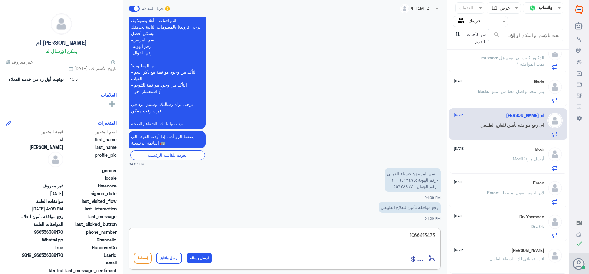
type textarea "1066413475"
type textarea "فضلا التوصل مع شركه التامين لان الطلب مرفوض"
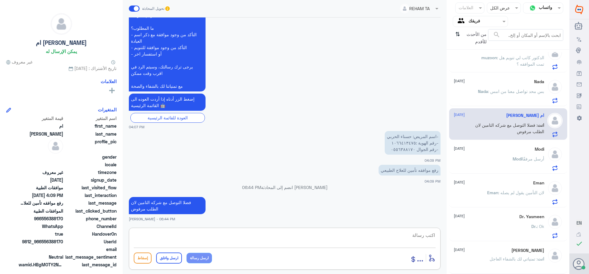
paste textarea "تمنياتي لك بالشفاء العاجل"
type textarea "تمنياتي لك بالشفاء العاجل"
click at [175, 255] on button "ارسل واغلق" at bounding box center [169, 257] width 26 height 11
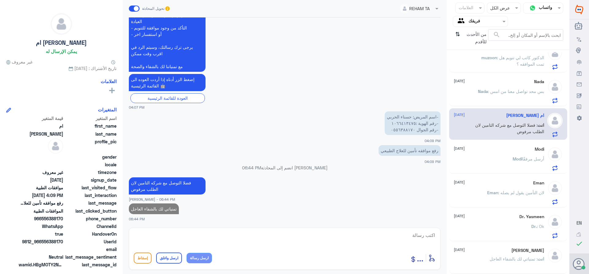
scroll to position [78, 0]
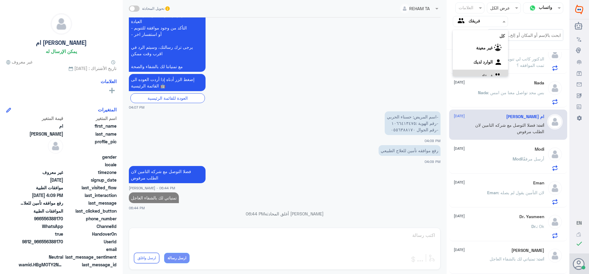
click at [465, 17] on img at bounding box center [461, 21] width 9 height 9
click at [464, 51] on div "الوارد لديك" at bounding box center [479, 55] width 55 height 14
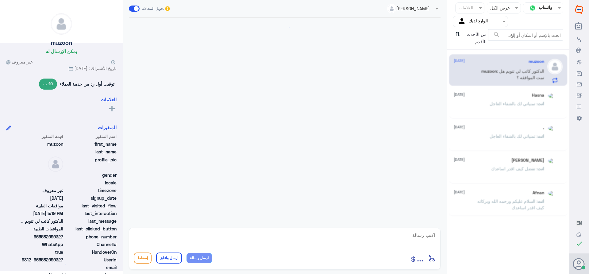
scroll to position [247, 0]
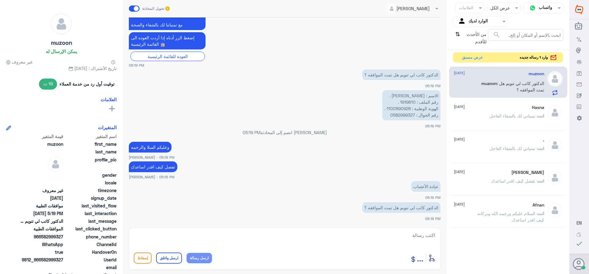
click at [509, 119] on p "انت : تمنياتي لك بالشفاء العاجل" at bounding box center [516, 120] width 55 height 15
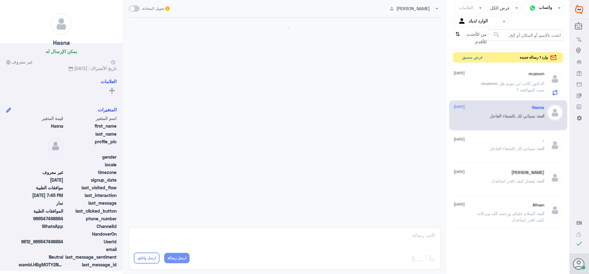
scroll to position [312, 0]
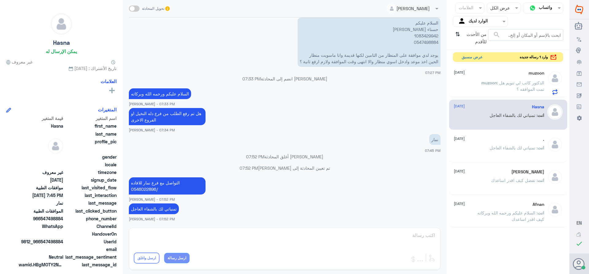
click at [465, 56] on button "عرض مسبق" at bounding box center [472, 57] width 26 height 10
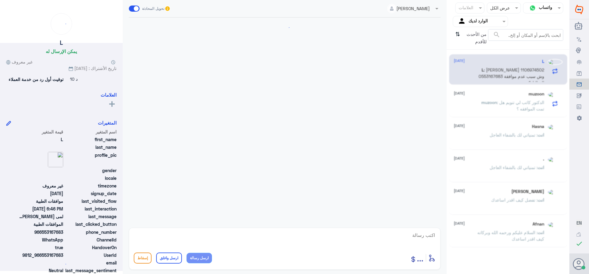
scroll to position [203, 0]
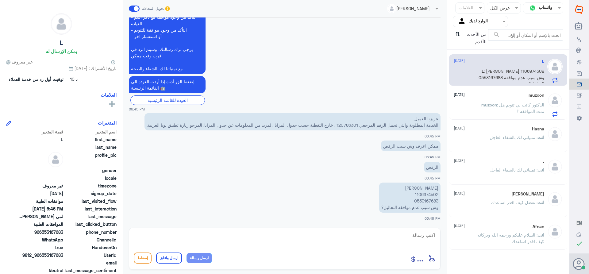
click at [342, 126] on p "عزيزنا العميل, الخدمة المطلوبة والتي تحمل الرقم المرجعي 120786301 , خارج التغطي…" at bounding box center [292, 121] width 296 height 17
click at [426, 235] on textarea at bounding box center [285, 238] width 302 height 15
click at [415, 234] on textarea at bounding box center [285, 238] width 302 height 15
paste textarea "تمنياتي لك بالشفاء العاجل"
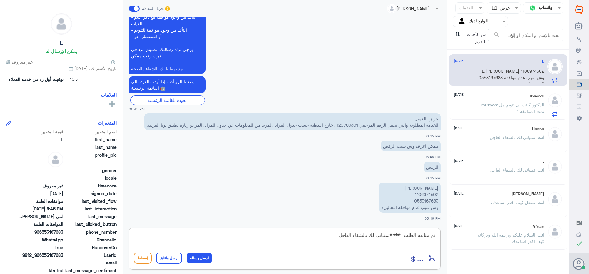
type textarea "تم متابعه الطلب ****تمنياتي لك بالشفاء العاجل"
click at [169, 258] on button "ارسل واغلق" at bounding box center [169, 257] width 26 height 11
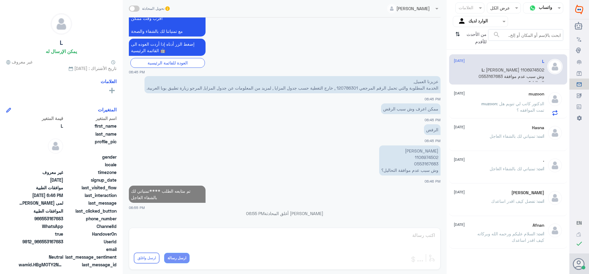
click at [470, 96] on div "muzoon [DATE]" at bounding box center [498, 93] width 90 height 5
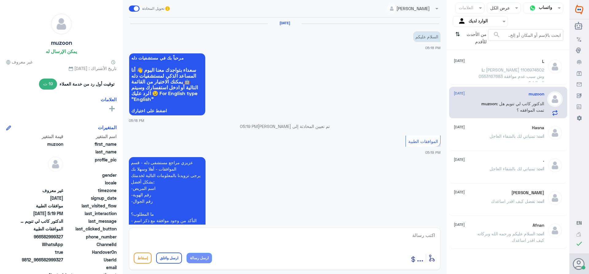
scroll to position [247, 0]
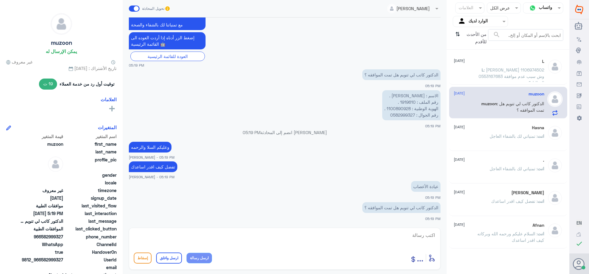
click at [407, 103] on p "الاسم : [PERSON_NAME] . رقم الملف : 1919610 . الهوية الوطنية : 1100890928 . رقم…" at bounding box center [411, 105] width 58 height 30
click at [482, 68] on span ": تم متابعه الطلب ****تمنياتي لك بالشفاء العاجل" at bounding box center [509, 73] width 68 height 12
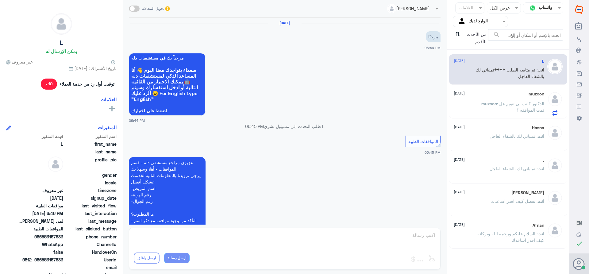
scroll to position [240, 0]
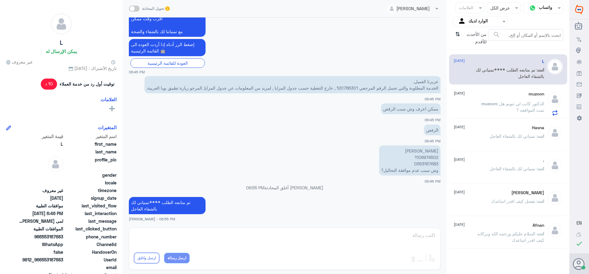
click at [490, 102] on span "muzoon" at bounding box center [489, 103] width 16 height 5
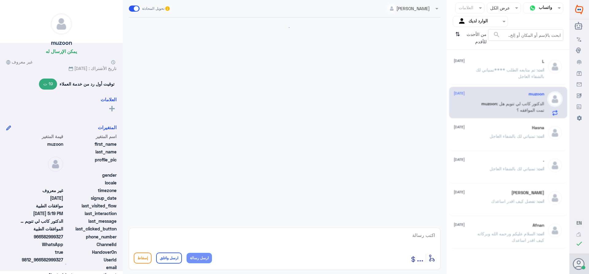
click at [489, 129] on div "Hasna [DATE]" at bounding box center [498, 127] width 90 height 5
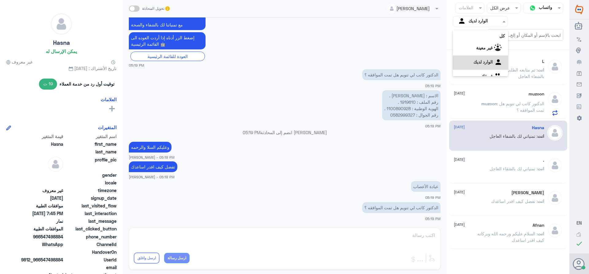
click at [477, 21] on input "text" at bounding box center [485, 21] width 34 height 7
click at [478, 70] on div "فريقك" at bounding box center [479, 69] width 55 height 14
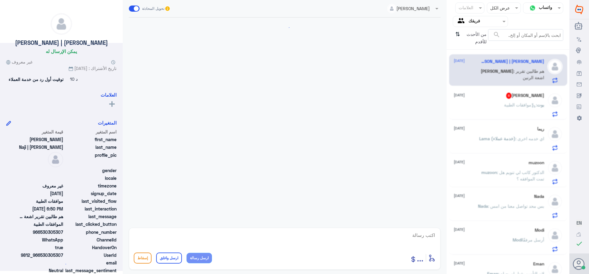
scroll to position [482, 0]
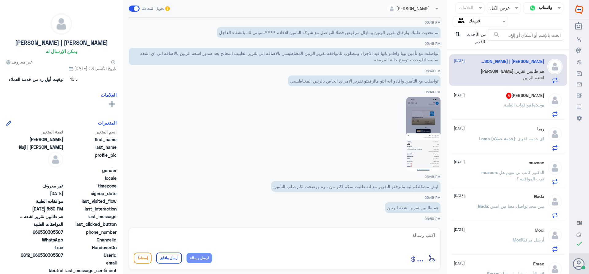
click at [492, 100] on div "[PERSON_NAME] 8 [DATE][PERSON_NAME] : موافقات الطبية" at bounding box center [498, 105] width 90 height 24
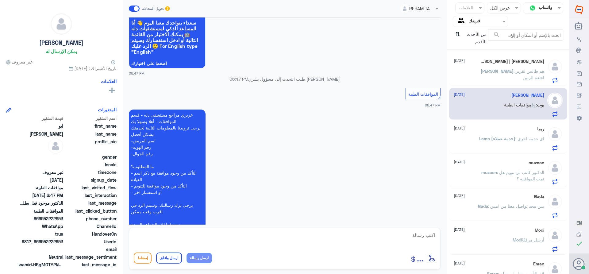
scroll to position [751, 0]
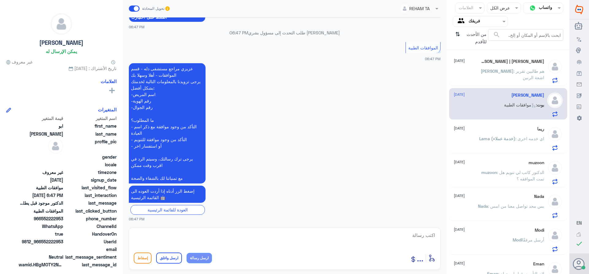
click at [410, 232] on textarea at bounding box center [285, 238] width 302 height 15
type textarea "تفضل كيف اقدر اساعدك"
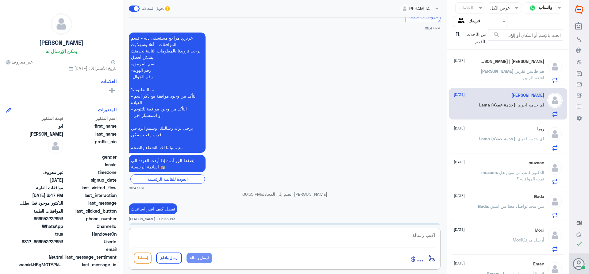
scroll to position [1042, 0]
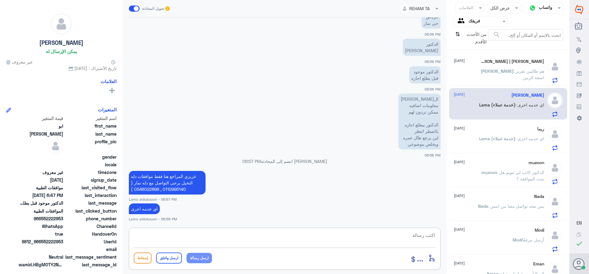
click at [478, 76] on p "[PERSON_NAME] : هم طالبين تقرير اشعة الرنين" at bounding box center [509, 75] width 69 height 15
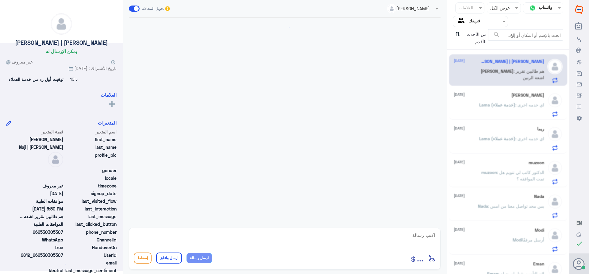
scroll to position [482, 0]
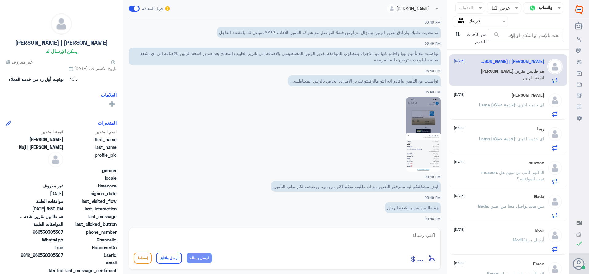
click at [429, 234] on textarea at bounding box center [285, 238] width 302 height 15
type textarea "تم ارفاق تقرير الاشعه"
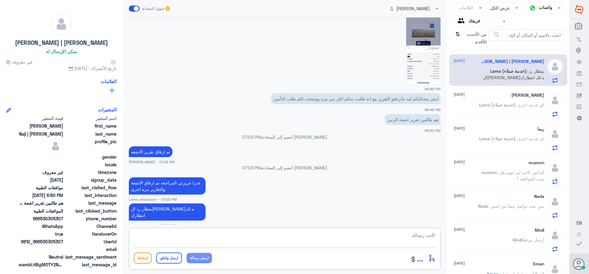
scroll to position [578, 0]
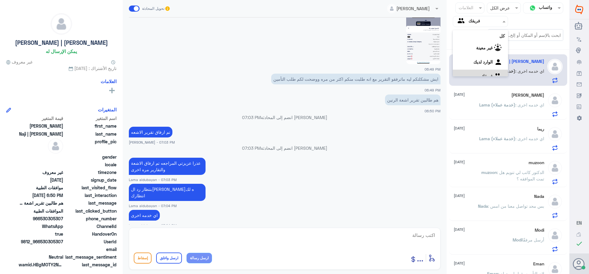
click at [473, 24] on input "text" at bounding box center [485, 21] width 34 height 7
click at [468, 51] on div "الوارد لديك" at bounding box center [479, 55] width 55 height 14
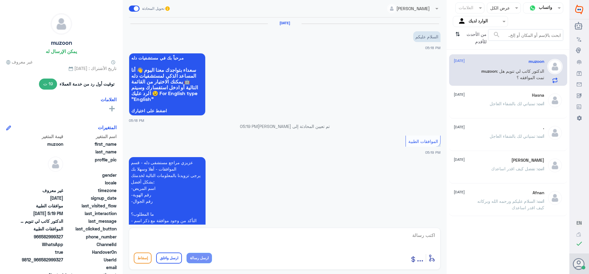
scroll to position [247, 0]
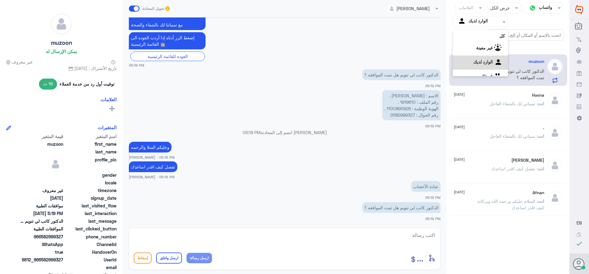
click at [474, 20] on input "text" at bounding box center [485, 21] width 34 height 7
click at [477, 67] on div "فريقك" at bounding box center [479, 69] width 55 height 14
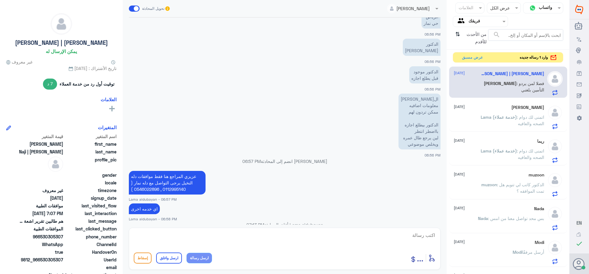
scroll to position [606, 0]
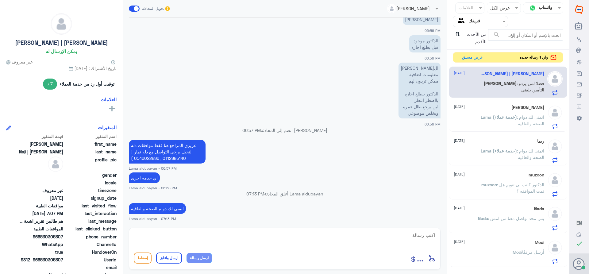
click at [484, 82] on span "[PERSON_NAME]" at bounding box center [499, 83] width 33 height 5
click at [469, 57] on button "عرض مسبق" at bounding box center [472, 57] width 26 height 10
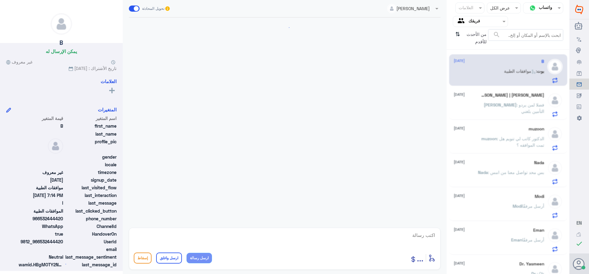
scroll to position [529, 0]
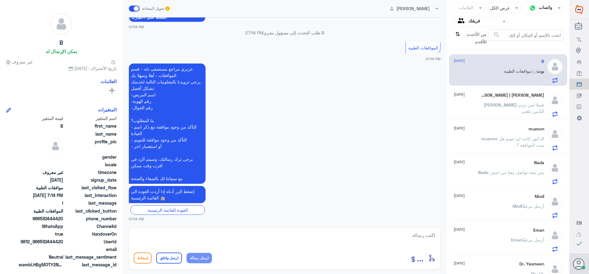
click at [516, 102] on span ": فضلا لمن يردو التأمين بلغني" at bounding box center [530, 108] width 28 height 12
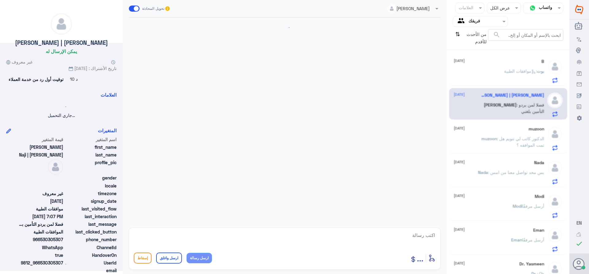
scroll to position [286, 0]
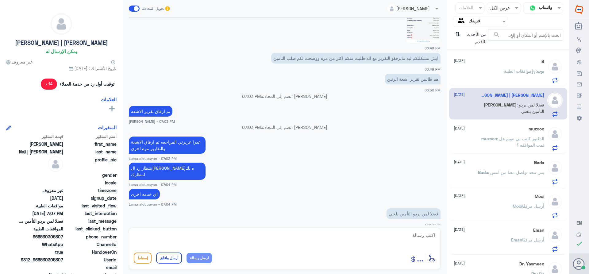
click at [494, 67] on div "B [DATE] بوت : موافقات الطبية" at bounding box center [498, 71] width 90 height 24
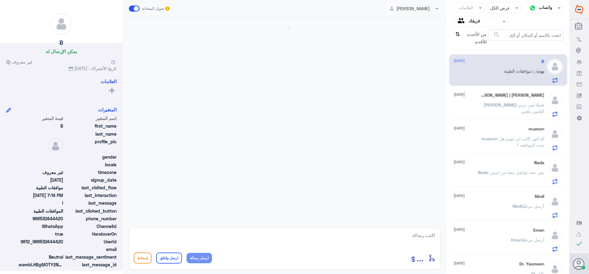
scroll to position [529, 0]
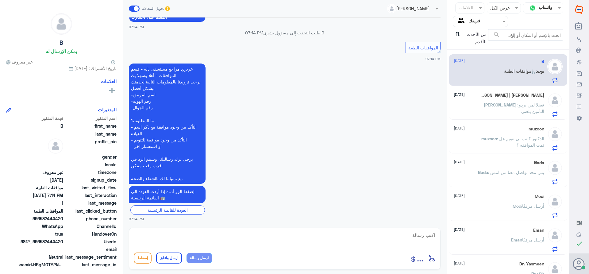
click at [472, 21] on input "text" at bounding box center [485, 21] width 34 height 7
click at [472, 51] on div "الوارد لديك" at bounding box center [479, 55] width 55 height 14
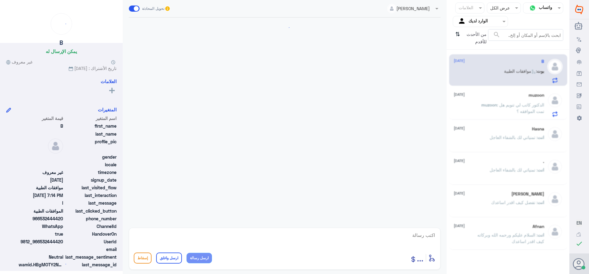
scroll to position [529, 0]
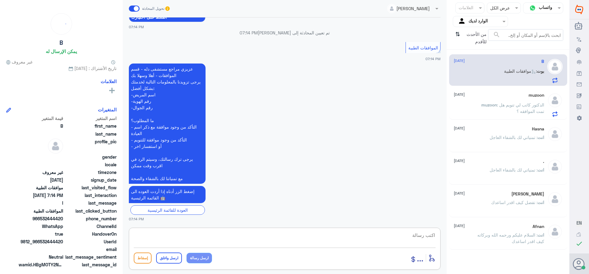
click at [418, 236] on textarea at bounding box center [285, 238] width 302 height 15
type textarea "تفضل كيف اقدر اساعدك"
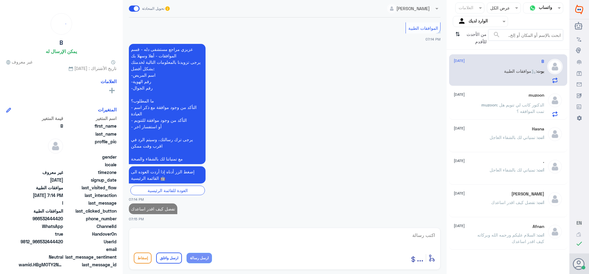
click at [482, 108] on p "muzoon : الدكتور كاتب لي تنويم هل تمت الموافقه ؟" at bounding box center [509, 108] width 69 height 15
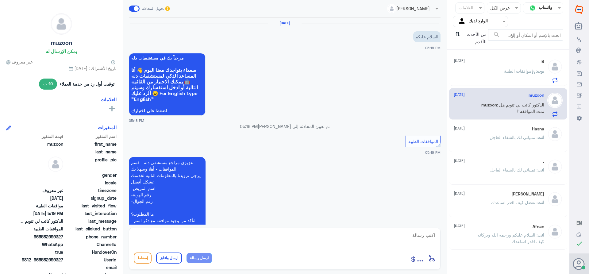
scroll to position [247, 0]
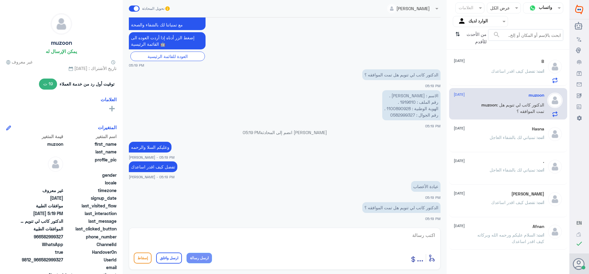
click at [421, 235] on textarea at bounding box center [285, 238] width 302 height 15
paste textarea "تمنياتي لك بالشفاء العاجل"
type textarea "تمت متابعه طلبك *****تمنياتي لك بالشفاء العاجل"
click at [168, 258] on button "ارسل واغلق" at bounding box center [169, 257] width 26 height 11
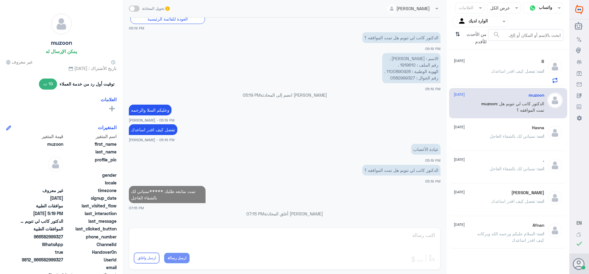
click at [409, 66] on p "الاسم : [PERSON_NAME] . رقم الملف : 1919610 . الهوية الوطنية : 1100890928 . رقم…" at bounding box center [411, 68] width 58 height 30
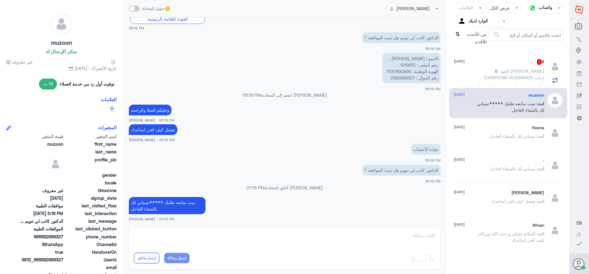
click at [481, 72] on span ": العنود [PERSON_NAME] 1093250189 0532444420 ارغب بالاستفسار عن الموافقه هل تمت…" at bounding box center [509, 93] width 67 height 50
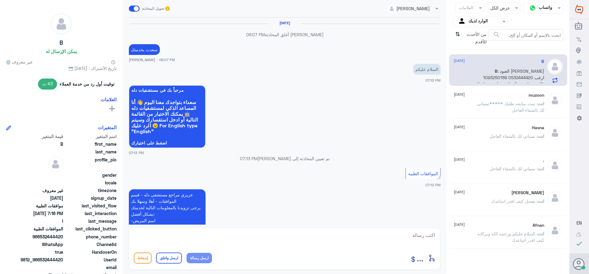
scroll to position [553, 0]
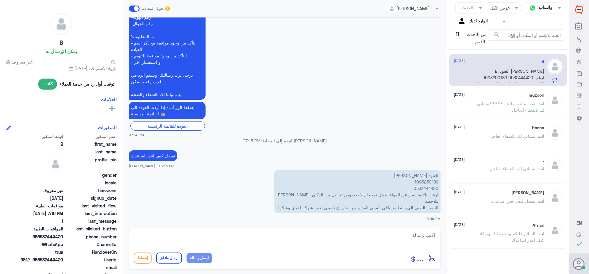
click at [419, 181] on p "العنود [PERSON_NAME] 1093250189 0532444420 ارغب بالاستفسار عن الموافقه هل تمت ا…" at bounding box center [357, 191] width 166 height 43
click at [421, 183] on p "العنود [PERSON_NAME] 1093250189 0532444420 ارغب بالاستفسار عن الموافقه هل تمت ا…" at bounding box center [357, 191] width 166 height 43
click at [422, 183] on p "العنود [PERSON_NAME] 1093250189 0532444420 ارغب بالاستفسار عن الموافقه هل تمت ا…" at bounding box center [357, 191] width 166 height 43
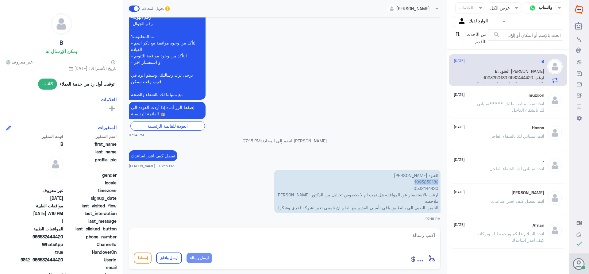
click at [422, 183] on p "العنود [PERSON_NAME] 1093250189 0532444420 ارغب بالاستفسار عن الموافقه هل تمت ا…" at bounding box center [357, 191] width 166 height 43
click at [408, 238] on textarea at bounding box center [285, 238] width 302 height 15
type textarea "h"
click at [415, 234] on textarea at bounding box center [285, 238] width 302 height 15
type textarea "السلام عليكم ورحمه الله وبركاته"
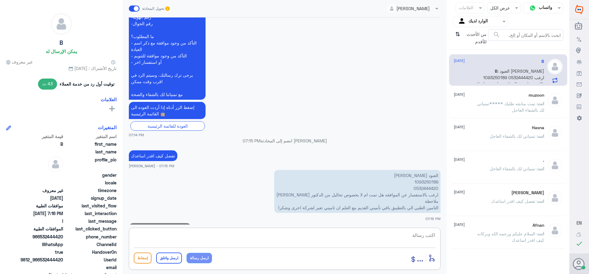
scroll to position [573, 0]
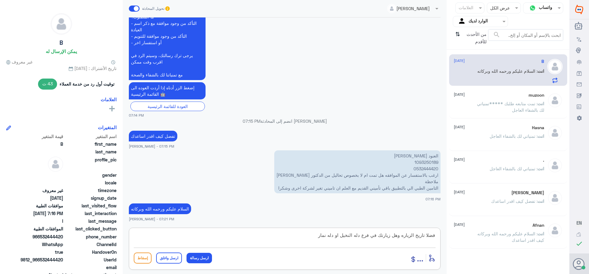
type textarea "فضلا تاريخ الزياره وهل زيارتك في فرع دله النخيل او دله نمار"
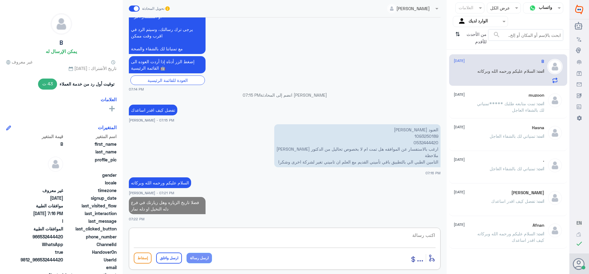
click at [494, 102] on span ": تمت متابعه طلبك *****تمنياتي لك بالشفاء العاجل" at bounding box center [510, 107] width 67 height 12
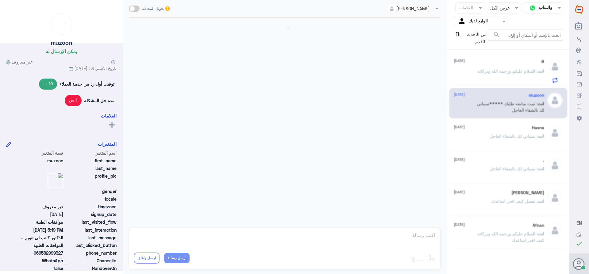
scroll to position [284, 0]
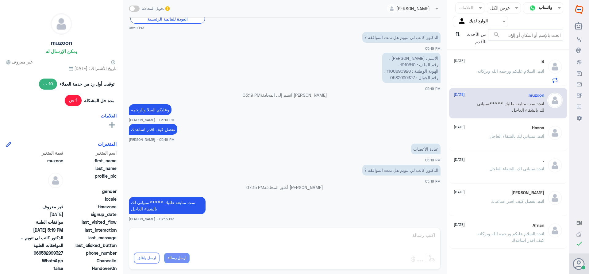
click at [482, 131] on div "Hasna [DATE] انت : تمنياتي لك بالشفاء العاجل" at bounding box center [498, 136] width 90 height 23
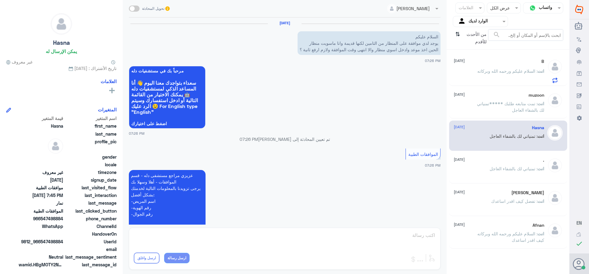
scroll to position [312, 0]
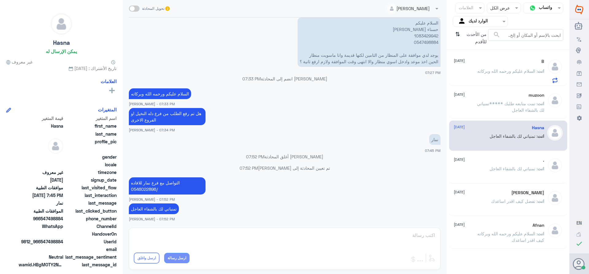
click at [487, 108] on p "انت : تمت متابعه طلبك *****تمنياتي لك بالشفاء العاجل" at bounding box center [509, 107] width 69 height 15
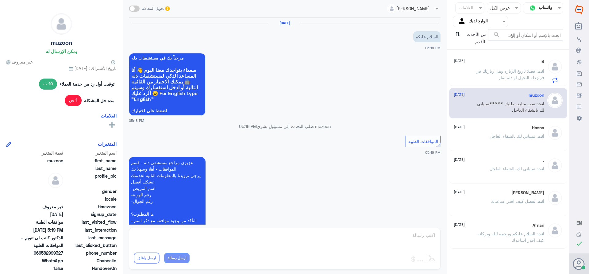
scroll to position [284, 0]
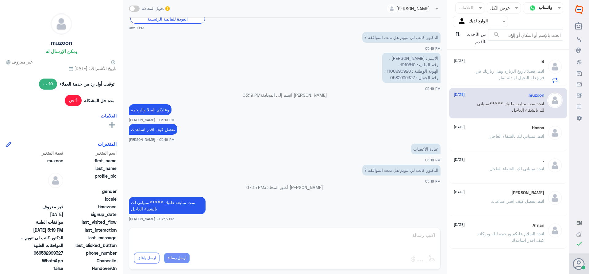
click at [498, 139] on p "انت : تمنياتي لك بالشفاء العاجل" at bounding box center [516, 140] width 55 height 15
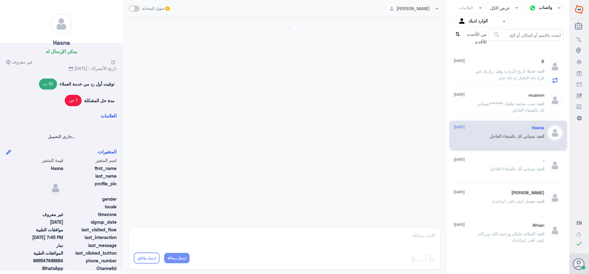
scroll to position [312, 0]
click at [492, 162] on div ". [DATE]" at bounding box center [498, 160] width 90 height 5
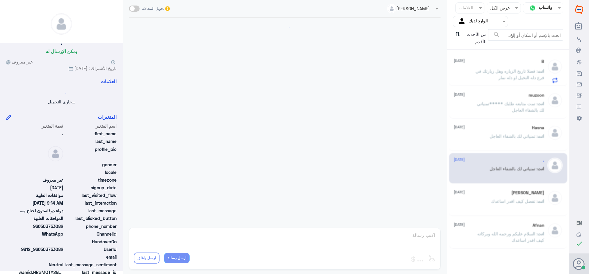
click at [487, 193] on div "Ali [DATE]" at bounding box center [498, 192] width 90 height 5
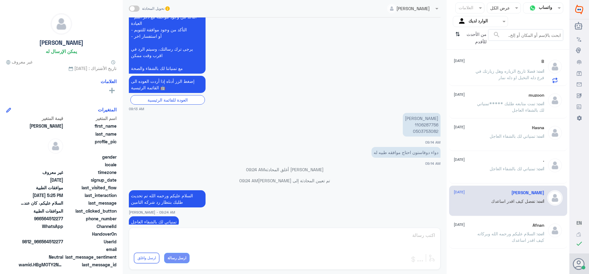
click at [477, 219] on div "Afnan [DATE] انت : السلام عليكم ورحمه الله وبركاته كيف اقدر اساعدك" at bounding box center [508, 233] width 118 height 30
click at [497, 68] on p "انت : فضلا تاريخ الزياره وهل زيارتك في فرع دله النخيل او دله نمار" at bounding box center [509, 75] width 69 height 15
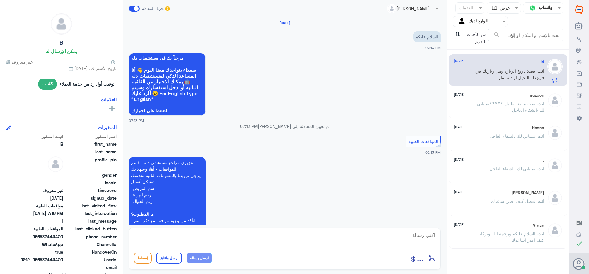
scroll to position [567, 0]
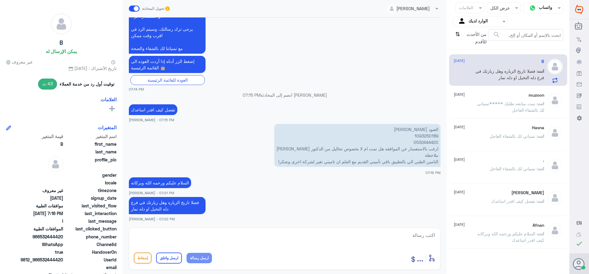
click at [478, 19] on input "text" at bounding box center [485, 21] width 34 height 7
click at [478, 64] on div "فريقك" at bounding box center [479, 69] width 55 height 14
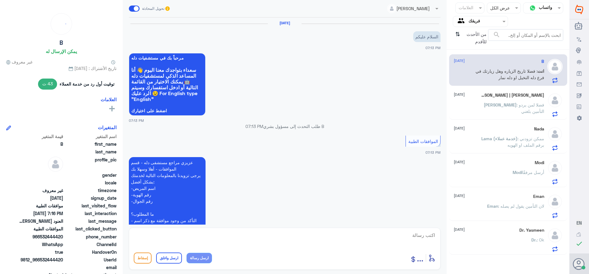
scroll to position [567, 0]
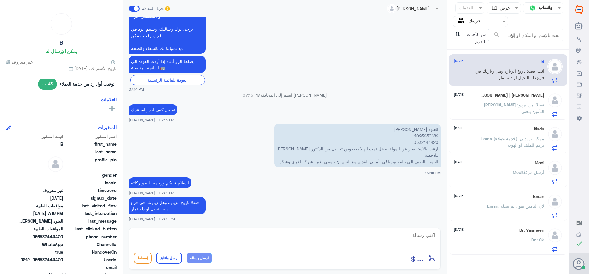
click at [486, 227] on div "Dr. Yasmeen [DATE] Dr. : Ok" at bounding box center [508, 239] width 118 height 32
click at [495, 204] on span "Eman" at bounding box center [492, 205] width 11 height 5
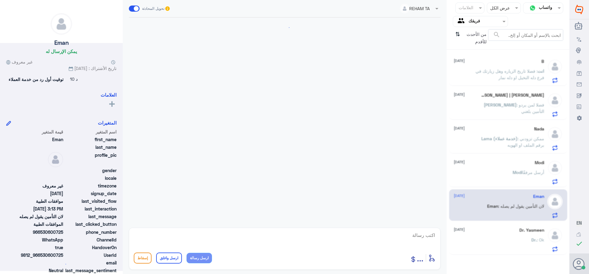
scroll to position [592, 0]
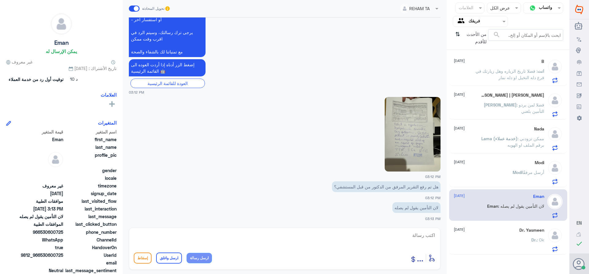
click at [500, 176] on div "[PERSON_NAME] أرسل مرفقًا" at bounding box center [498, 177] width 90 height 14
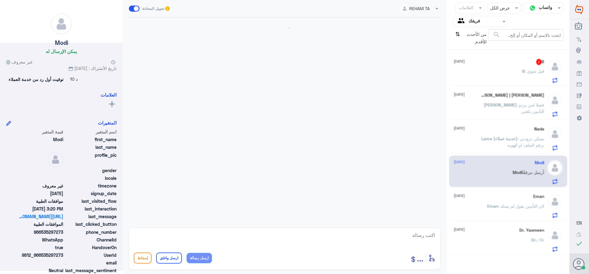
scroll to position [556, 0]
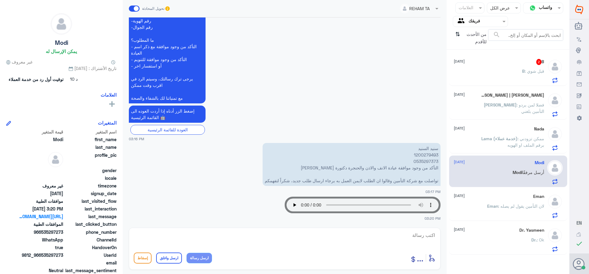
click at [496, 68] on div "B 2 [DATE] B : قبل [PERSON_NAME]" at bounding box center [498, 71] width 90 height 24
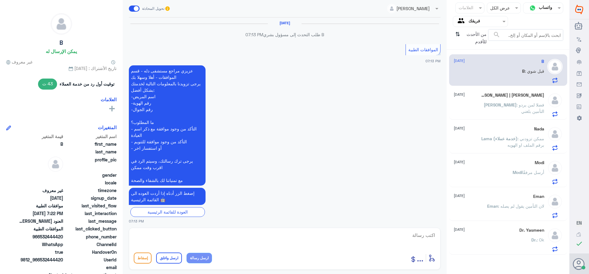
scroll to position [517, 0]
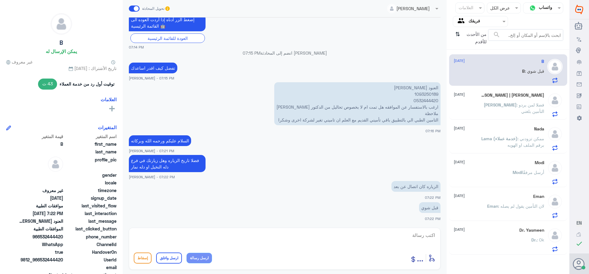
click at [419, 95] on p "العنود [PERSON_NAME] 1093250189 0532444420 ارغب بالاستفسار عن الموافقه هل تمت ا…" at bounding box center [357, 103] width 166 height 43
click at [425, 233] on textarea at bounding box center [285, 238] width 302 height 15
paste textarea "تمنياتي لك بالشفاء العاجل"
type textarea "سوف يتم التواصل معك *****تمنياتي لك بالشفاء العاجل"
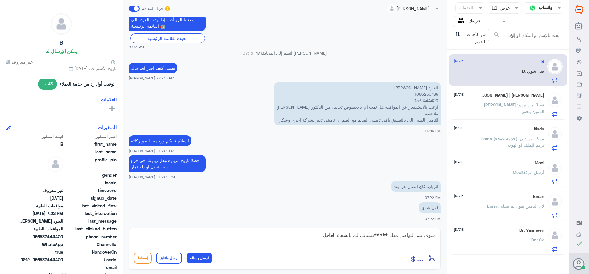
click at [169, 256] on button "ارسل واغلق" at bounding box center [169, 257] width 26 height 11
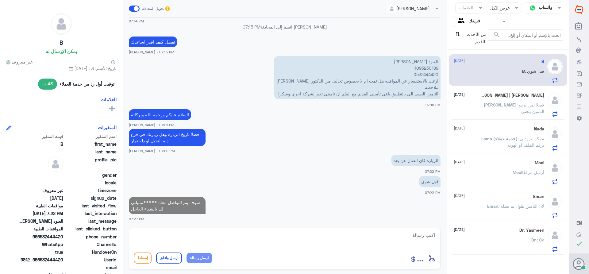
scroll to position [542, 0]
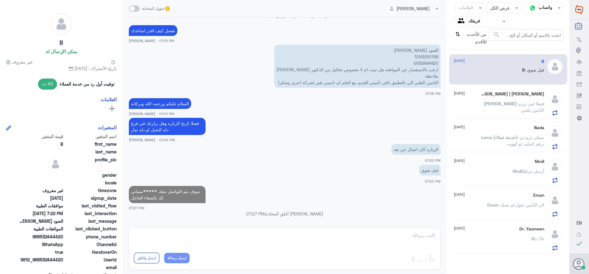
click at [504, 97] on div "[PERSON_NAME] | [PERSON_NAME] [DATE][PERSON_NAME] : فضلا لمن يردو التأمين بلغني" at bounding box center [498, 103] width 90 height 24
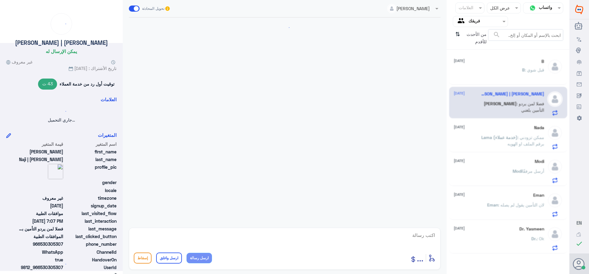
scroll to position [286, 0]
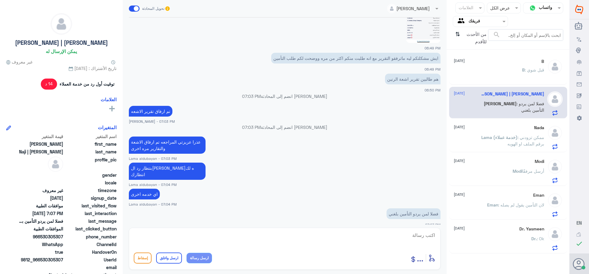
click at [504, 134] on p "Lama (خدمة عملاء) : ممكن تزودني برقم الملف او الهويه" at bounding box center [509, 141] width 69 height 15
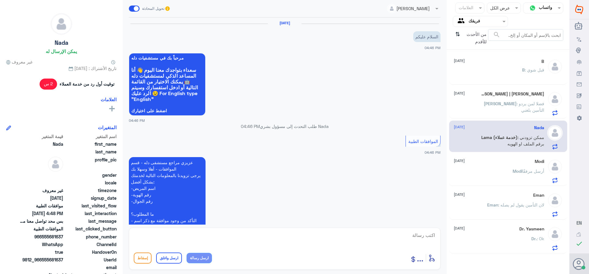
scroll to position [257, 0]
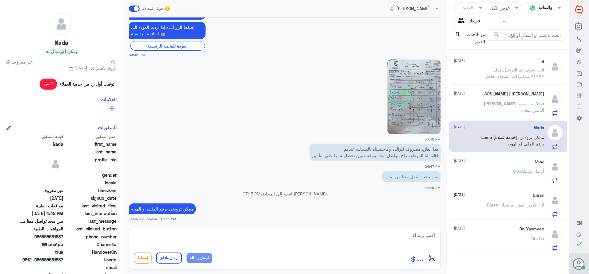
click at [499, 172] on div "[PERSON_NAME] أرسل مرفقًا" at bounding box center [498, 176] width 90 height 14
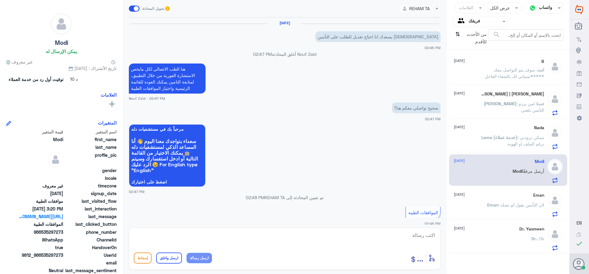
scroll to position [556, 0]
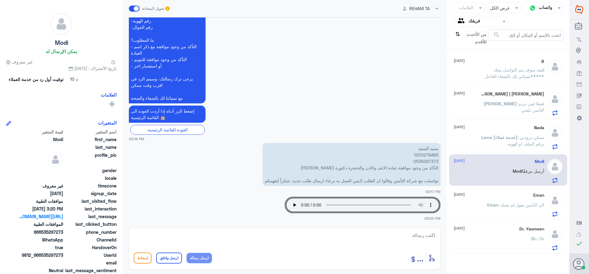
click at [505, 200] on div "Eman [DATE] Eman : لان التأمين يقول لم يصله" at bounding box center [498, 205] width 90 height 24
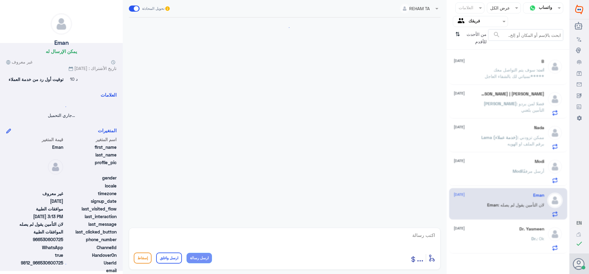
scroll to position [592, 0]
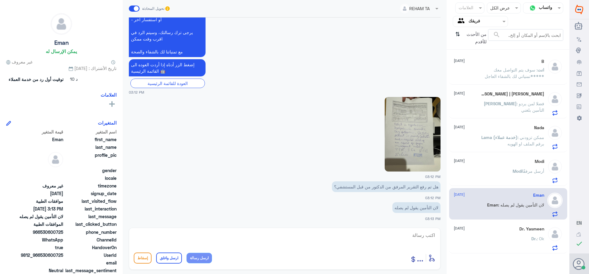
click at [479, 18] on input "text" at bounding box center [485, 21] width 34 height 7
click at [474, 51] on لديك "الوارد لديك" at bounding box center [482, 53] width 19 height 5
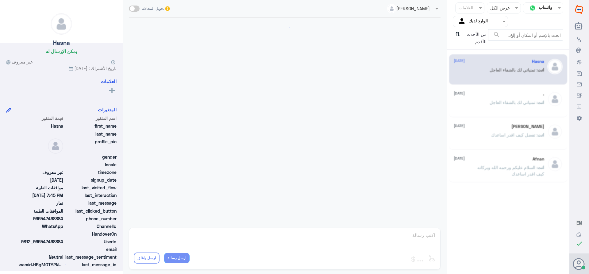
scroll to position [312, 0]
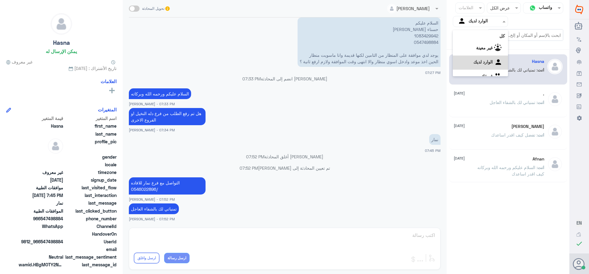
click at [473, 22] on input "text" at bounding box center [485, 21] width 34 height 7
click at [477, 66] on div "فريقك" at bounding box center [479, 69] width 55 height 14
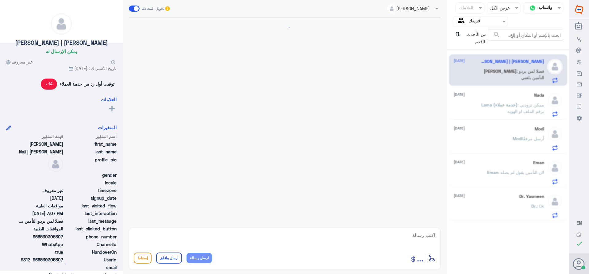
scroll to position [286, 0]
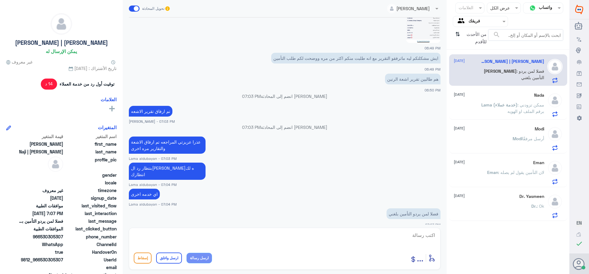
click at [509, 107] on span "Lama (خدمة عملاء)" at bounding box center [499, 104] width 36 height 5
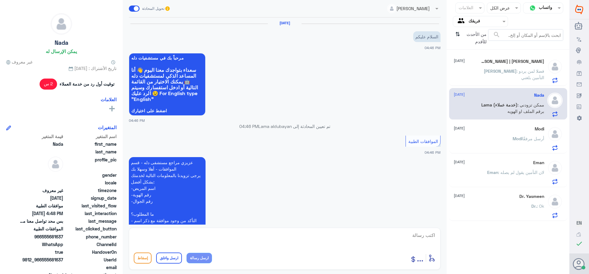
scroll to position [257, 0]
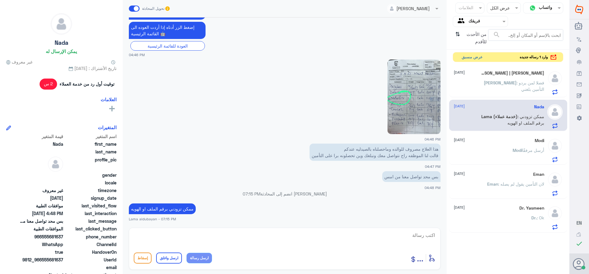
click at [459, 57] on button "عرض مسبق" at bounding box center [472, 57] width 26 height 10
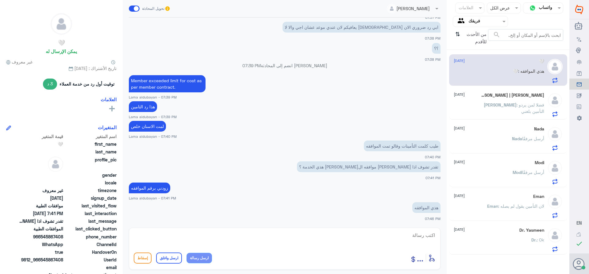
scroll to position [431, 0]
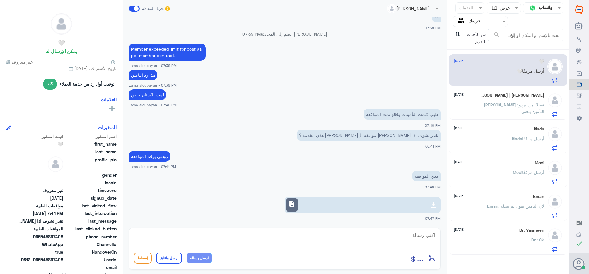
click at [484, 106] on span "[PERSON_NAME]" at bounding box center [499, 104] width 33 height 5
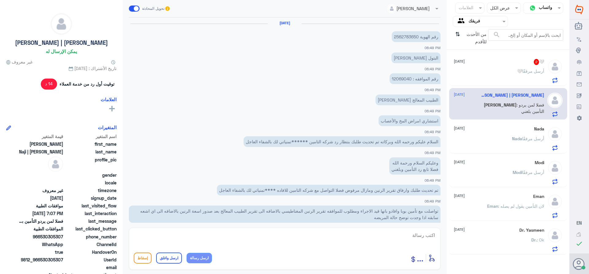
scroll to position [286, 0]
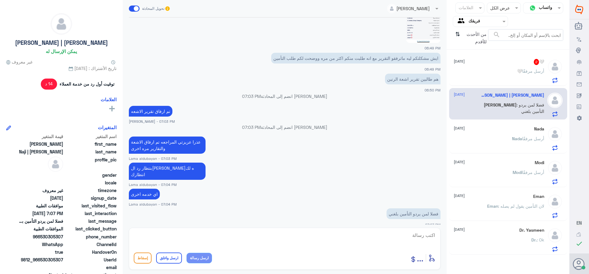
click at [489, 145] on div "[PERSON_NAME] أرسل مرفقًا" at bounding box center [498, 144] width 90 height 14
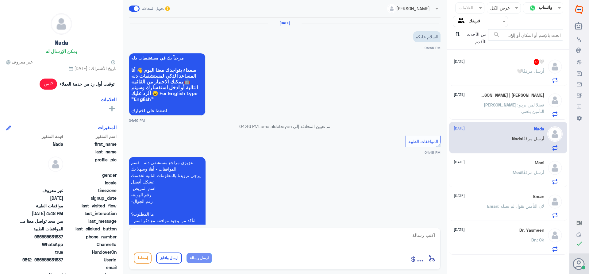
scroll to position [257, 0]
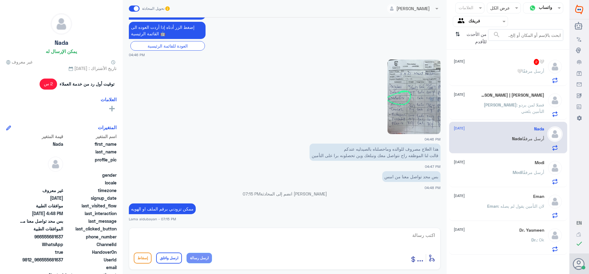
click at [490, 170] on div "[PERSON_NAME] أرسل مرفقًا" at bounding box center [498, 177] width 90 height 14
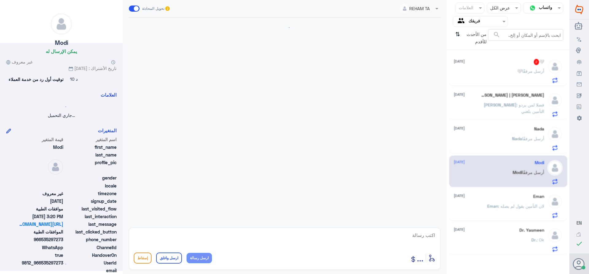
scroll to position [556, 0]
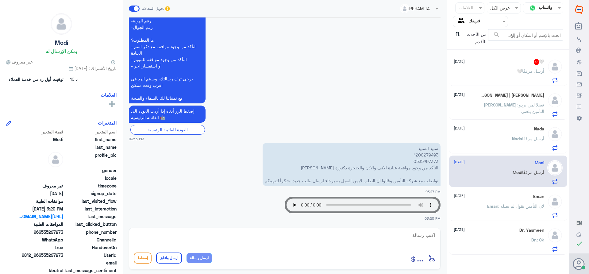
click at [494, 196] on div "Eman [DATE]" at bounding box center [498, 196] width 90 height 5
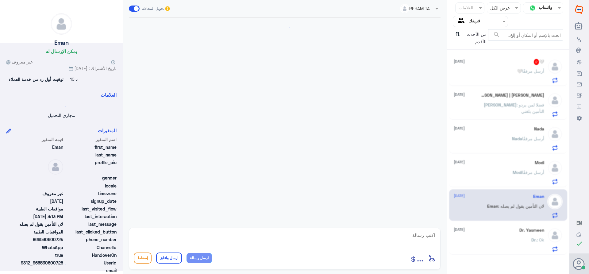
scroll to position [592, 0]
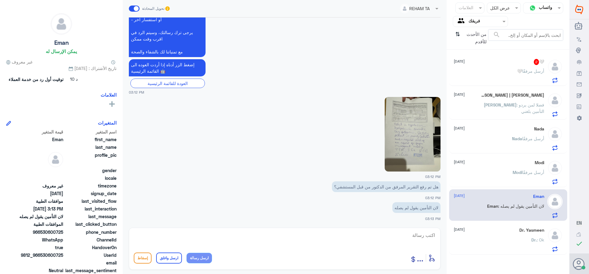
click at [481, 64] on div "🤍 2 [DATE]" at bounding box center [498, 62] width 90 height 6
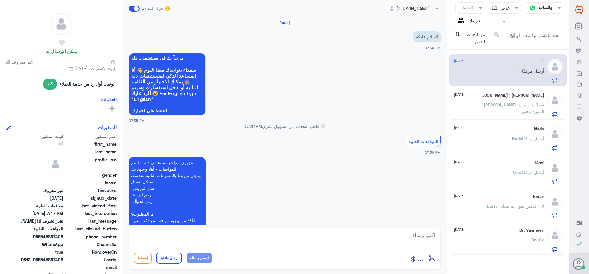
scroll to position [431, 0]
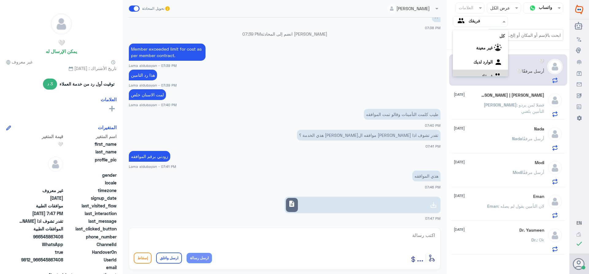
click at [465, 19] on div at bounding box center [480, 21] width 55 height 7
click at [467, 55] on div "الوارد لديك" at bounding box center [479, 55] width 55 height 14
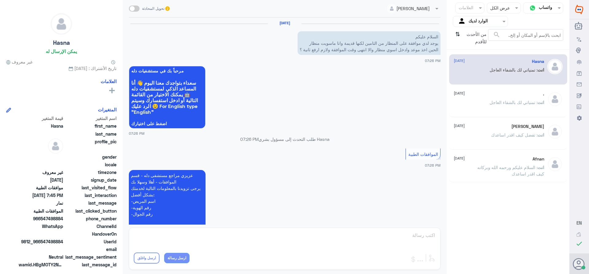
scroll to position [312, 0]
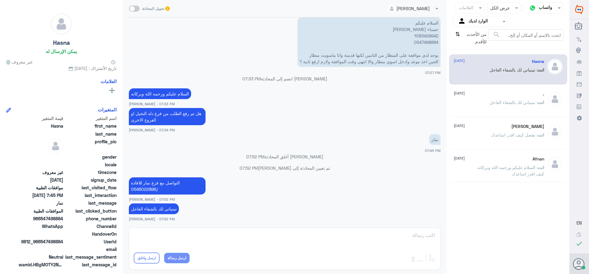
click at [497, 100] on span ": تمنياتي لك بالشفاء العاجل" at bounding box center [513, 102] width 48 height 5
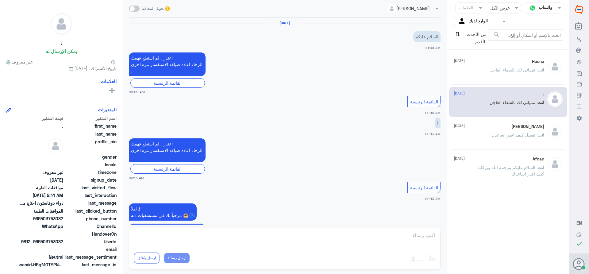
scroll to position [374, 0]
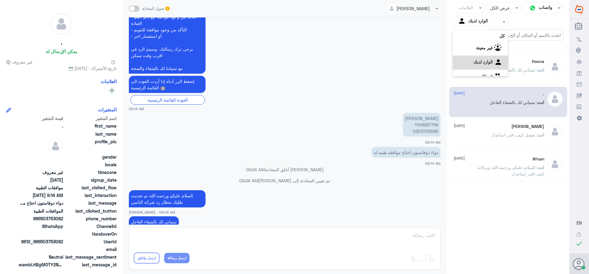
click at [476, 22] on input "text" at bounding box center [485, 21] width 34 height 7
click at [475, 67] on div "فريقك" at bounding box center [479, 69] width 55 height 14
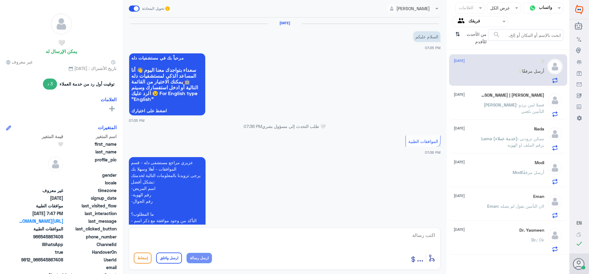
scroll to position [431, 0]
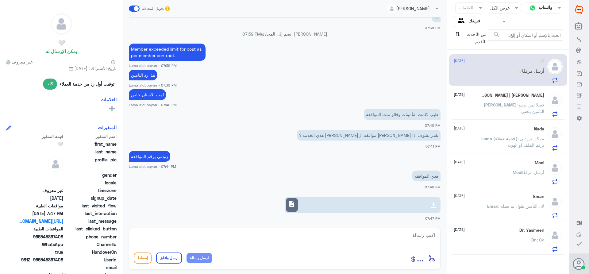
click at [516, 104] on span ": فضلا لمن يردو التأمين بلغني" at bounding box center [530, 108] width 28 height 12
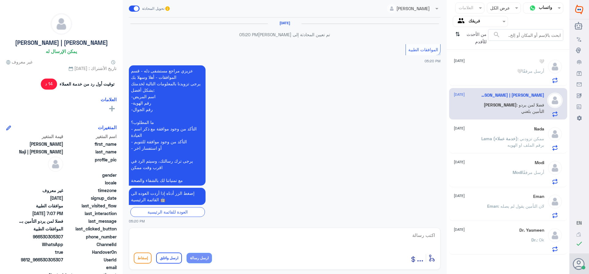
scroll to position [780, 0]
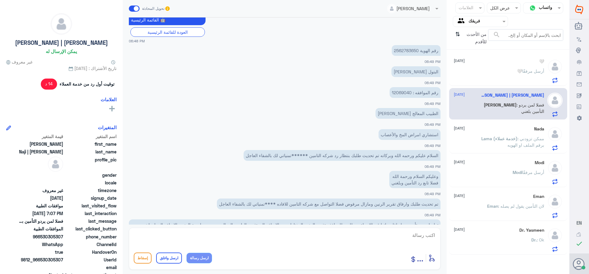
click at [404, 51] on p "رقم الهوية 2562783650" at bounding box center [415, 50] width 49 height 11
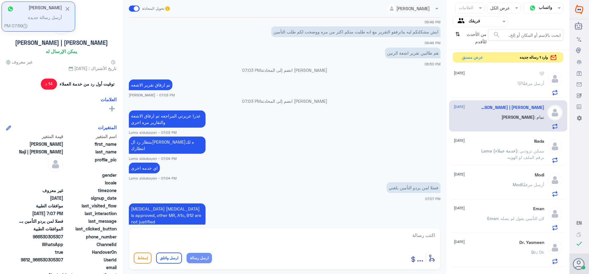
scroll to position [1228, 0]
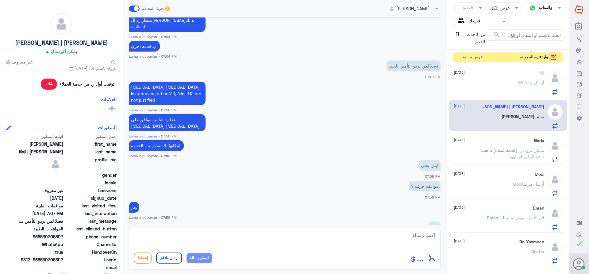
click at [464, 55] on button "عرض مسبق" at bounding box center [472, 57] width 26 height 10
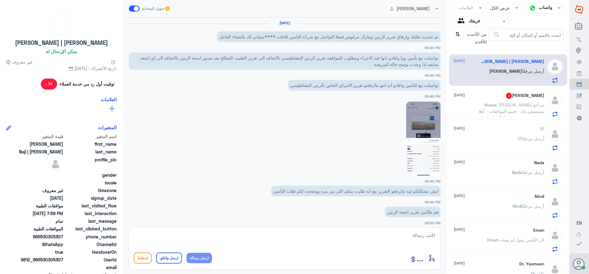
scroll to position [281, 0]
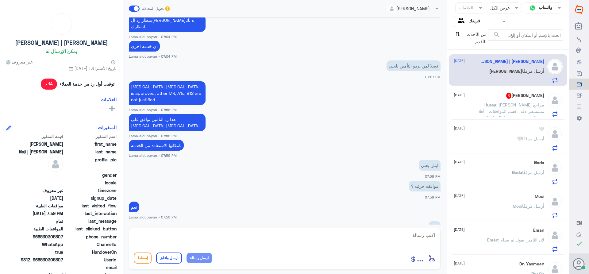
click at [484, 107] on span "Hussa" at bounding box center [490, 104] width 12 height 5
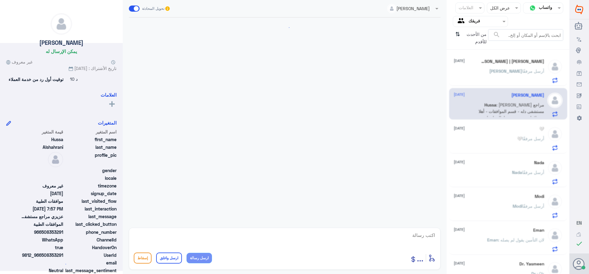
scroll to position [592, 0]
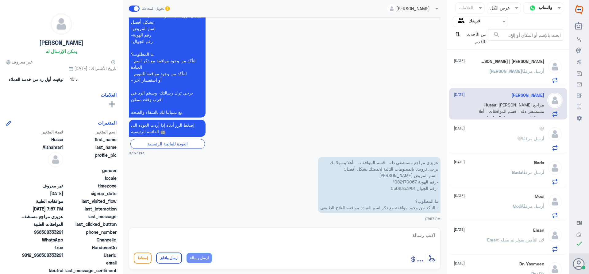
click at [397, 181] on p "عزيزي مراجع مستشفى دله - قسم الموافقات - أهلا وسهلا بك يرجى تزويدنا بالمعلومات …" at bounding box center [379, 185] width 122 height 56
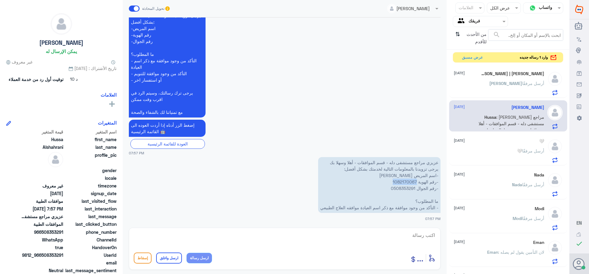
click at [404, 182] on p "عزيزي مراجع مستشفى دله - قسم الموافقات - أهلا وسهلا بك يرجى تزويدنا بالمعلومات …" at bounding box center [379, 185] width 122 height 56
drag, startPoint x: 403, startPoint y: 184, endPoint x: 403, endPoint y: 180, distance: 4.3
click at [403, 184] on p "عزيزي مراجع مستشفى دله - قسم الموافقات - أهلا وسهلا بك يرجى تزويدنا بالمعلومات …" at bounding box center [379, 185] width 122 height 56
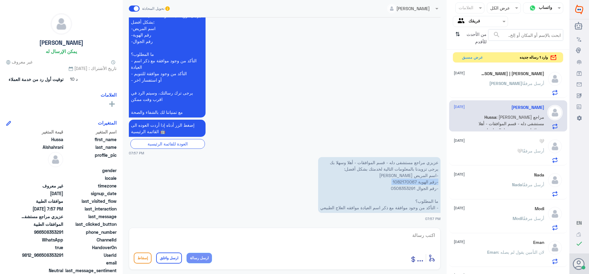
click at [403, 180] on p "عزيزي مراجع مستشفى دله - قسم الموافقات - أهلا وسهلا بك يرجى تزويدنا بالمعلومات …" at bounding box center [379, 185] width 122 height 56
click at [398, 181] on p "عزيزي مراجع مستشفى دله - قسم الموافقات - أهلا وسهلا بك يرجى تزويدنا بالمعلومات …" at bounding box center [379, 185] width 122 height 56
click at [500, 84] on div "[PERSON_NAME] أرسل مرفقًا" at bounding box center [498, 89] width 90 height 14
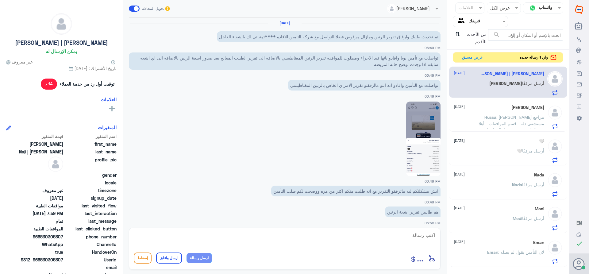
scroll to position [281, 0]
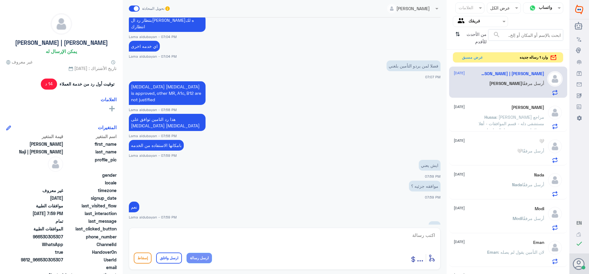
click at [503, 60] on div "وارد 1 رساله جديده عرض مسبق" at bounding box center [507, 57] width 110 height 11
click at [497, 122] on span ": [PERSON_NAME] مراجع مستشفى دله - قسم الموافقات - أهلا وسهلا بك يرجى تزويدنا ب…" at bounding box center [511, 142] width 66 height 57
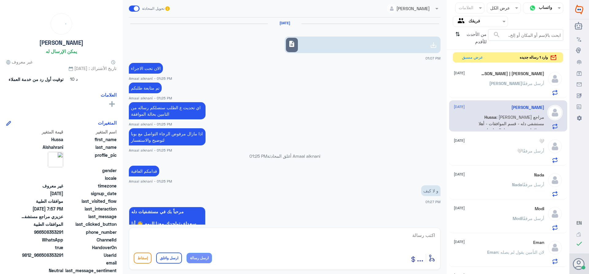
scroll to position [592, 0]
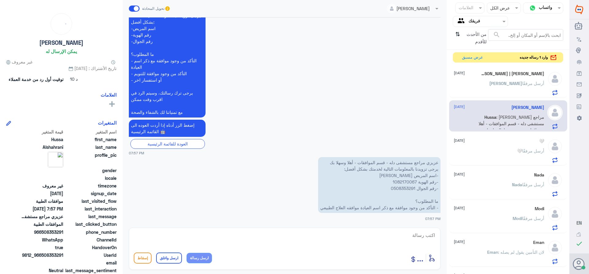
click at [401, 181] on p "عزيزي مراجع مستشفى دله - قسم الموافقات - أهلا وسهلا بك يرجى تزويدنا بالمعلومات …" at bounding box center [379, 185] width 122 height 56
click at [398, 180] on p "عزيزي مراجع مستشفى دله - قسم الموافقات - أهلا وسهلا بك يرجى تزويدنا بالمعلومات …" at bounding box center [379, 185] width 122 height 56
click at [422, 234] on textarea at bounding box center [285, 238] width 302 height 15
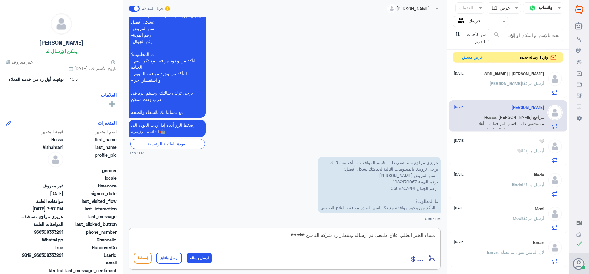
paste textarea "تمنياتي لك بالشفاء العاجل"
type textarea "مساء الخير الطلب علاج طبيعي تم ارساله وبنتظار رد شركه التامين *****تمنياتي لك ب…"
click at [166, 258] on button "ارسل واغلق" at bounding box center [169, 257] width 26 height 11
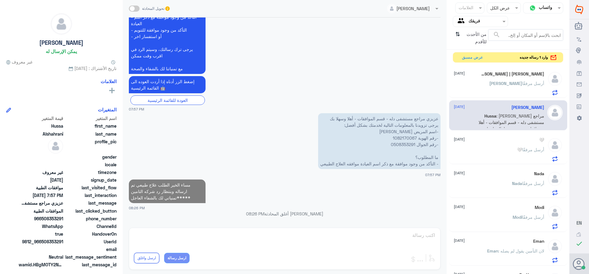
click at [471, 23] on input "text" at bounding box center [485, 21] width 34 height 7
click at [469, 53] on div "الوارد لديك" at bounding box center [479, 55] width 55 height 14
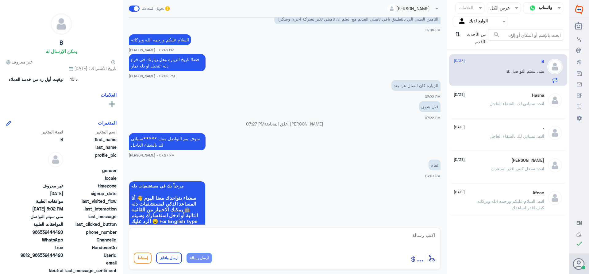
scroll to position [260, 0]
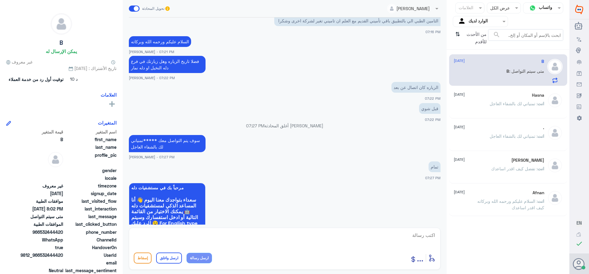
click at [136, 7] on span at bounding box center [134, 9] width 11 height 6
click at [0, 0] on input "checkbox" at bounding box center [0, 0] width 0 height 0
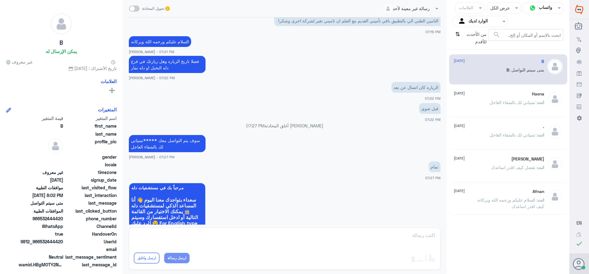
scroll to position [608, 0]
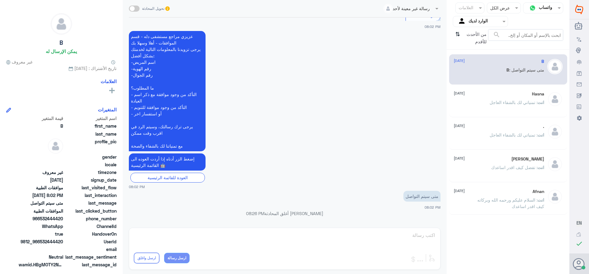
click at [163, 9] on span "تحويل المحادثة" at bounding box center [153, 9] width 22 height 6
click at [132, 8] on span at bounding box center [134, 9] width 11 height 6
click at [0, 0] on input "checkbox" at bounding box center [0, 0] width 0 height 0
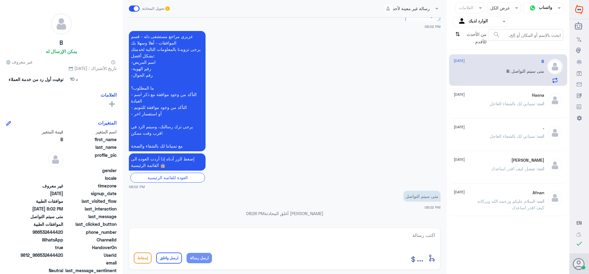
click at [431, 9] on input "text" at bounding box center [413, 8] width 41 height 7
click at [135, 6] on span at bounding box center [134, 9] width 11 height 6
click at [0, 0] on input "checkbox" at bounding box center [0, 0] width 0 height 0
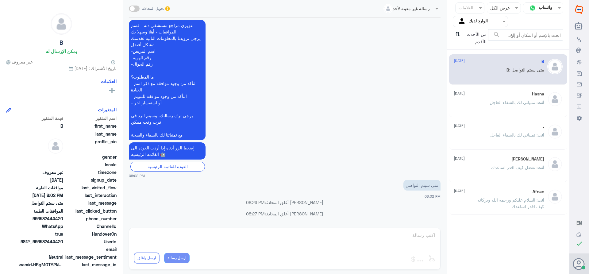
click at [133, 7] on span at bounding box center [134, 9] width 11 height 6
click at [0, 0] on input "checkbox" at bounding box center [0, 0] width 0 height 0
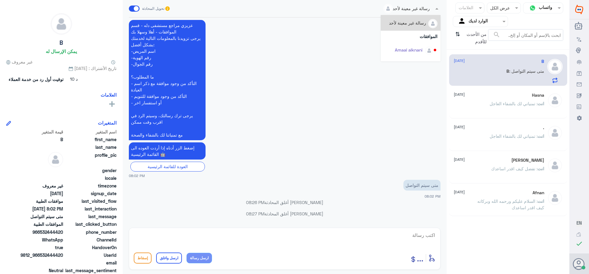
click at [432, 9] on input "text" at bounding box center [413, 8] width 41 height 7
click at [431, 24] on img at bounding box center [433, 24] width 8 height 8
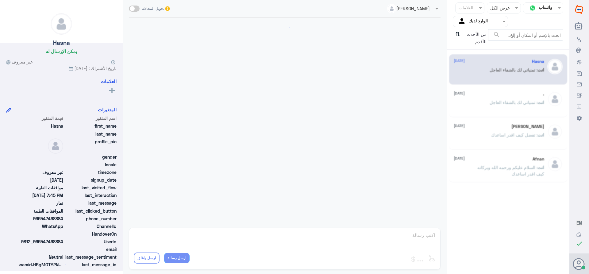
scroll to position [312, 0]
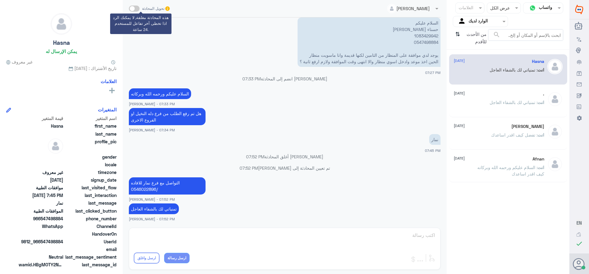
click at [135, 9] on span at bounding box center [134, 9] width 11 height 6
drag, startPoint x: 137, startPoint y: 9, endPoint x: 145, endPoint y: 9, distance: 7.7
click at [139, 9] on span at bounding box center [134, 9] width 11 height 6
click at [134, 9] on span at bounding box center [134, 9] width 11 height 6
click at [167, 6] on icon at bounding box center [167, 8] width 5 height 5
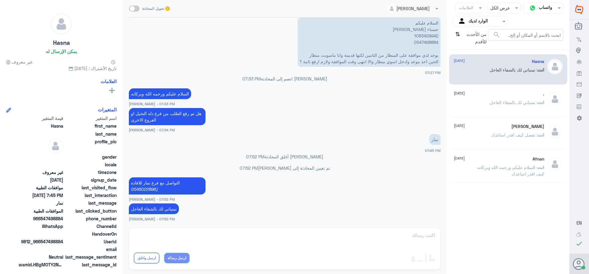
click at [494, 10] on div at bounding box center [503, 7] width 33 height 7
click at [468, 5] on input "text" at bounding box center [465, 8] width 15 height 7
click at [543, 7] on input "text" at bounding box center [548, 7] width 20 height 7
click at [136, 8] on span at bounding box center [134, 9] width 11 height 6
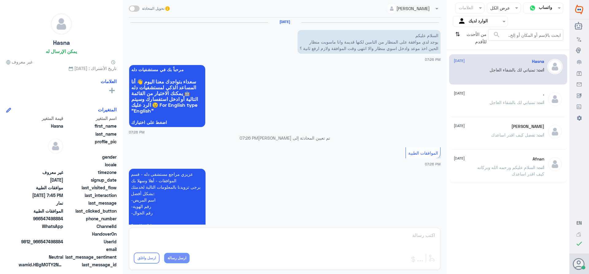
scroll to position [0, 0]
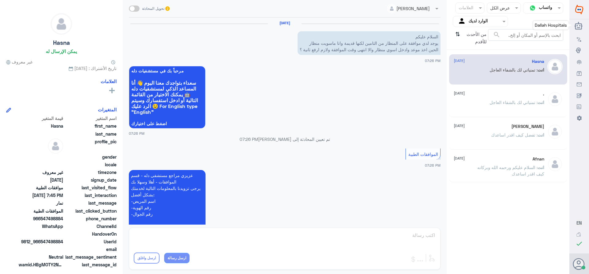
click at [579, 25] on use at bounding box center [578, 26] width 8 height 8
click at [498, 99] on p "انت : تمنياتي لك بالشفاء العاجل" at bounding box center [516, 106] width 55 height 15
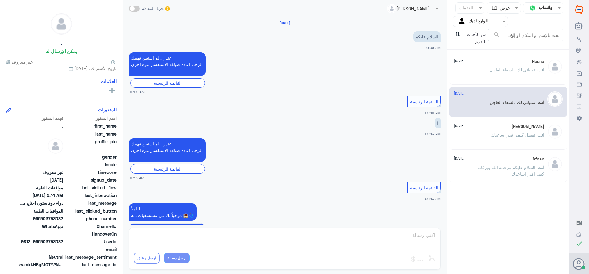
scroll to position [374, 0]
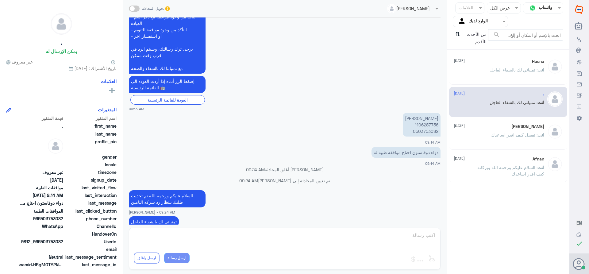
drag, startPoint x: 497, startPoint y: 133, endPoint x: 493, endPoint y: 150, distance: 16.9
click at [499, 135] on span ": تفضل كيف اقدر اساعدك" at bounding box center [514, 134] width 46 height 5
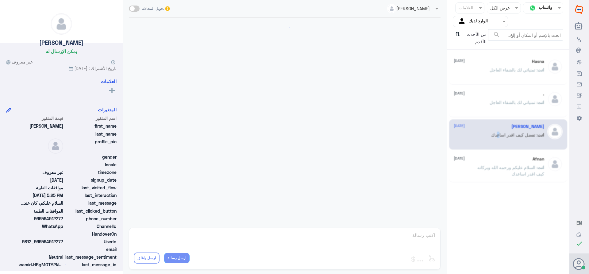
scroll to position [559, 0]
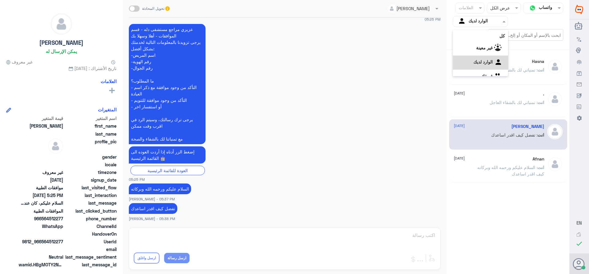
click at [469, 19] on input "text" at bounding box center [485, 21] width 34 height 7
click at [475, 68] on div "فريقك" at bounding box center [479, 69] width 55 height 14
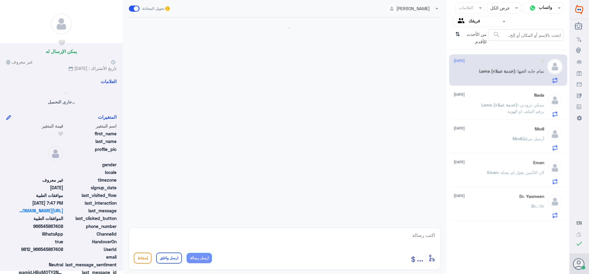
scroll to position [450, 0]
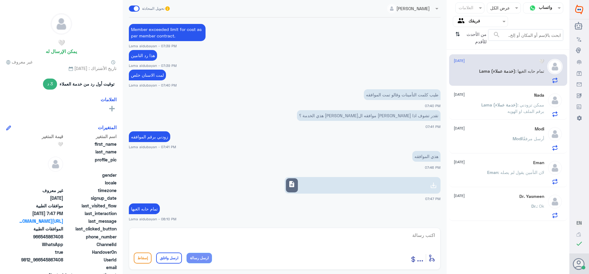
click at [494, 109] on p "Lama (خدمة عملاء) : ممكن تزودني برقم الملف او الهويه" at bounding box center [509, 108] width 69 height 15
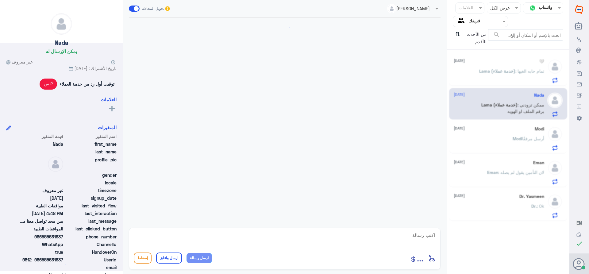
scroll to position [257, 0]
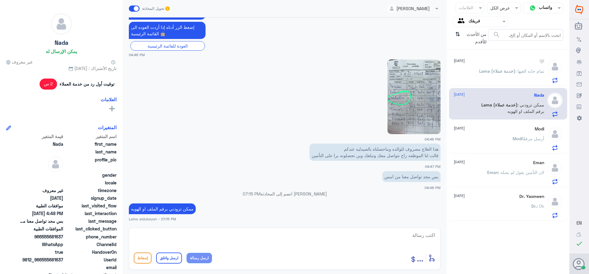
click at [492, 129] on div "Modi [DATE]" at bounding box center [498, 128] width 90 height 5
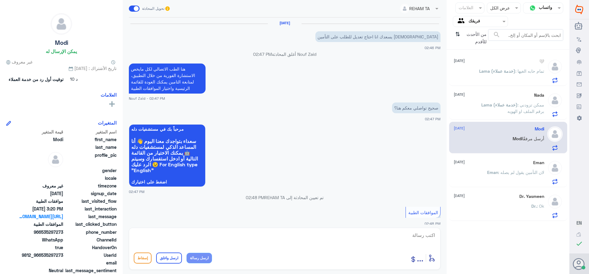
scroll to position [556, 0]
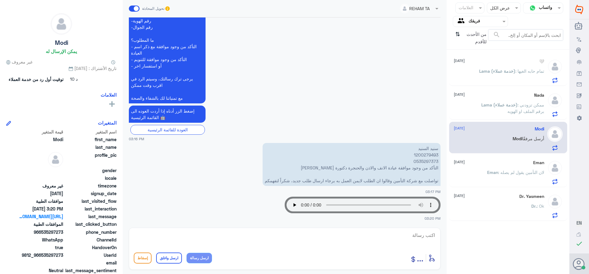
click at [460, 5] on input "text" at bounding box center [465, 8] width 15 height 7
click at [496, 8] on div at bounding box center [503, 7] width 33 height 7
click at [511, 46] on span "مغلقة" at bounding box center [512, 45] width 11 height 5
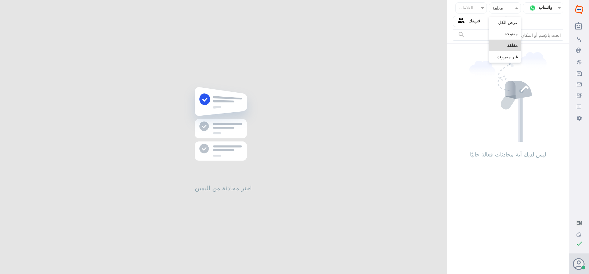
click at [504, 5] on input "text" at bounding box center [510, 7] width 13 height 7
click at [500, 58] on span "غير مقروءة" at bounding box center [507, 56] width 21 height 5
click at [473, 22] on input "text" at bounding box center [485, 21] width 34 height 7
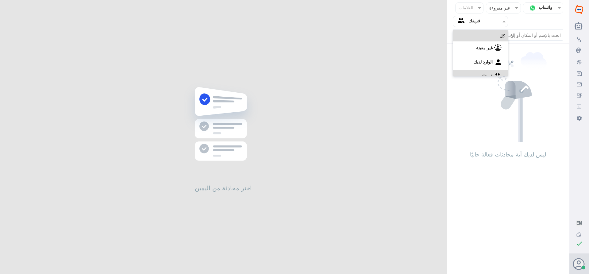
scroll to position [8, 0]
click at [476, 41] on "غير معينة" at bounding box center [484, 39] width 17 height 5
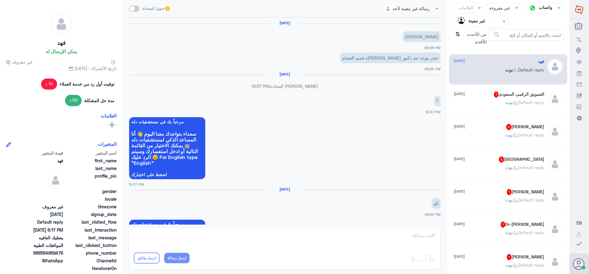
scroll to position [488, 0]
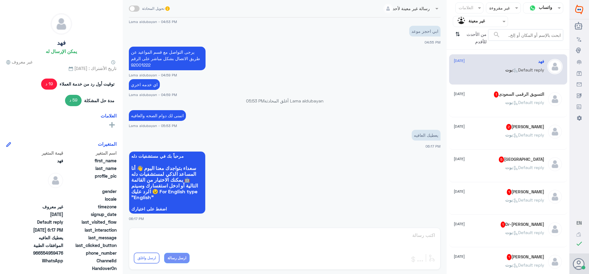
click at [471, 20] on input "text" at bounding box center [485, 21] width 34 height 7
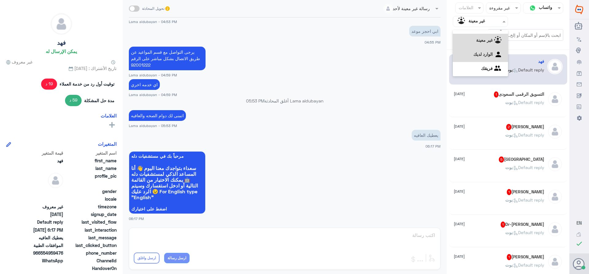
click at [478, 54] on لديك "الوارد لديك" at bounding box center [482, 53] width 19 height 5
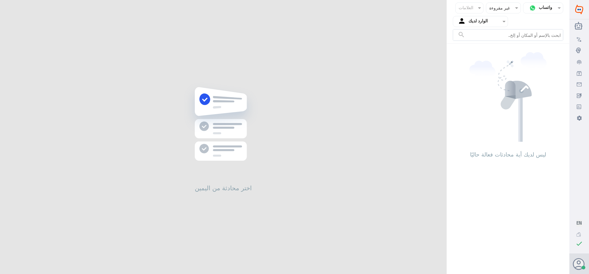
click at [509, 6] on input "text" at bounding box center [509, 7] width 16 height 7
click at [498, 22] on span "عرض الكل" at bounding box center [508, 22] width 20 height 5
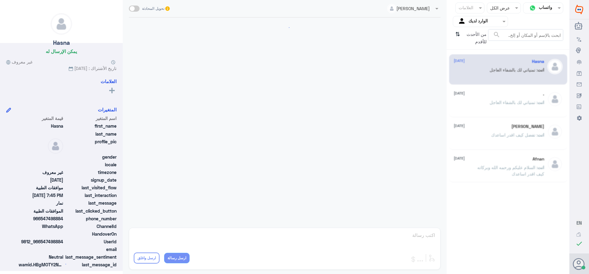
scroll to position [312, 0]
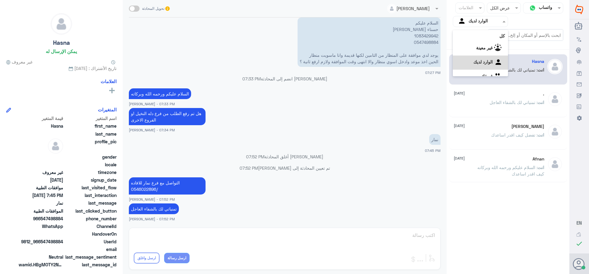
click at [478, 19] on input "text" at bounding box center [485, 21] width 34 height 7
click at [476, 53] on لديك "الوارد لديك" at bounding box center [482, 53] width 19 height 5
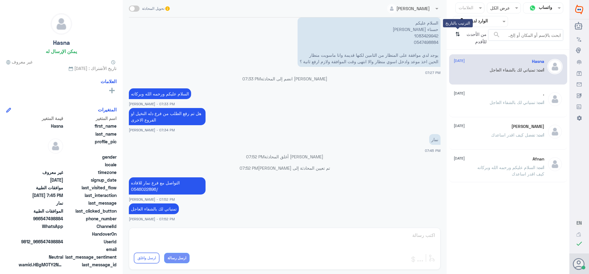
click at [456, 31] on icon "⇅" at bounding box center [457, 37] width 5 height 16
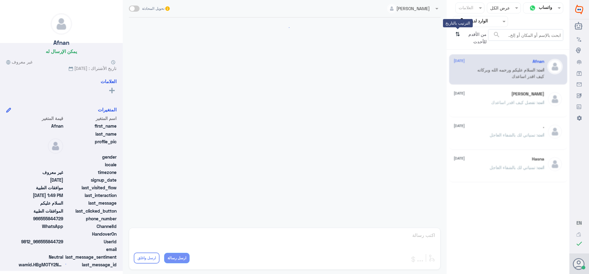
scroll to position [120, 0]
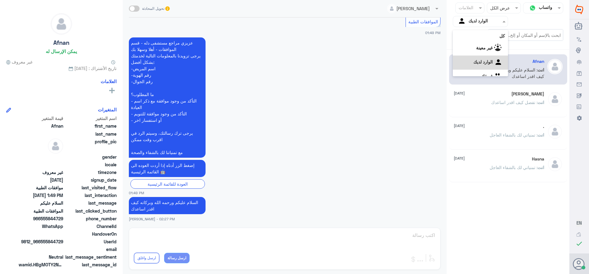
click at [484, 22] on input "text" at bounding box center [485, 21] width 34 height 7
click at [481, 69] on b "فريقك" at bounding box center [487, 68] width 12 height 5
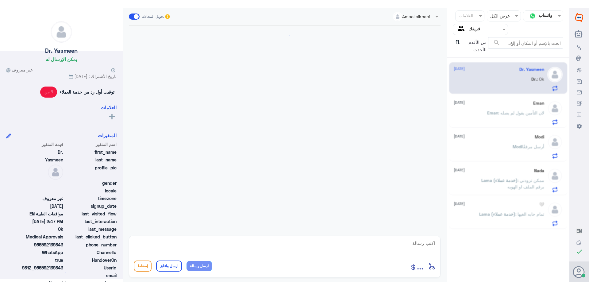
scroll to position [551, 0]
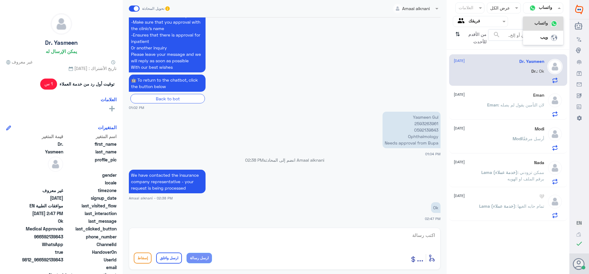
click at [542, 6] on input "text" at bounding box center [548, 7] width 20 height 7
click at [579, 87] on link "صندوق الوارد" at bounding box center [579, 83] width 20 height 11
click at [578, 71] on use at bounding box center [578, 74] width 5 height 6
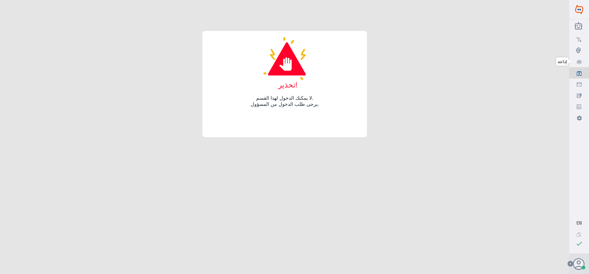
click at [578, 64] on icon at bounding box center [578, 62] width 5 height 5
click at [577, 52] on use at bounding box center [577, 51] width 5 height 6
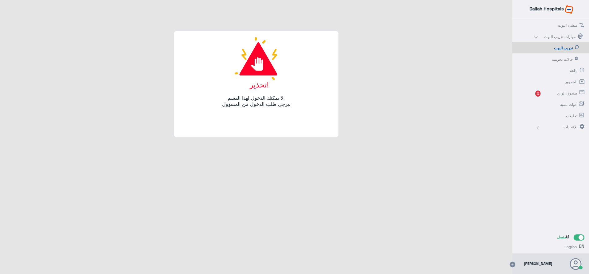
click at [488, 46] on div "Dallah Hospitals منشئ البوت مهارات تدريب البوت تدريب البوت حالات تجريبية إذاعة …" at bounding box center [294, 137] width 589 height 274
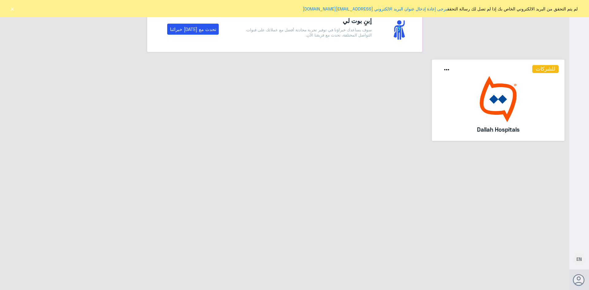
click at [11, 10] on button "×" at bounding box center [12, 9] width 6 height 6
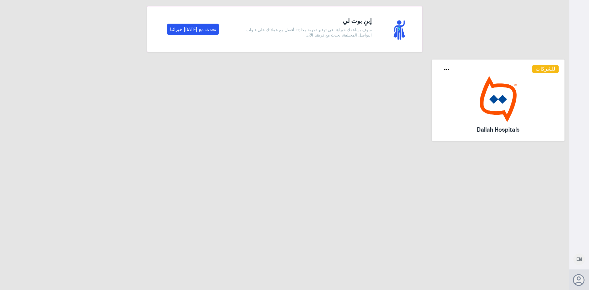
click at [488, 105] on img at bounding box center [497, 99] width 121 height 46
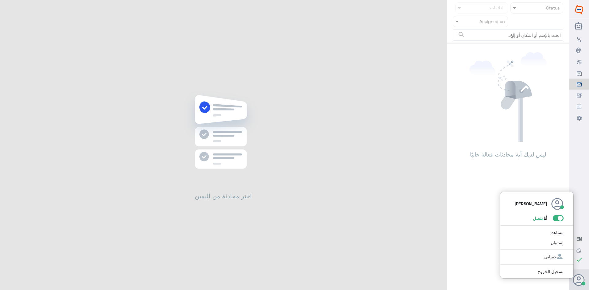
click at [579, 283] on icon at bounding box center [578, 280] width 12 height 12
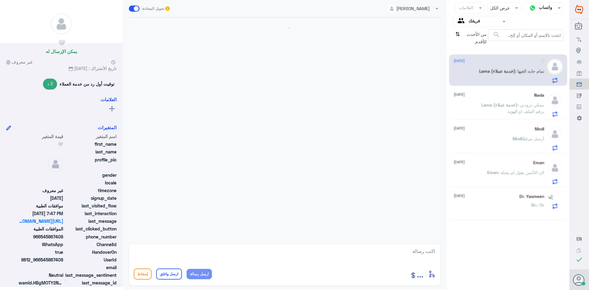
scroll to position [434, 0]
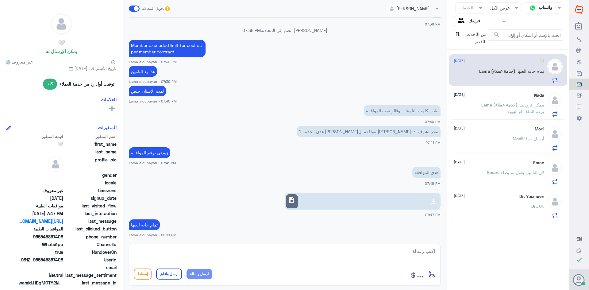
click at [470, 21] on input "text" at bounding box center [485, 21] width 34 height 7
click at [474, 62] on لديك "الوارد لديك" at bounding box center [482, 61] width 19 height 5
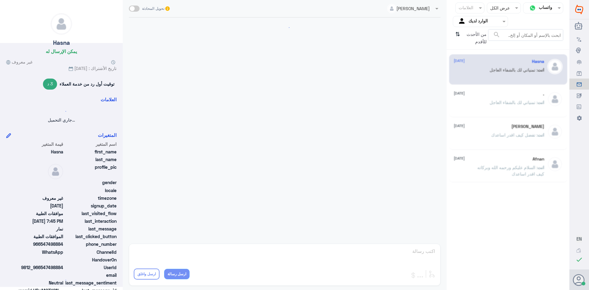
scroll to position [296, 0]
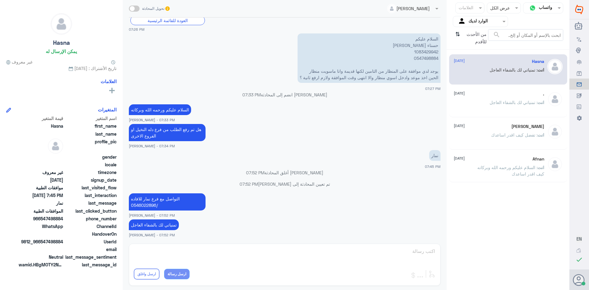
click at [473, 21] on input "text" at bounding box center [485, 21] width 34 height 7
click at [476, 71] on div "فريقك" at bounding box center [479, 69] width 55 height 14
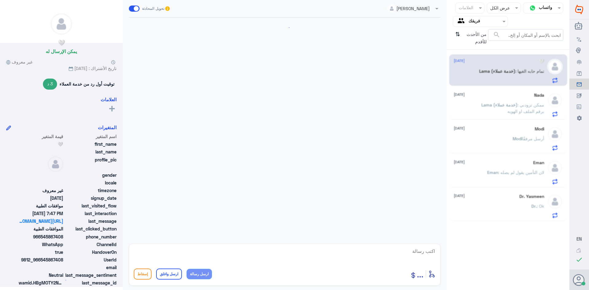
scroll to position [434, 0]
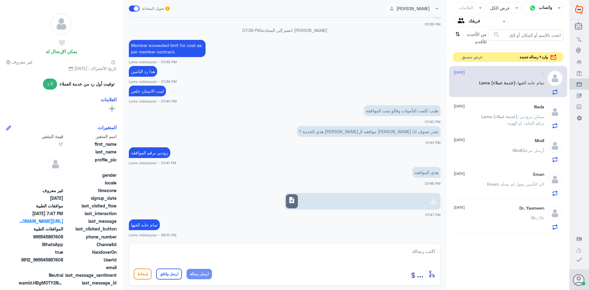
click at [465, 57] on button "عرض مسبق" at bounding box center [472, 57] width 26 height 10
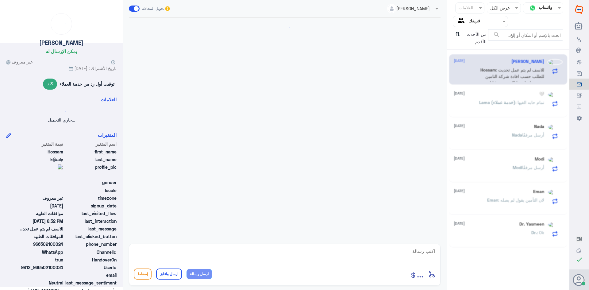
scroll to position [719, 0]
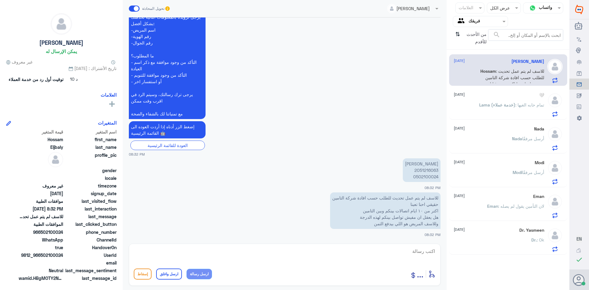
click at [419, 168] on p "ايمان الانصاري 2051216063 0502100024" at bounding box center [421, 170] width 38 height 24
copy p "2051216063"
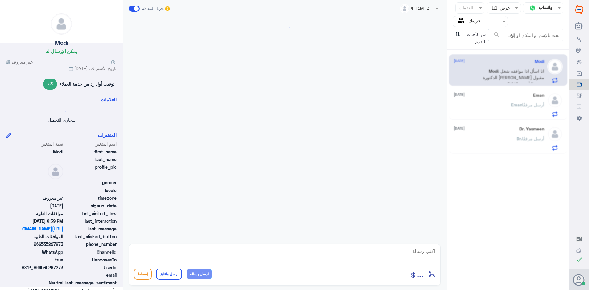
scroll to position [540, 0]
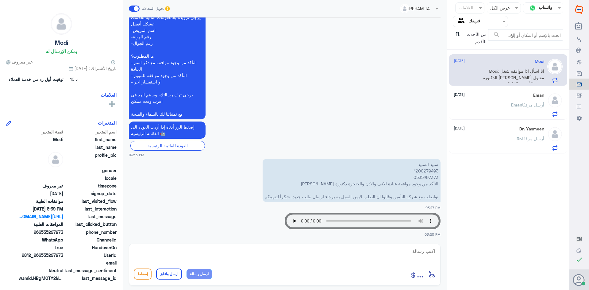
click at [413, 10] on input "text" at bounding box center [423, 8] width 26 height 7
click at [505, 133] on div "Dr. Yasmeen 14 August Dr. أرسل مرفقًا" at bounding box center [498, 138] width 90 height 24
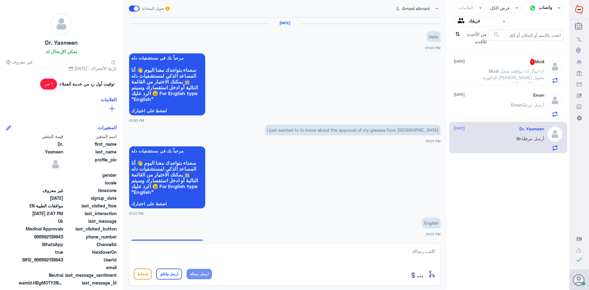
scroll to position [536, 0]
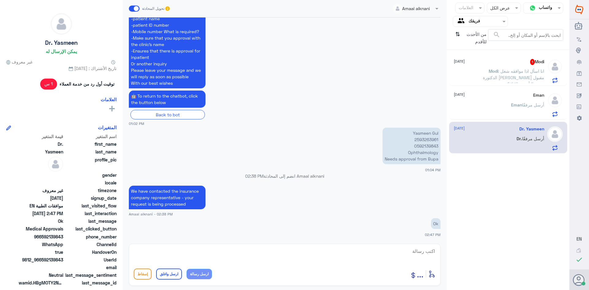
click at [504, 69] on span ": انا اسأل اذا موافقه شغل الدكتورة ساره الحربي مقبول ضمن التأمين والا لا ؟" at bounding box center [512, 77] width 61 height 18
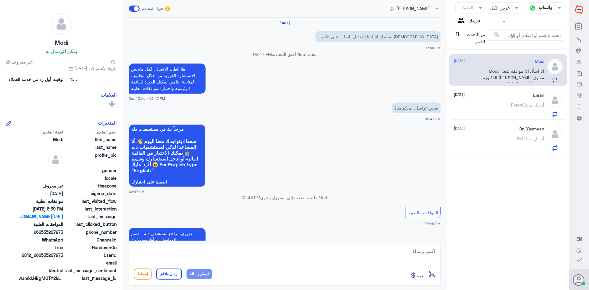
scroll to position [540, 0]
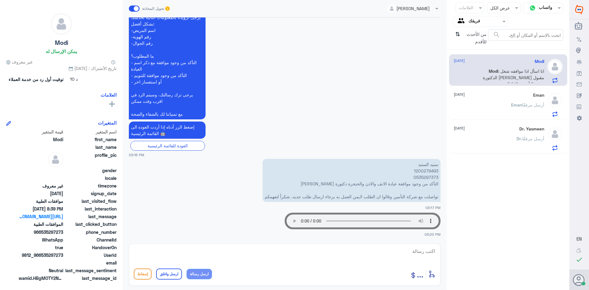
click at [421, 172] on p "سنيد السنيد 1200279493 0535297373 التأكد من وجود موافقة عيادة الانف والاذن والح…" at bounding box center [351, 180] width 178 height 43
copy p "1200279493"
click at [422, 171] on p "سنيد السنيد 1200279493 0535297373 التأكد من وجود موافقة عيادة الانف والاذن والح…" at bounding box center [351, 180] width 178 height 43
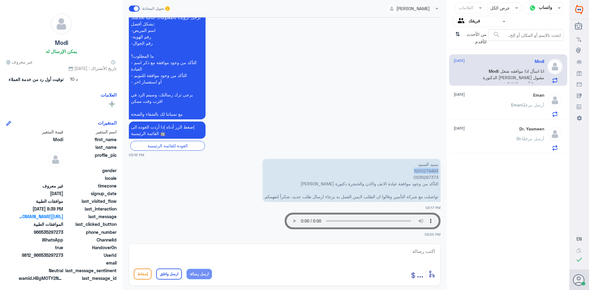
click at [424, 172] on p "سنيد السنيد 1200279493 0535297373 التأكد من وجود موافقة عيادة الانف والاذن والح…" at bounding box center [351, 180] width 178 height 43
click at [475, 22] on input "text" at bounding box center [485, 21] width 34 height 7
click at [476, 52] on لديك "الوارد لديك" at bounding box center [482, 53] width 19 height 5
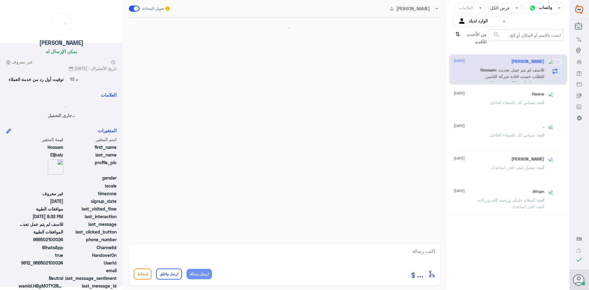
scroll to position [0, 0]
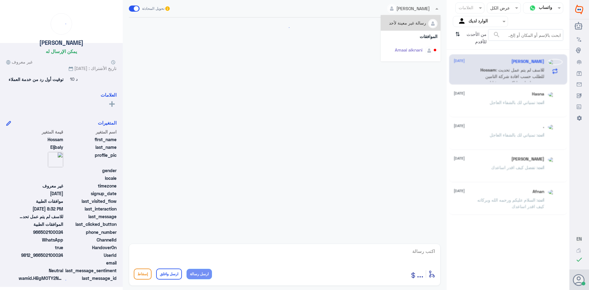
click at [431, 8] on input "text" at bounding box center [415, 8] width 37 height 7
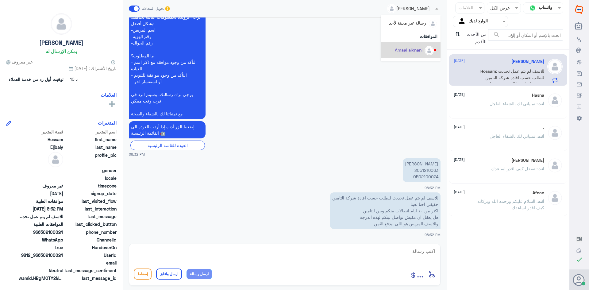
click at [421, 254] on textarea at bounding box center [285, 254] width 302 height 15
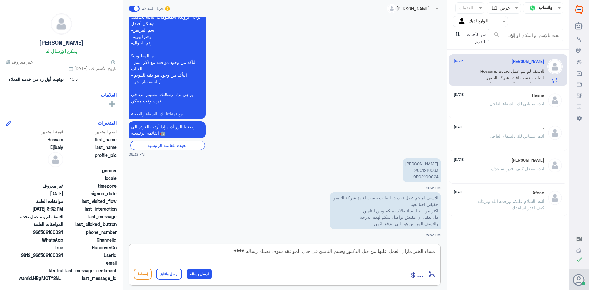
paste textarea "تمنياتي لك بالشفاء العاجل"
type textarea "مساء الخير مازال العمل عليها من قبل الدكتور وقسم التامين في حال الموافقه سوف تص…"
click at [163, 273] on button "ارسل واغلق" at bounding box center [169, 273] width 26 height 11
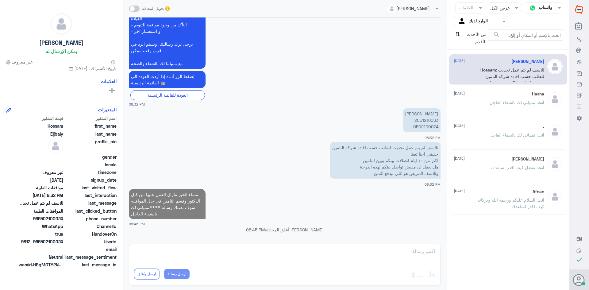
scroll to position [757, 0]
click at [478, 71] on p "Hossam : للاسف لم يتم عمل تحديث للطلب حسب افادة شركة التامين حقيقي احنا تعبنا ا…" at bounding box center [509, 74] width 69 height 15
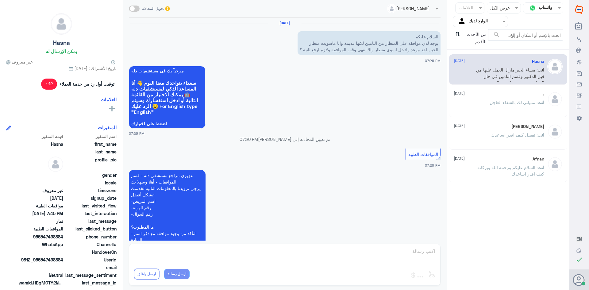
scroll to position [296, 0]
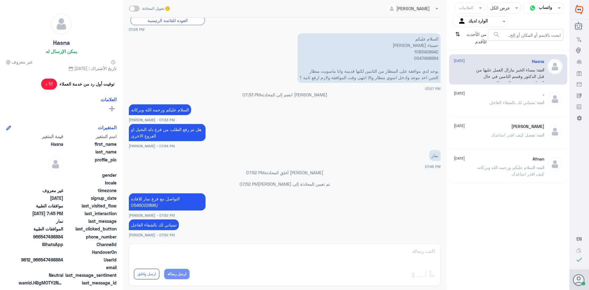
click at [475, 22] on input "text" at bounding box center [485, 21] width 34 height 7
click at [481, 68] on b "فريقك" at bounding box center [487, 68] width 12 height 5
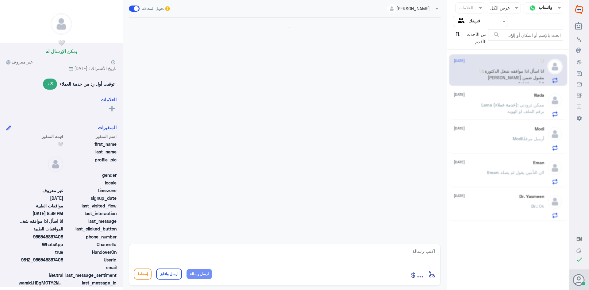
scroll to position [455, 0]
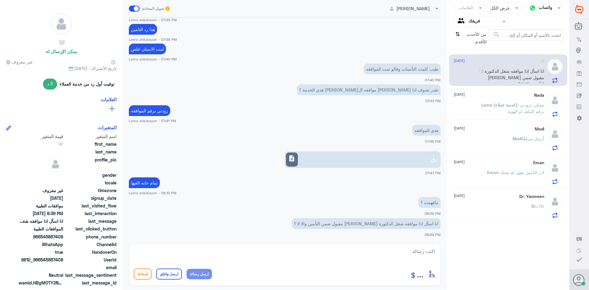
click at [496, 98] on div "Nada 14 August Lama (خدمة عملاء) : ممكن تزودني برقم الملف او الهويه" at bounding box center [498, 105] width 90 height 24
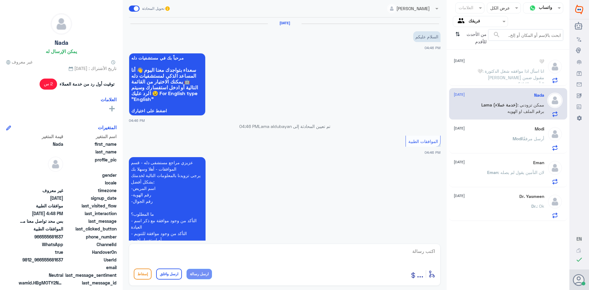
scroll to position [242, 0]
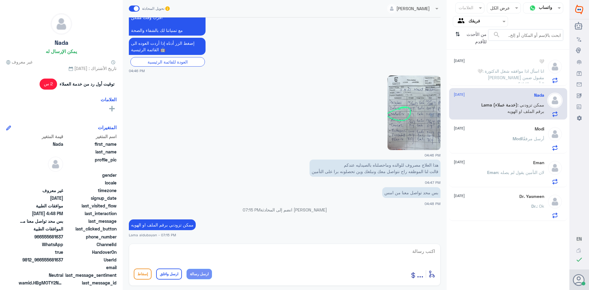
click at [482, 139] on div "[PERSON_NAME] أرسل مرفقًا" at bounding box center [498, 144] width 90 height 14
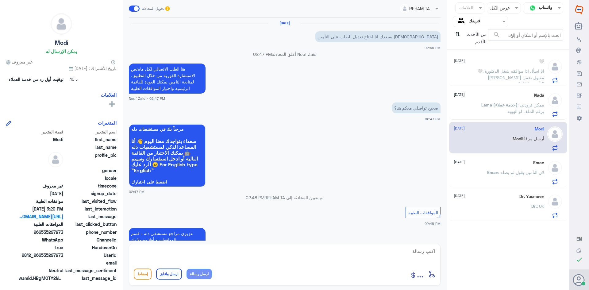
scroll to position [540, 0]
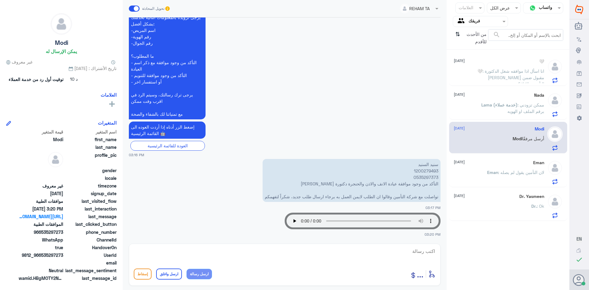
click at [488, 173] on span "Eman" at bounding box center [492, 172] width 11 height 5
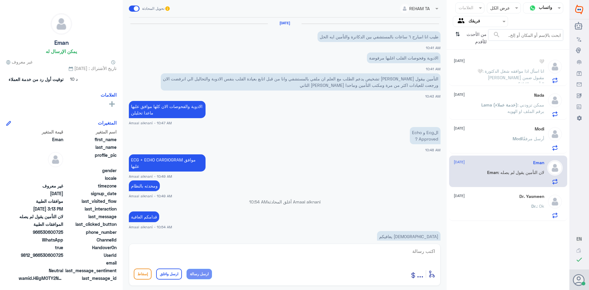
scroll to position [576, 0]
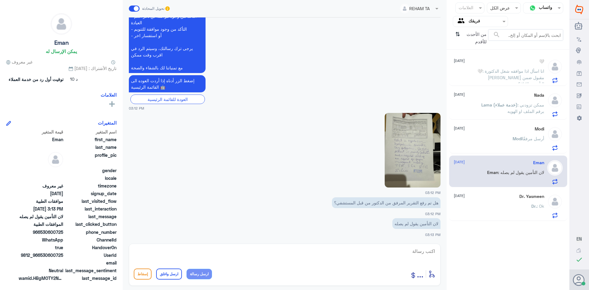
click at [493, 200] on div "Dr. Yasmeen [DATE] Dr. : Ok" at bounding box center [498, 206] width 90 height 24
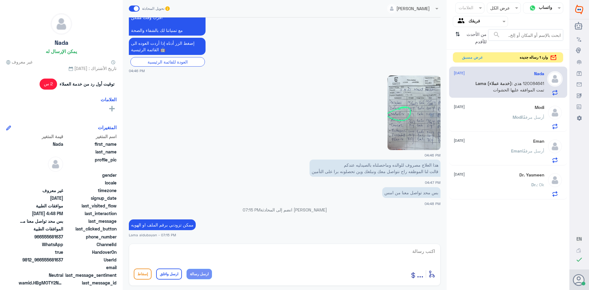
scroll to position [242, 0]
click at [463, 59] on button "عرض مسبق" at bounding box center [472, 57] width 26 height 10
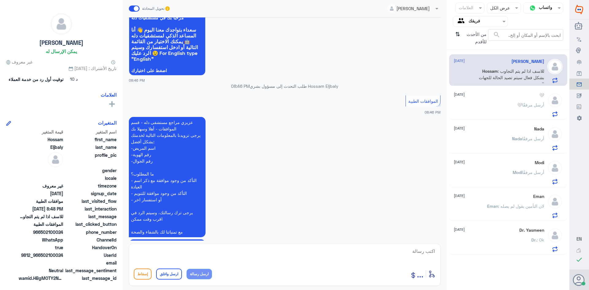
scroll to position [561, 0]
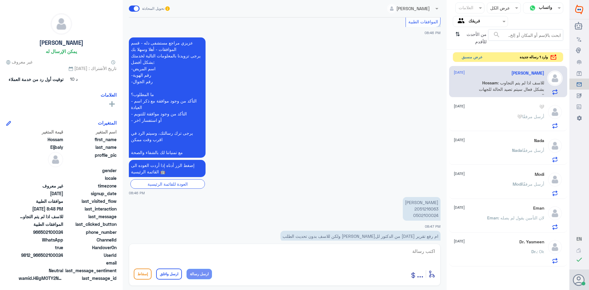
click at [467, 54] on button "عرض مسبق" at bounding box center [472, 57] width 26 height 10
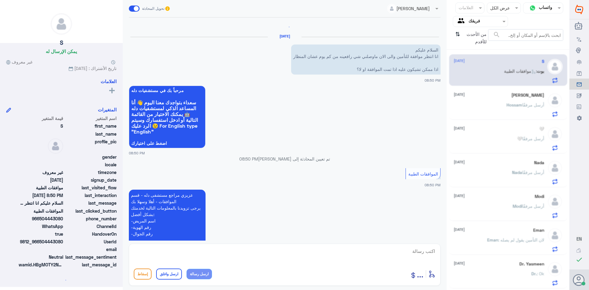
scroll to position [0, 0]
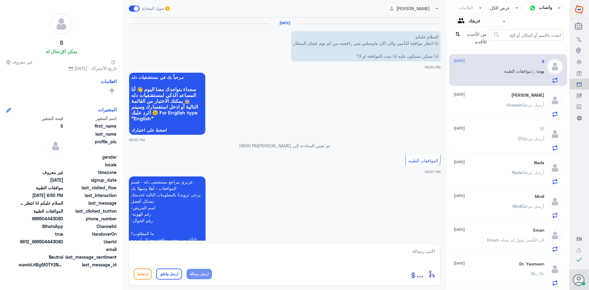
click at [409, 250] on textarea at bounding box center [285, 254] width 302 height 15
type textarea "فضلا رقم الهويه او الملف الطبي"
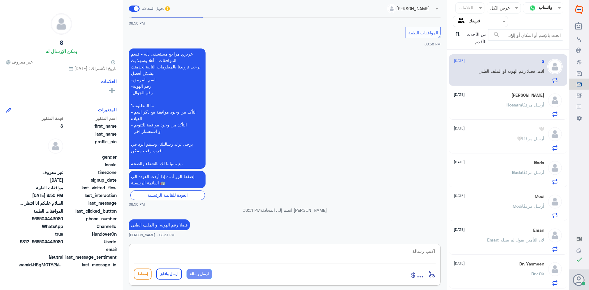
scroll to position [163, 0]
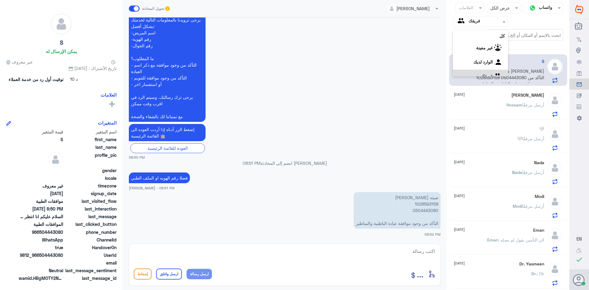
click at [472, 22] on input "text" at bounding box center [485, 21] width 34 height 7
click at [473, 54] on لديك "الوارد لديك" at bounding box center [482, 53] width 19 height 5
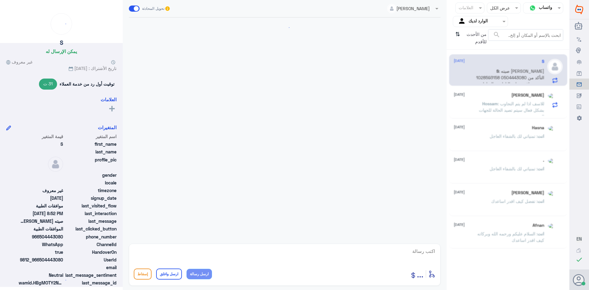
scroll to position [174, 0]
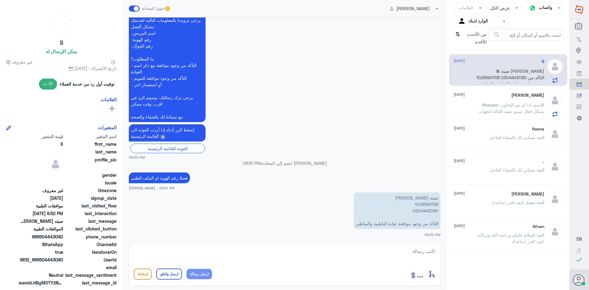
click at [485, 110] on span ": للاسف اذا لم يتم التجاوب بشكل فعال سيتم تصيد الحالة للجهات المختصة" at bounding box center [511, 111] width 65 height 18
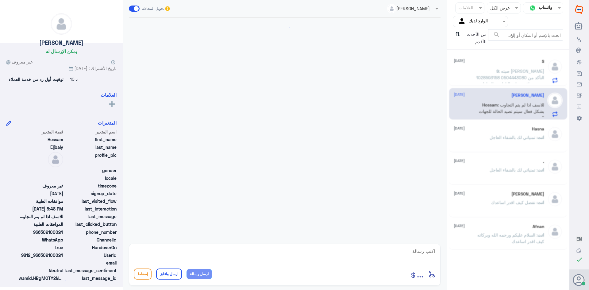
scroll to position [622, 0]
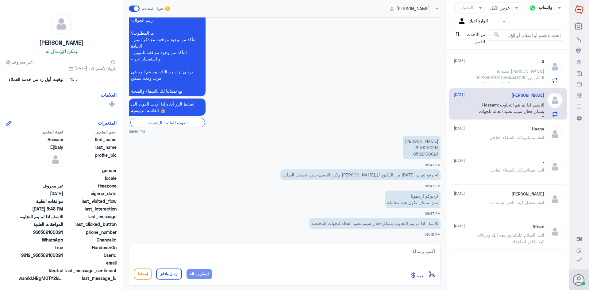
click at [479, 78] on p "S : صيته عبدالعزيز المطيري 1028593158 0504443080 التأكد من وجود موافقة عيادة ال…" at bounding box center [509, 75] width 69 height 15
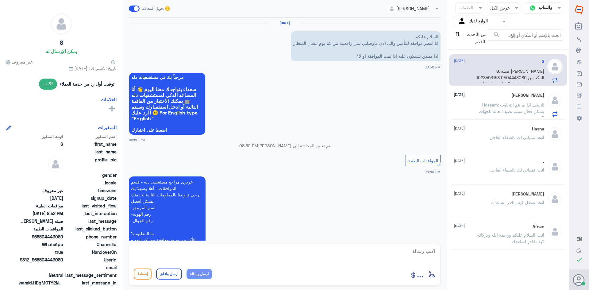
scroll to position [174, 0]
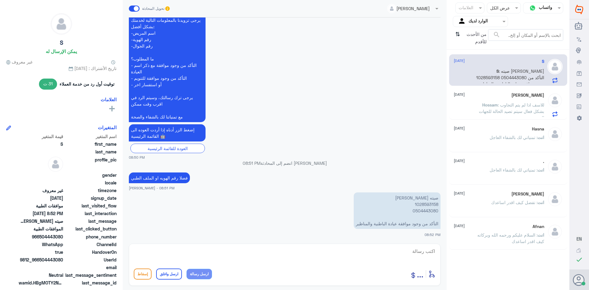
click at [421, 204] on p "صيته عبدالعزيز المطيري 1028593158 0504443080 التأكد من وجود موافقة عيادة الباطن…" at bounding box center [396, 210] width 87 height 36
copy p "1028593158"
click at [425, 248] on textarea at bounding box center [285, 254] width 302 height 15
type textarea "فضلا الطلب من دله النخيل او دله نمار"
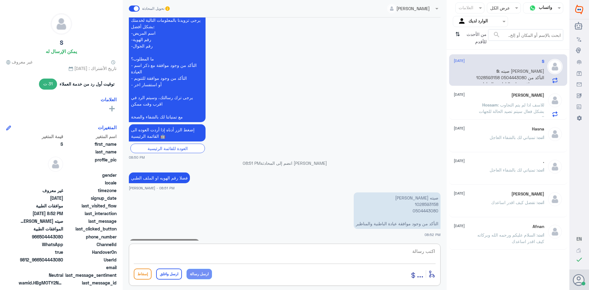
scroll to position [194, 0]
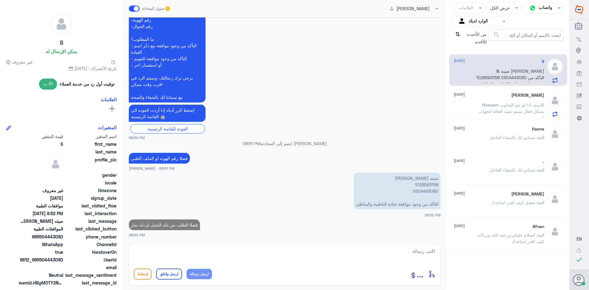
click at [480, 100] on div "Hossam Eljbaly 14 August Hossam : للاسف اذا لم يتم التجاوب بشكل فعال سيتم تصيد …" at bounding box center [498, 105] width 90 height 24
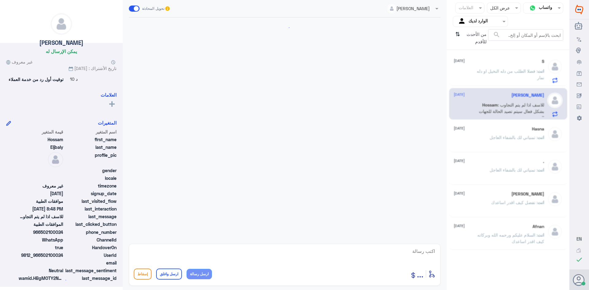
scroll to position [622, 0]
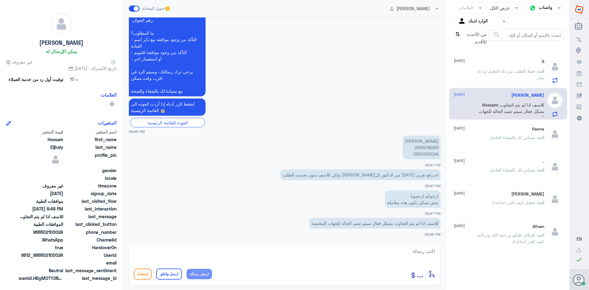
click at [479, 80] on p "انت : فضلا الطلب من دله النخيل او دله نمار" at bounding box center [509, 75] width 69 height 15
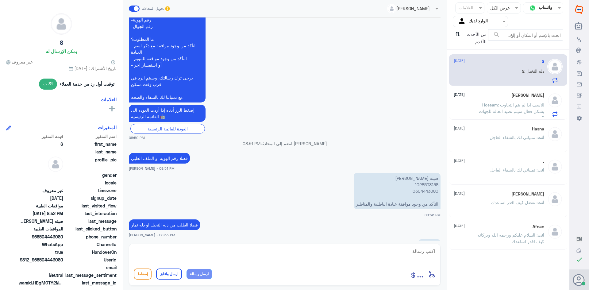
scroll to position [215, 0]
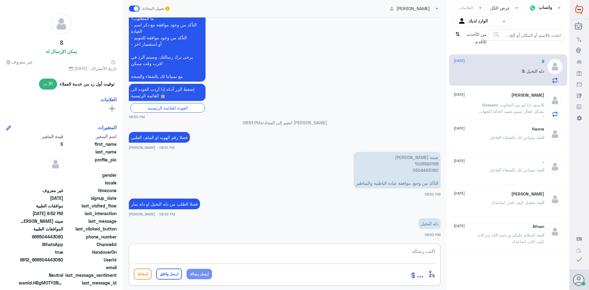
click at [416, 252] on textarea at bounding box center [285, 254] width 302 height 15
type textarea "تاريخ الطلب ممكن"
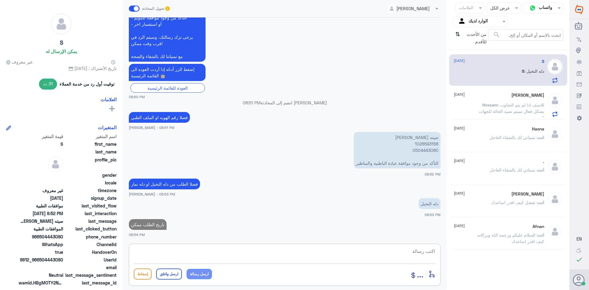
click at [421, 144] on p "صيته عبدالعزيز المطيري 1028593158 0504443080 التأكد من وجود موافقة عيادة الباطن…" at bounding box center [396, 150] width 87 height 36
copy p "1028593158"
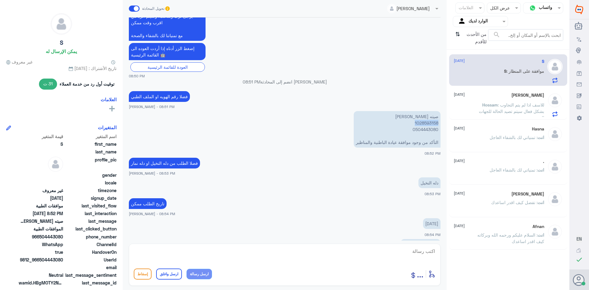
scroll to position [276, 0]
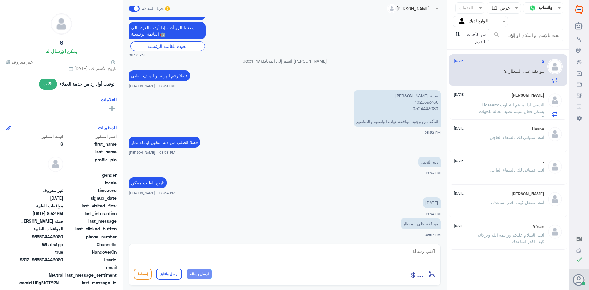
click at [487, 107] on span "Hossam" at bounding box center [490, 104] width 16 height 5
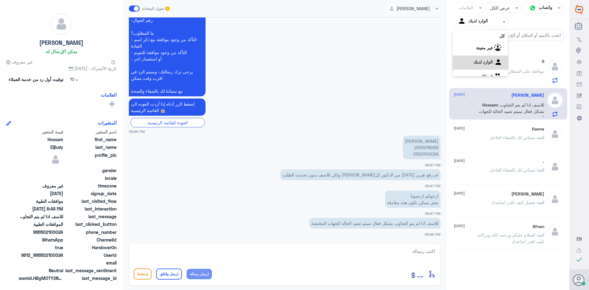
scroll to position [8, 0]
click at [471, 16] on div "Agent Filter الوارد لديك" at bounding box center [479, 21] width 55 height 11
click at [481, 69] on b "فريقك" at bounding box center [487, 68] width 12 height 5
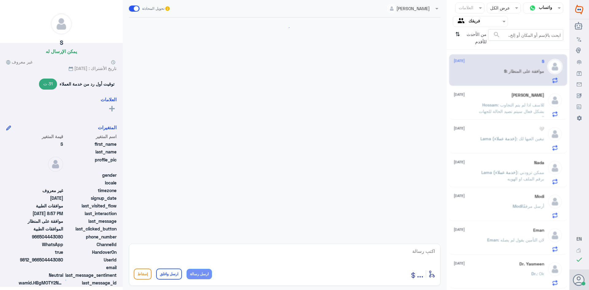
scroll to position [276, 0]
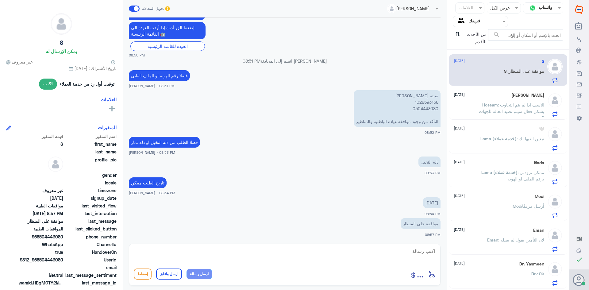
click at [475, 104] on p "Hossam : للاسف اذا لم يتم التجاوب بشكل فعال سيتم تصيد الحالة للجهات المختصة" at bounding box center [509, 108] width 69 height 15
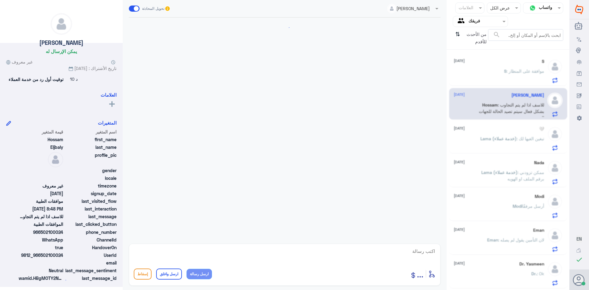
scroll to position [622, 0]
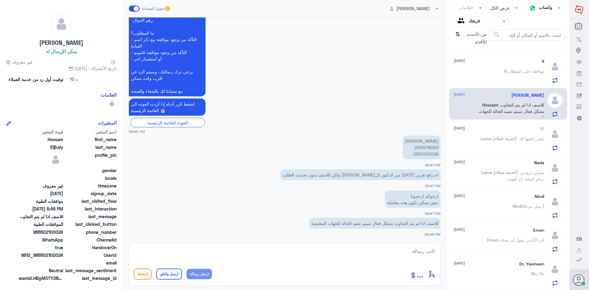
click at [498, 143] on p "Lama (خدمة عملاء) : تبغين الغيها لك" at bounding box center [512, 142] width 64 height 15
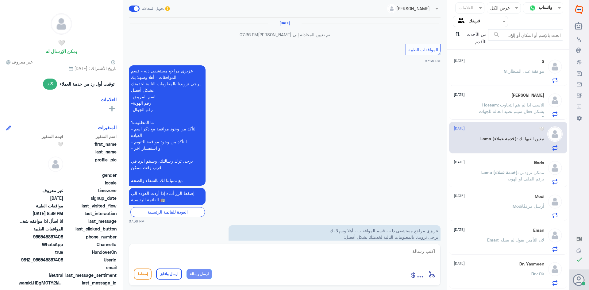
scroll to position [430, 0]
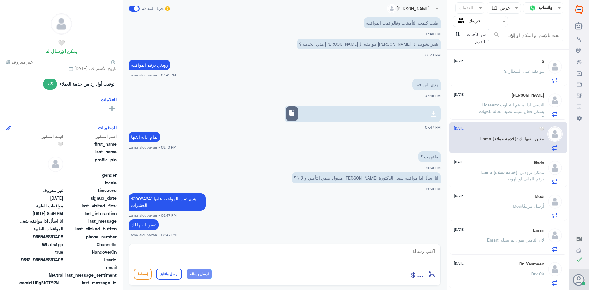
click at [501, 176] on p "Lama (خدمة عملاء) : ممكن تزودني برقم الملف او الهويه" at bounding box center [509, 176] width 69 height 15
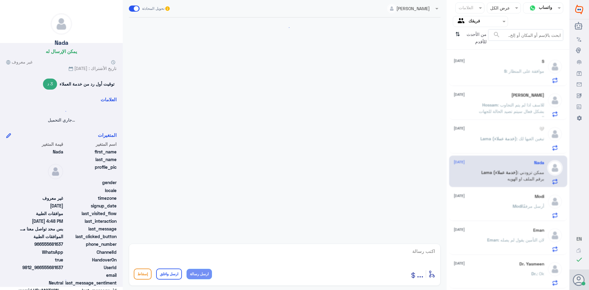
scroll to position [242, 0]
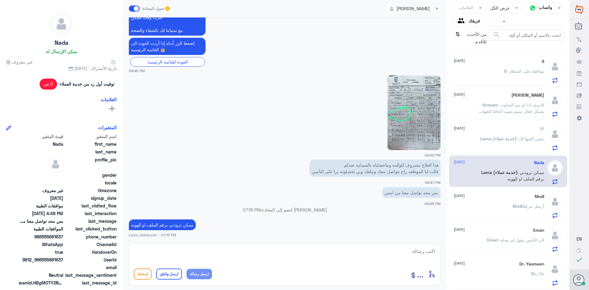
click at [500, 201] on div "Modi 14 August Modi أرسل مرفقًا" at bounding box center [498, 206] width 90 height 24
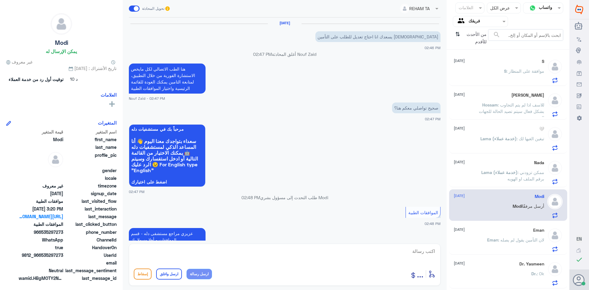
scroll to position [540, 0]
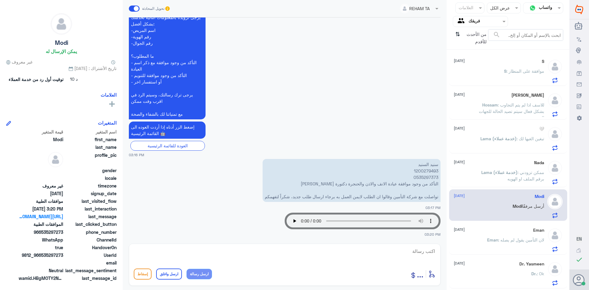
click at [522, 241] on span ": لان التأمين يقول لم يصله" at bounding box center [521, 239] width 46 height 5
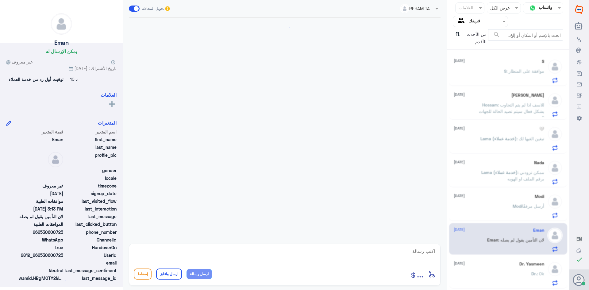
scroll to position [576, 0]
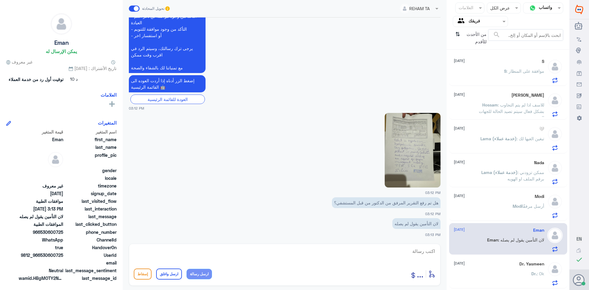
click at [501, 201] on div "Modi 14 August Modi أرسل مرفقًا" at bounding box center [498, 206] width 90 height 24
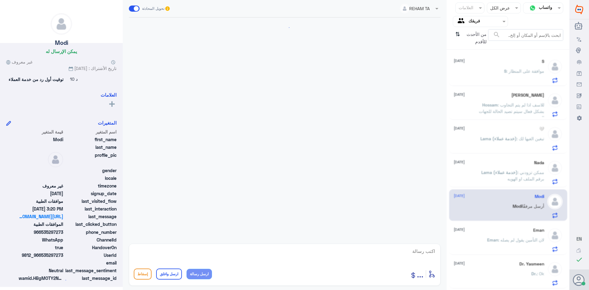
scroll to position [540, 0]
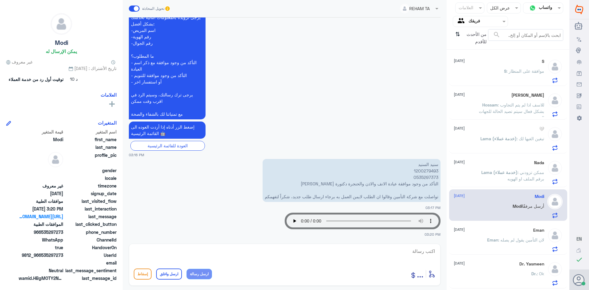
click at [416, 253] on textarea at bounding box center [285, 254] width 302 height 15
paste textarea "تمنياتي لك بالشفاء العاجل"
type textarea "راح يتم العمل على التعديل وسوف تصلك رساله ********تمنياتي لك بالشفاء العاجل"
click at [171, 276] on button "ارسل واغلق" at bounding box center [169, 273] width 26 height 11
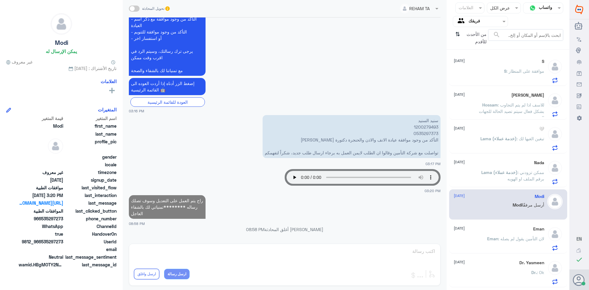
click at [498, 73] on div "S : موافقة على المنظار" at bounding box center [498, 76] width 90 height 14
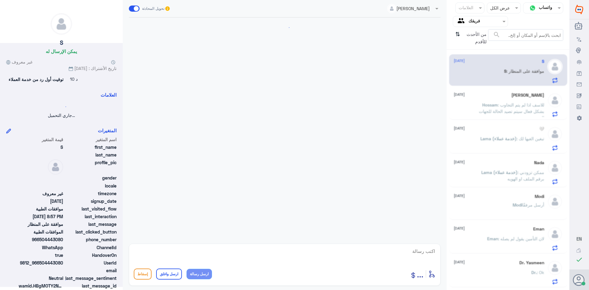
scroll to position [276, 0]
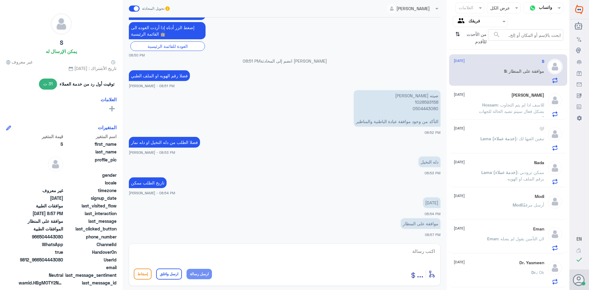
click at [514, 99] on div "Hossam Eljbaly 14 August Hossam : للاسف اذا لم يتم التجاوب بشكل فعال سيتم تصيد …" at bounding box center [498, 105] width 90 height 24
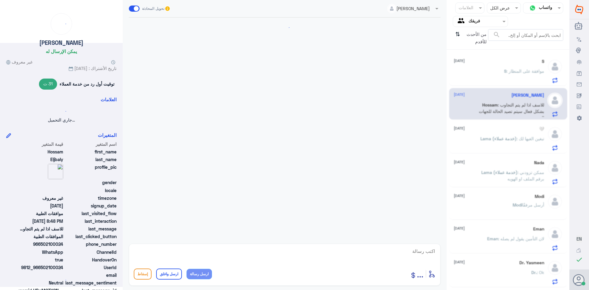
scroll to position [622, 0]
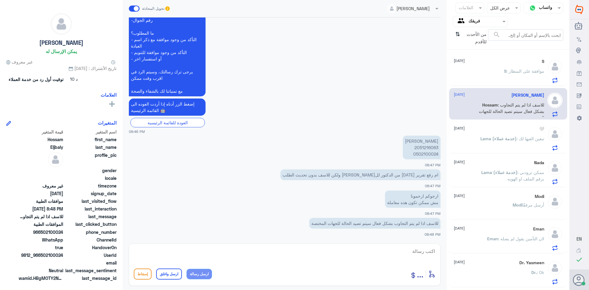
click at [487, 136] on span "Lama (خدمة عملاء)" at bounding box center [498, 138] width 36 height 5
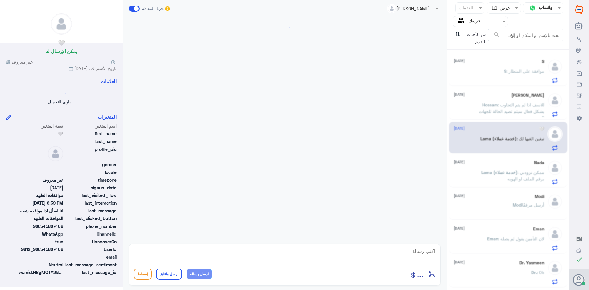
scroll to position [430, 0]
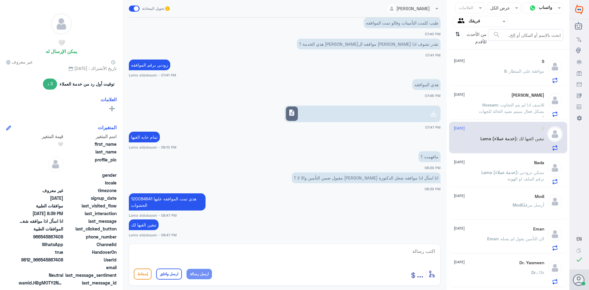
click at [477, 22] on input "text" at bounding box center [485, 21] width 34 height 7
click at [473, 52] on لديك "الوارد لديك" at bounding box center [482, 53] width 19 height 5
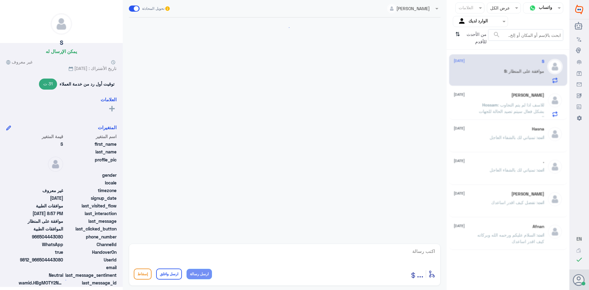
scroll to position [276, 0]
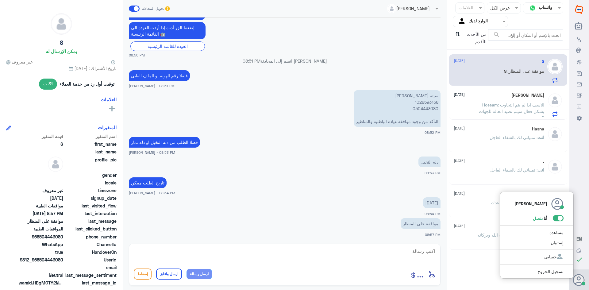
click at [556, 218] on span at bounding box center [557, 218] width 11 height 6
click at [0, 0] on input "checkbox" at bounding box center [0, 0] width 0 height 0
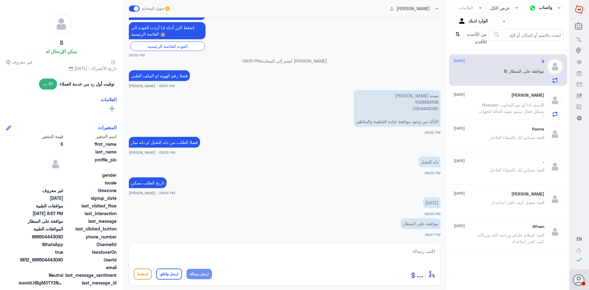
click at [429, 249] on textarea at bounding box center [285, 254] width 302 height 15
paste textarea "تمنياتي لك بالشفاء العاجل"
type textarea "فضلا تحديد موعد للمنظار مع الطبيب المعالج والحصول على الخدمه *****تمنياتي لك با…"
click at [164, 276] on button "ارسل واغلق" at bounding box center [169, 273] width 26 height 11
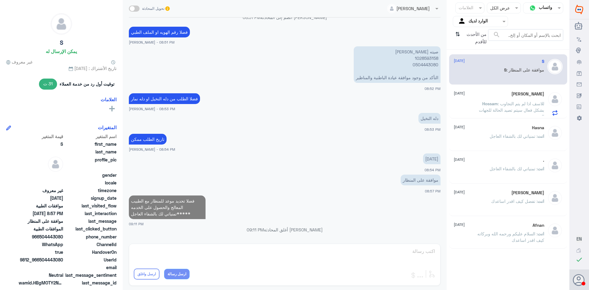
click at [484, 133] on div "Hasna [DATE] انت : تمنياتي لك بالشفاء العاجل" at bounding box center [498, 136] width 90 height 23
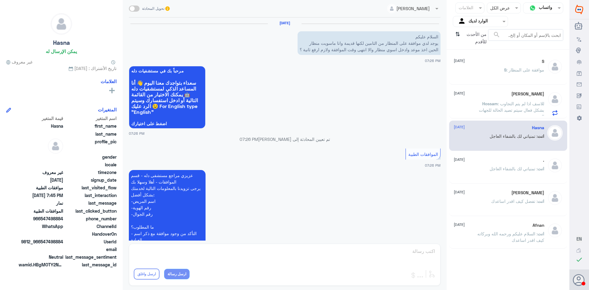
scroll to position [296, 0]
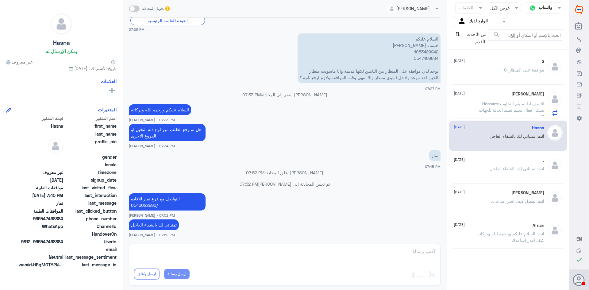
click at [495, 66] on div "S 14 August S : موافقة على المنظار" at bounding box center [498, 70] width 90 height 23
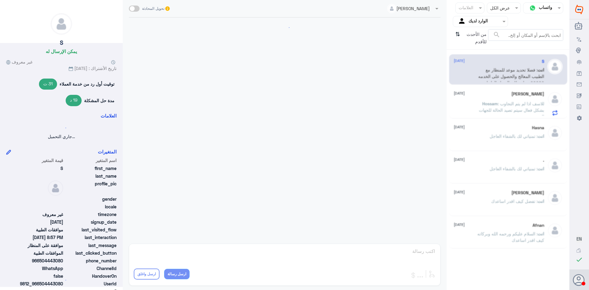
scroll to position [320, 0]
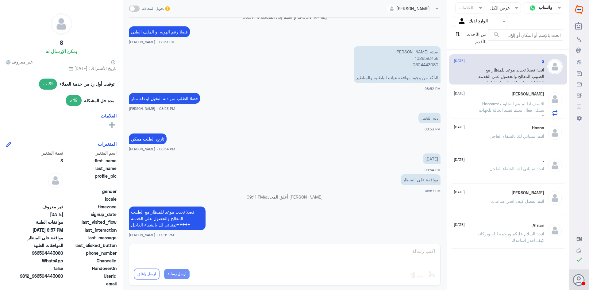
click at [490, 110] on span ": للاسف اذا لم يتم التجاوب بشكل فعال سيتم تصيد الحالة للجهات المختصة" at bounding box center [511, 110] width 65 height 18
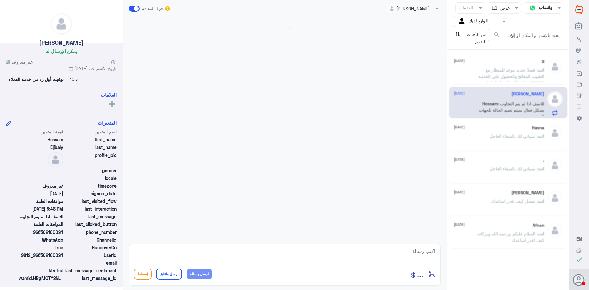
scroll to position [622, 0]
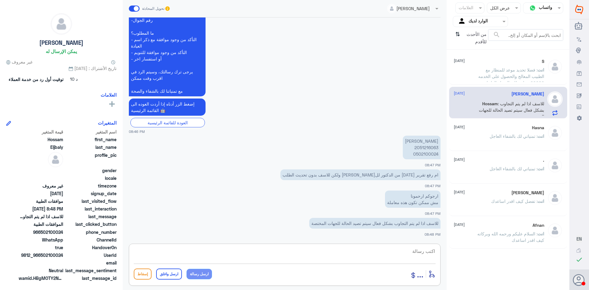
click at [400, 251] on textarea at bounding box center [285, 254] width 302 height 15
paste textarea "تمنياتي لك بالشفاء العاجل"
type textarea "تمنياتي لك بالشفاء العاجل"
click at [161, 271] on button "ارسل واغلق" at bounding box center [169, 273] width 26 height 11
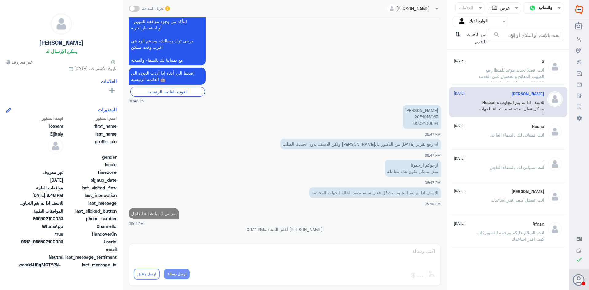
click at [509, 139] on p "انت : تمنياتي لك بالشفاء العاجل" at bounding box center [516, 139] width 55 height 15
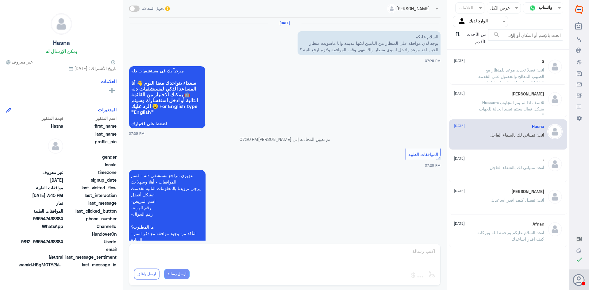
scroll to position [296, 0]
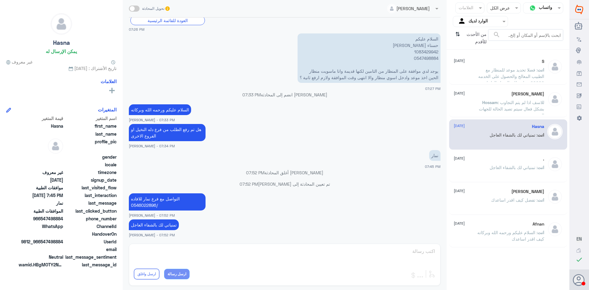
click at [484, 161] on div ". [DATE]" at bounding box center [498, 158] width 90 height 5
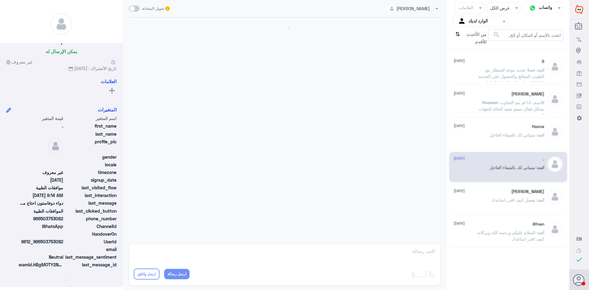
scroll to position [358, 0]
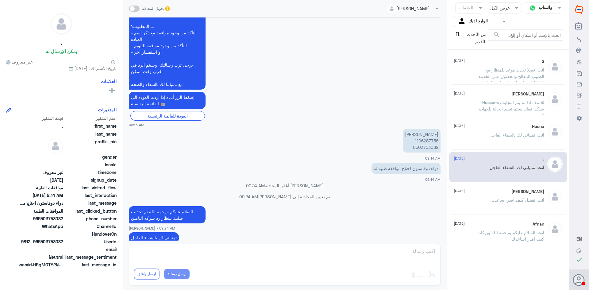
click at [473, 63] on div "S 14 August" at bounding box center [498, 61] width 90 height 5
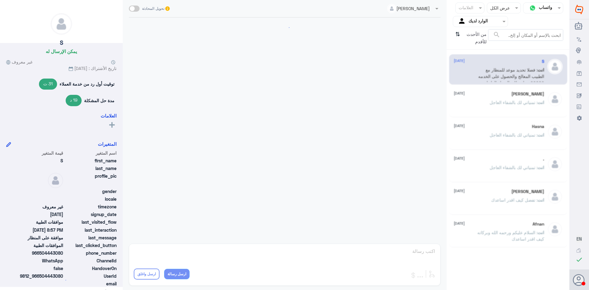
scroll to position [320, 0]
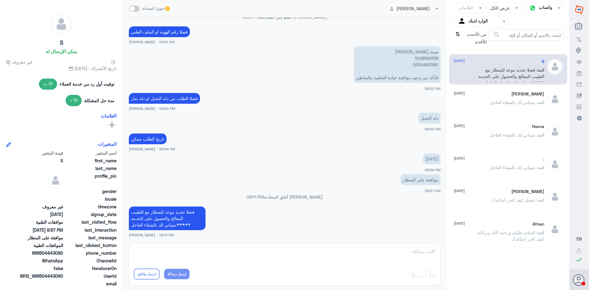
click at [497, 12] on div "Status × عرض الكل" at bounding box center [503, 7] width 34 height 11
click at [501, 50] on div "مغلقة" at bounding box center [503, 45] width 34 height 11
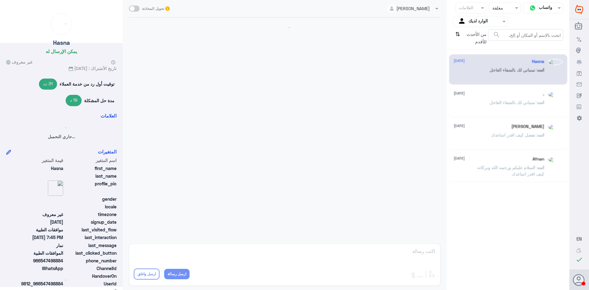
scroll to position [0, 0]
click at [497, 5] on div at bounding box center [504, 7] width 31 height 7
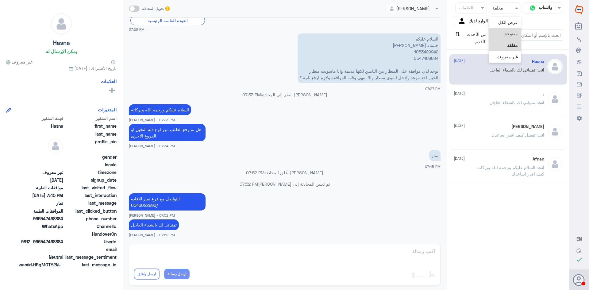
click at [501, 34] on div "مفتوحة" at bounding box center [505, 33] width 32 height 11
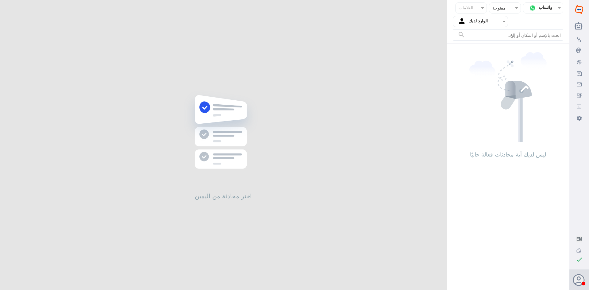
click at [502, 8] on div at bounding box center [504, 7] width 31 height 7
click at [500, 20] on span "عرض الكل" at bounding box center [508, 22] width 20 height 5
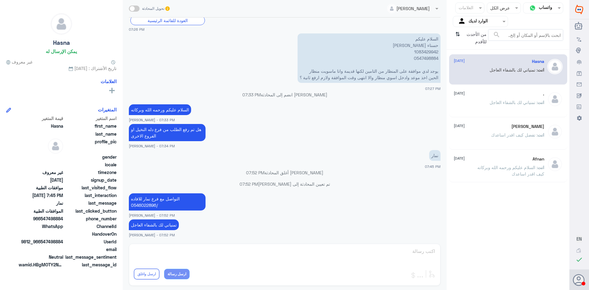
click at [499, 8] on div at bounding box center [503, 7] width 33 height 7
click at [498, 53] on div "غير مقروءة" at bounding box center [503, 56] width 34 height 11
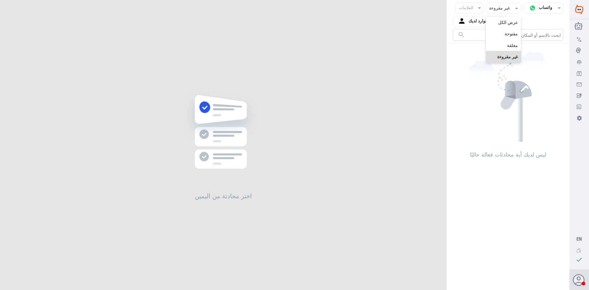
click at [501, 5] on input "text" at bounding box center [509, 7] width 16 height 7
click at [502, 23] on span "عرض الكل" at bounding box center [508, 22] width 20 height 5
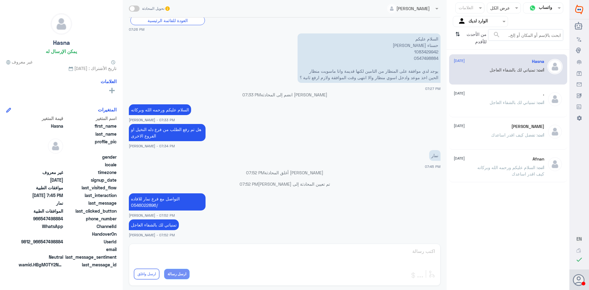
click at [468, 19] on input "text" at bounding box center [485, 21] width 34 height 7
click at [479, 69] on div "فريقك" at bounding box center [479, 69] width 55 height 14
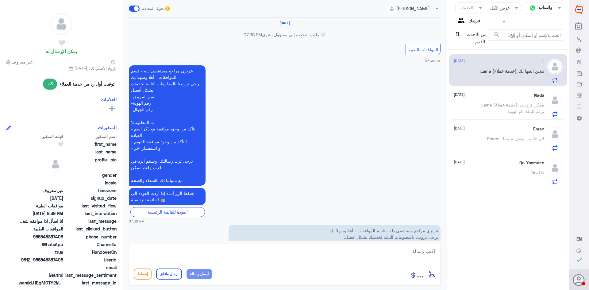
scroll to position [430, 0]
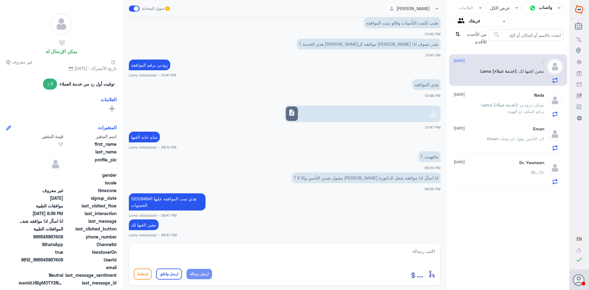
click at [476, 21] on input "text" at bounding box center [485, 21] width 34 height 7
click at [475, 51] on div "الوارد لديك" at bounding box center [479, 55] width 55 height 14
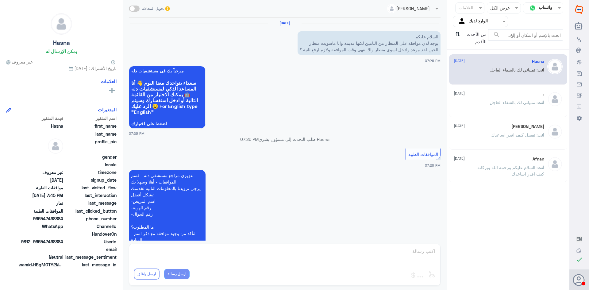
scroll to position [296, 0]
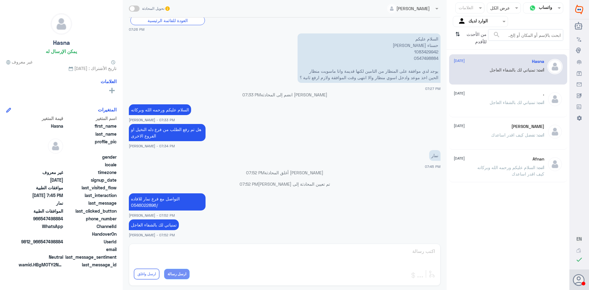
click at [504, 8] on input "text" at bounding box center [509, 7] width 15 height 7
click at [505, 33] on span "مفتوحة" at bounding box center [510, 33] width 13 height 5
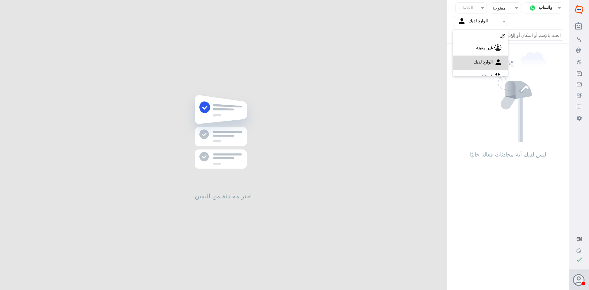
click at [472, 22] on input "text" at bounding box center [485, 21] width 34 height 7
click at [472, 67] on div "فريقك" at bounding box center [479, 69] width 55 height 14
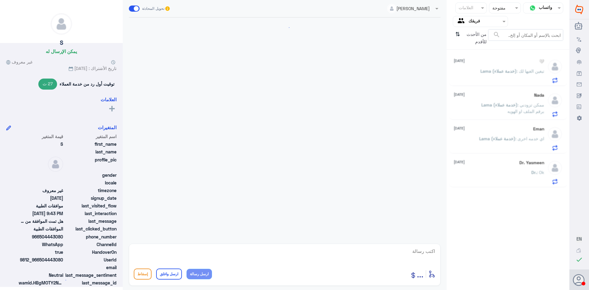
scroll to position [387, 0]
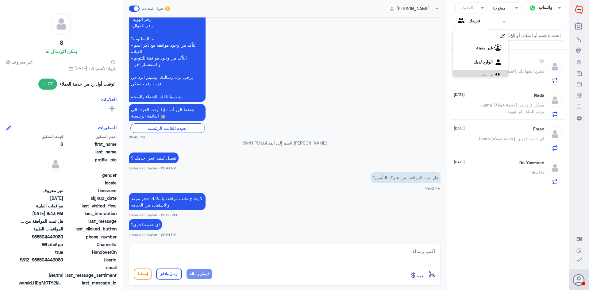
click at [477, 21] on input "text" at bounding box center [485, 21] width 34 height 7
click at [478, 53] on لديك "الوارد لديك" at bounding box center [482, 53] width 19 height 5
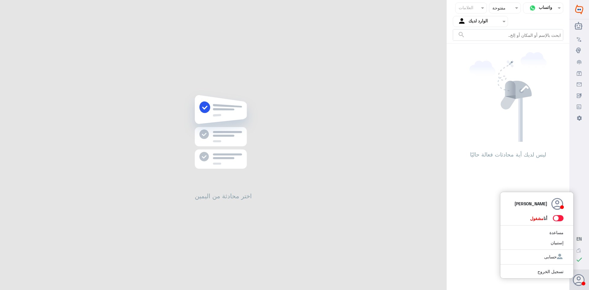
click at [553, 273] on link "تسجيل الخروج" at bounding box center [550, 271] width 26 height 5
